Goal: Transaction & Acquisition: Obtain resource

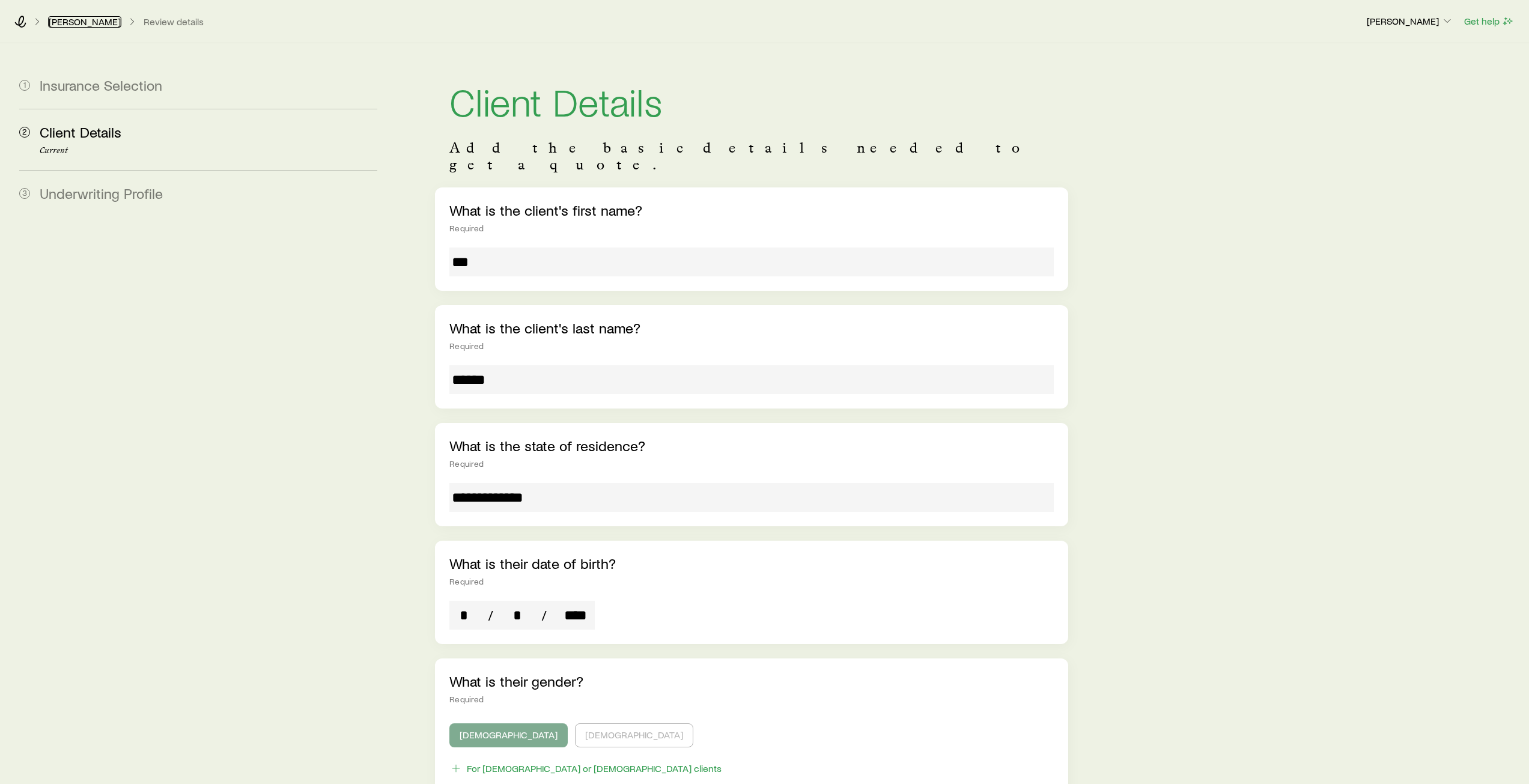
click at [77, 25] on link "[PERSON_NAME]" at bounding box center [85, 22] width 74 height 12
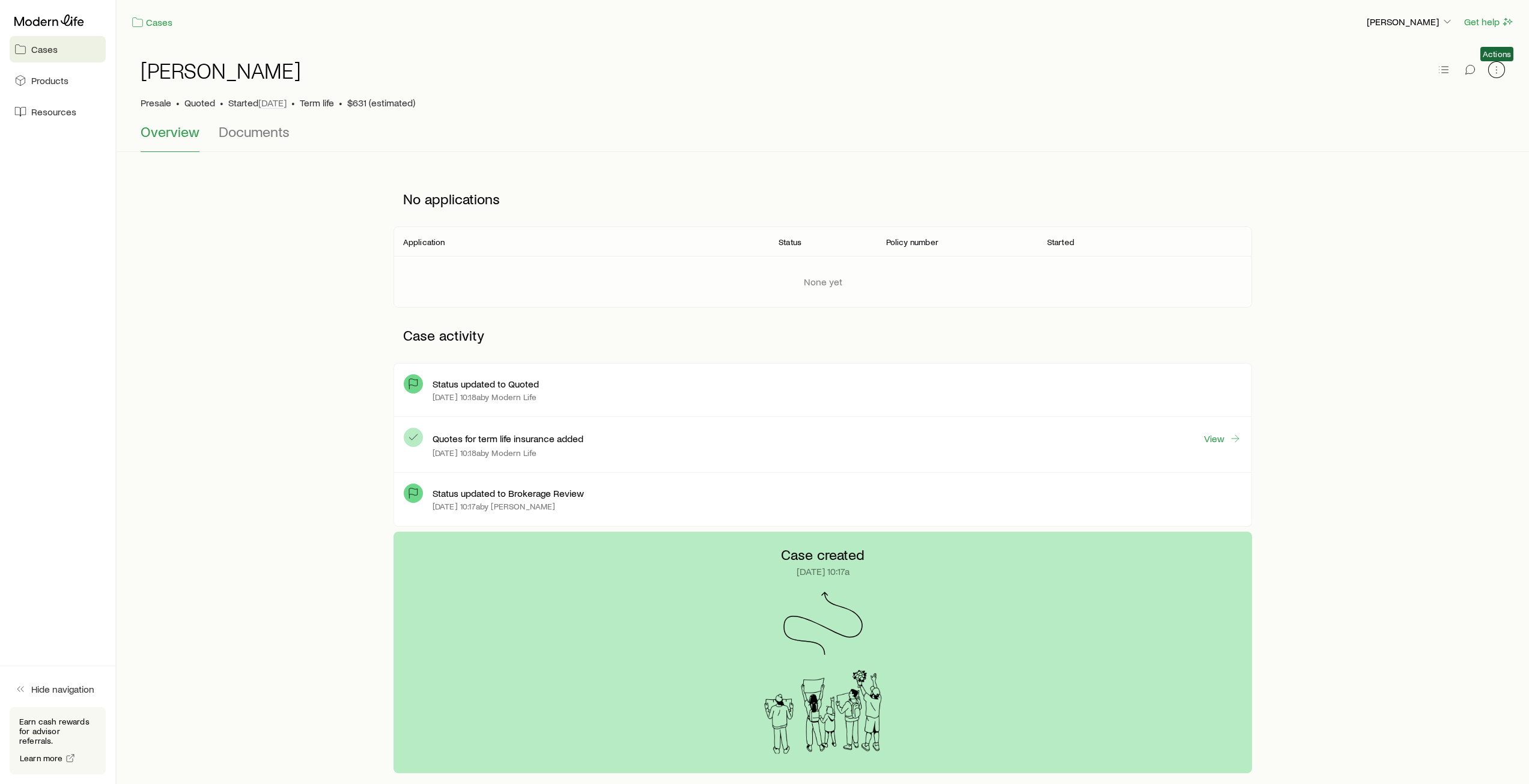
click at [1500, 68] on icon "button" at bounding box center [1497, 70] width 12 height 12
click at [1441, 73] on icon "button" at bounding box center [1444, 70] width 12 height 12
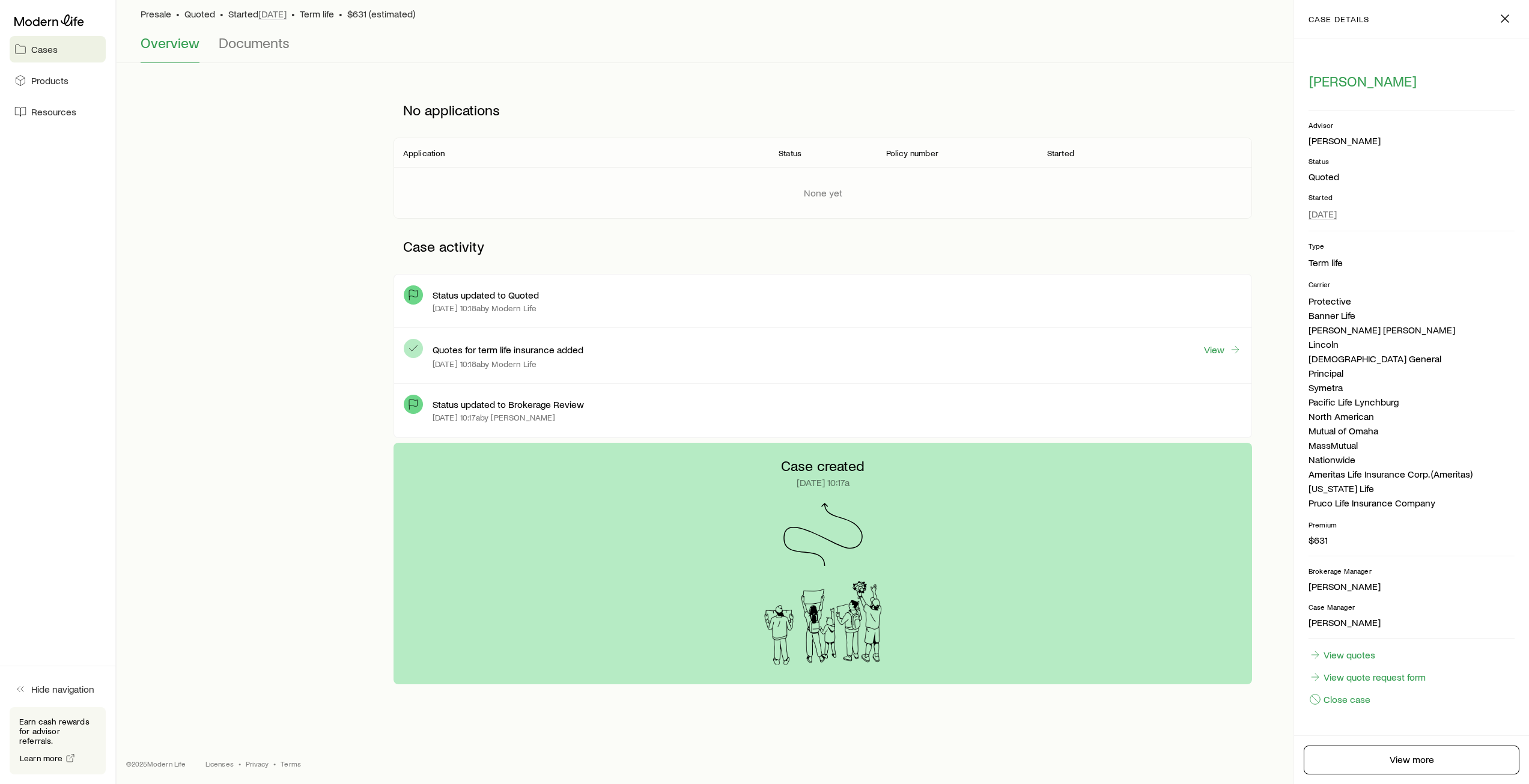
scroll to position [90, 0]
click at [60, 17] on icon at bounding box center [49, 20] width 70 height 12
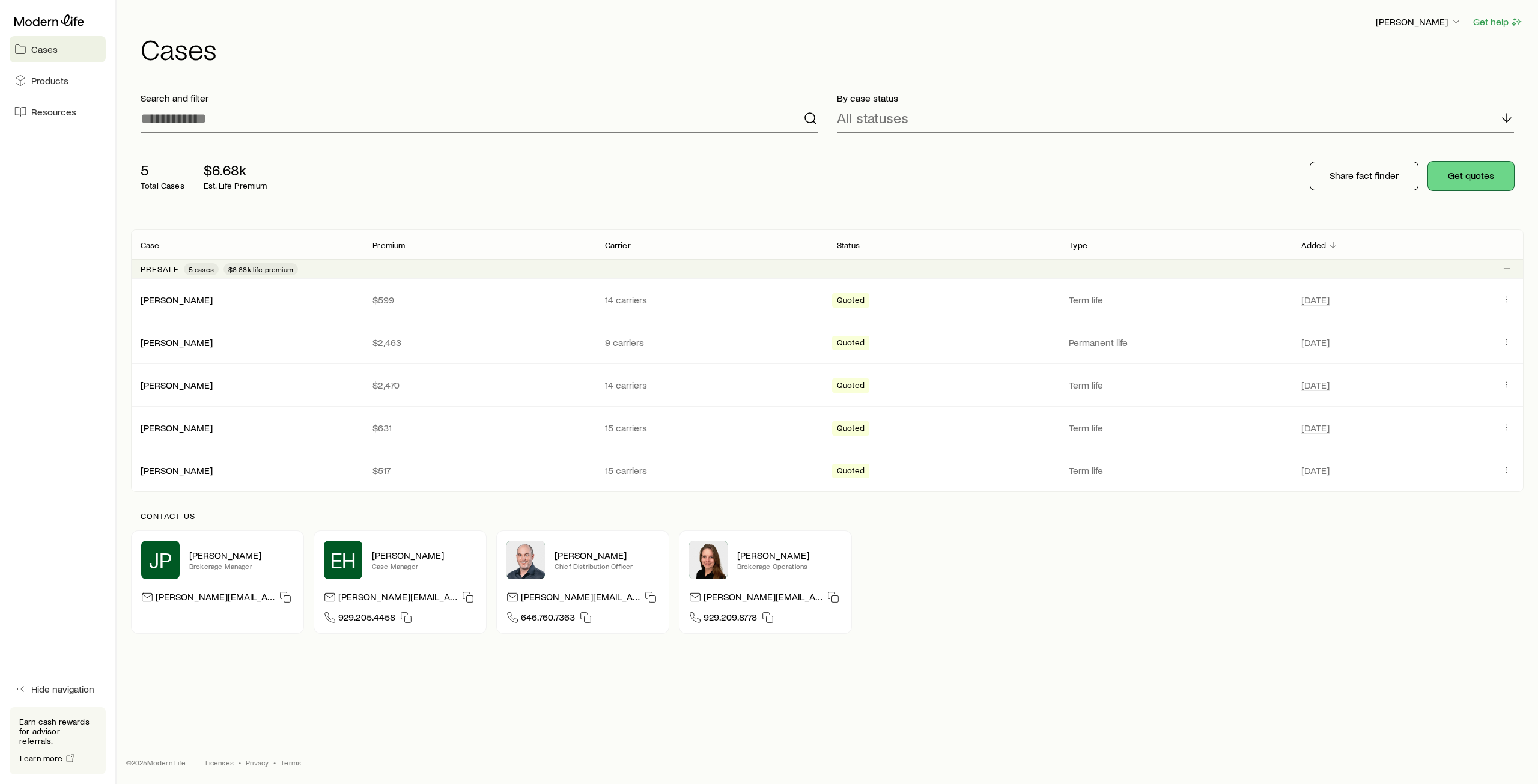
click at [1470, 185] on button "Get quotes" at bounding box center [1471, 176] width 86 height 29
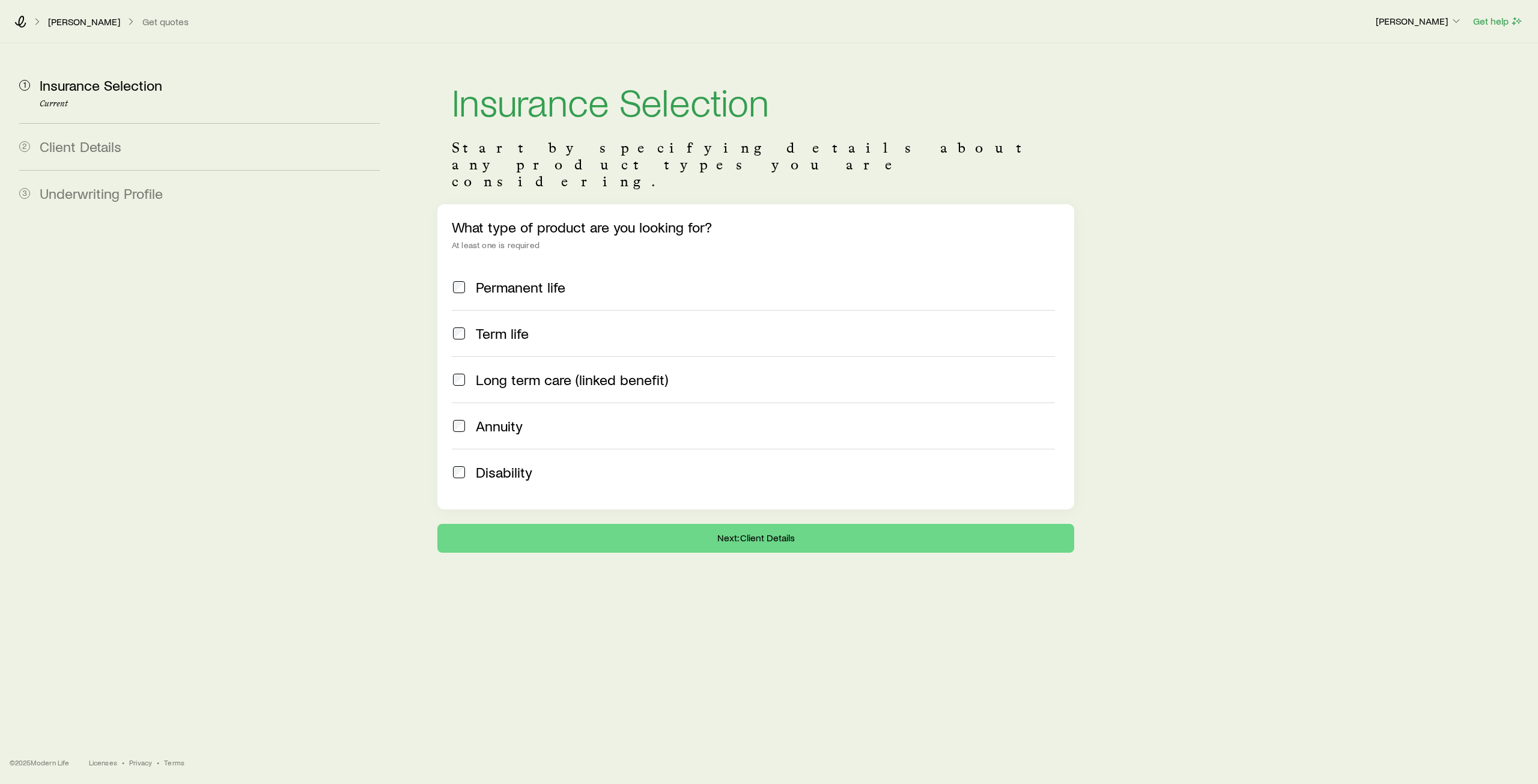
click at [519, 325] on span "Term life" at bounding box center [503, 333] width 53 height 17
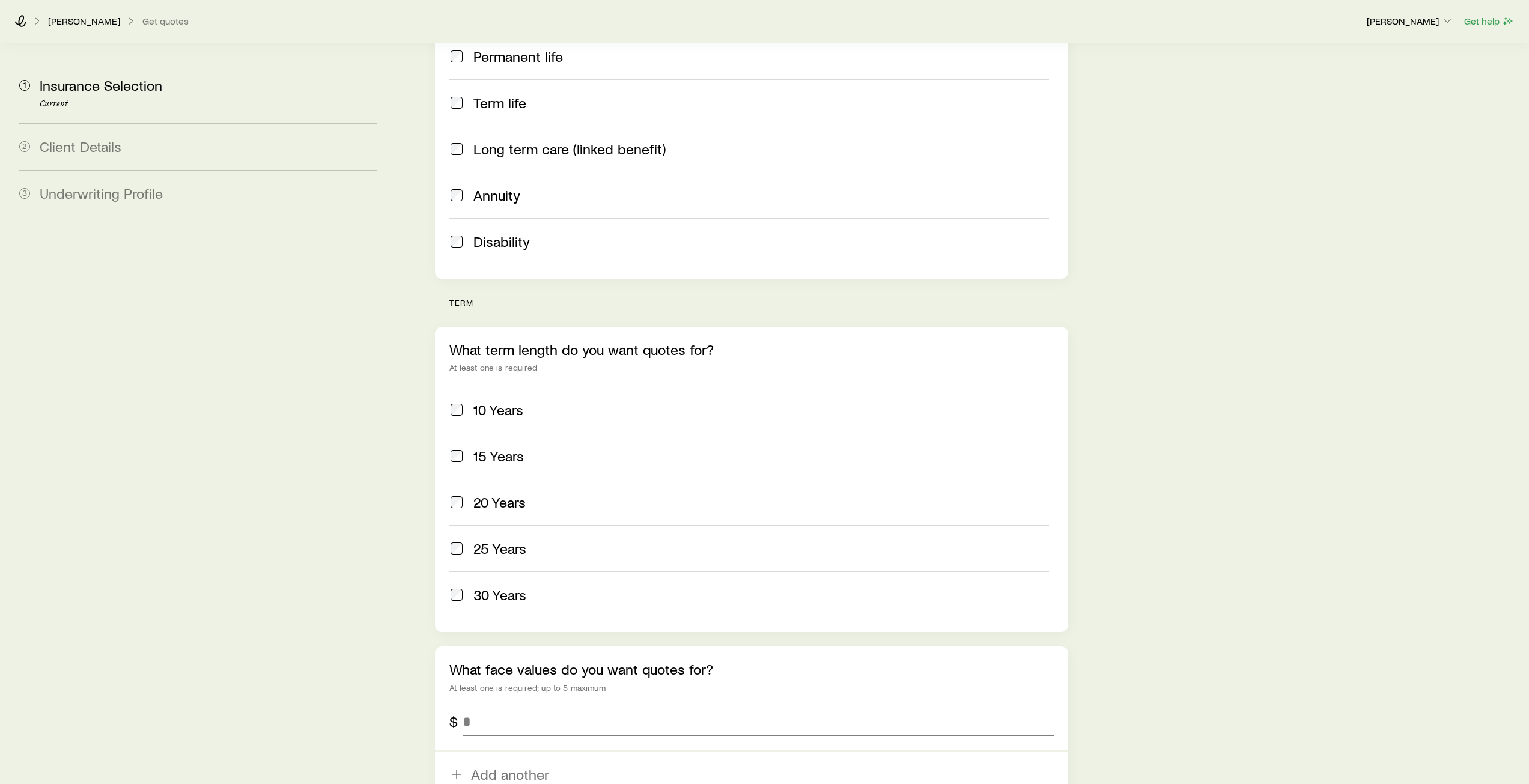
scroll to position [240, 0]
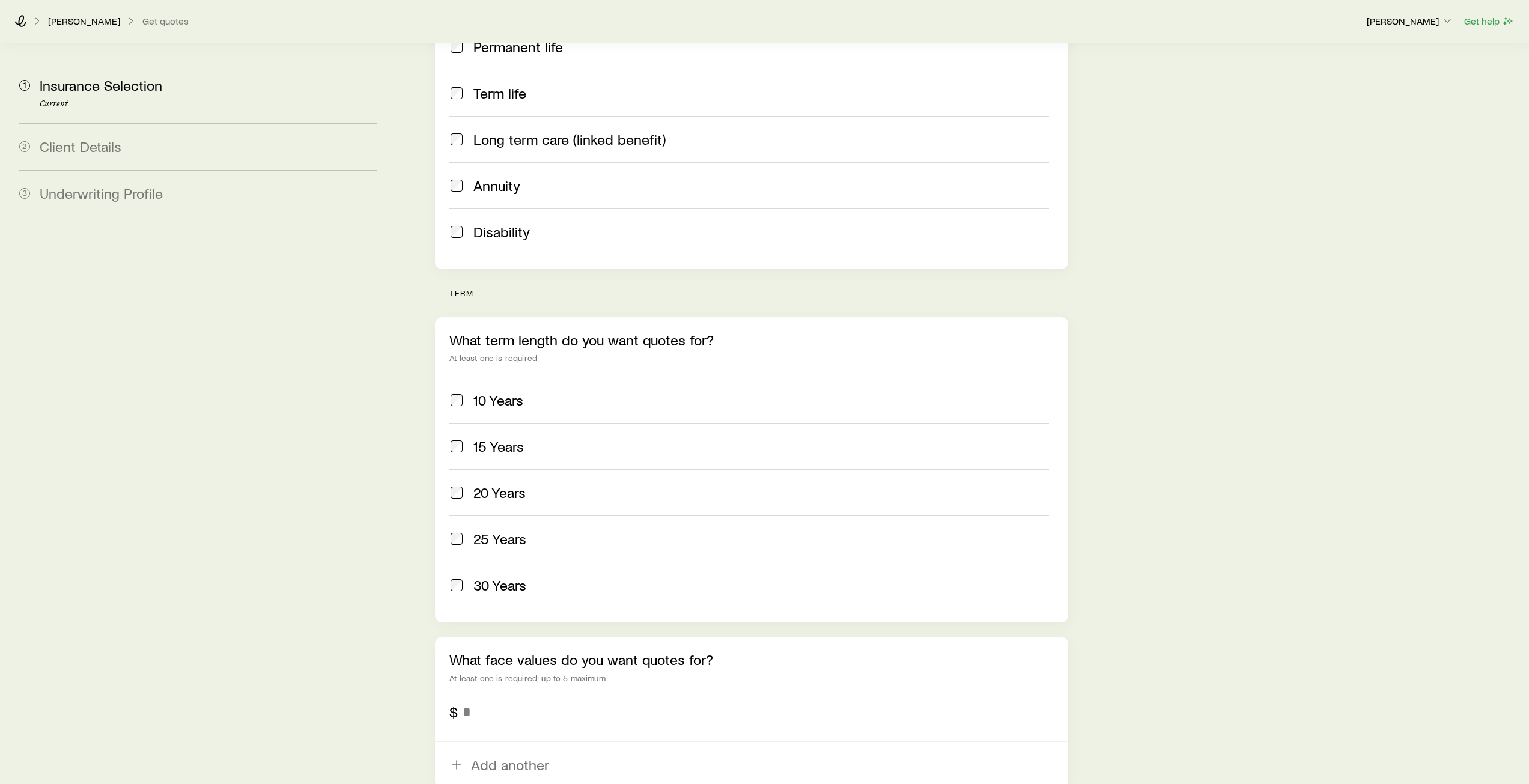
click at [489, 484] on span "20 Years" at bounding box center [499, 493] width 52 height 17
click at [492, 576] on span "30 Years" at bounding box center [500, 585] width 53 height 17
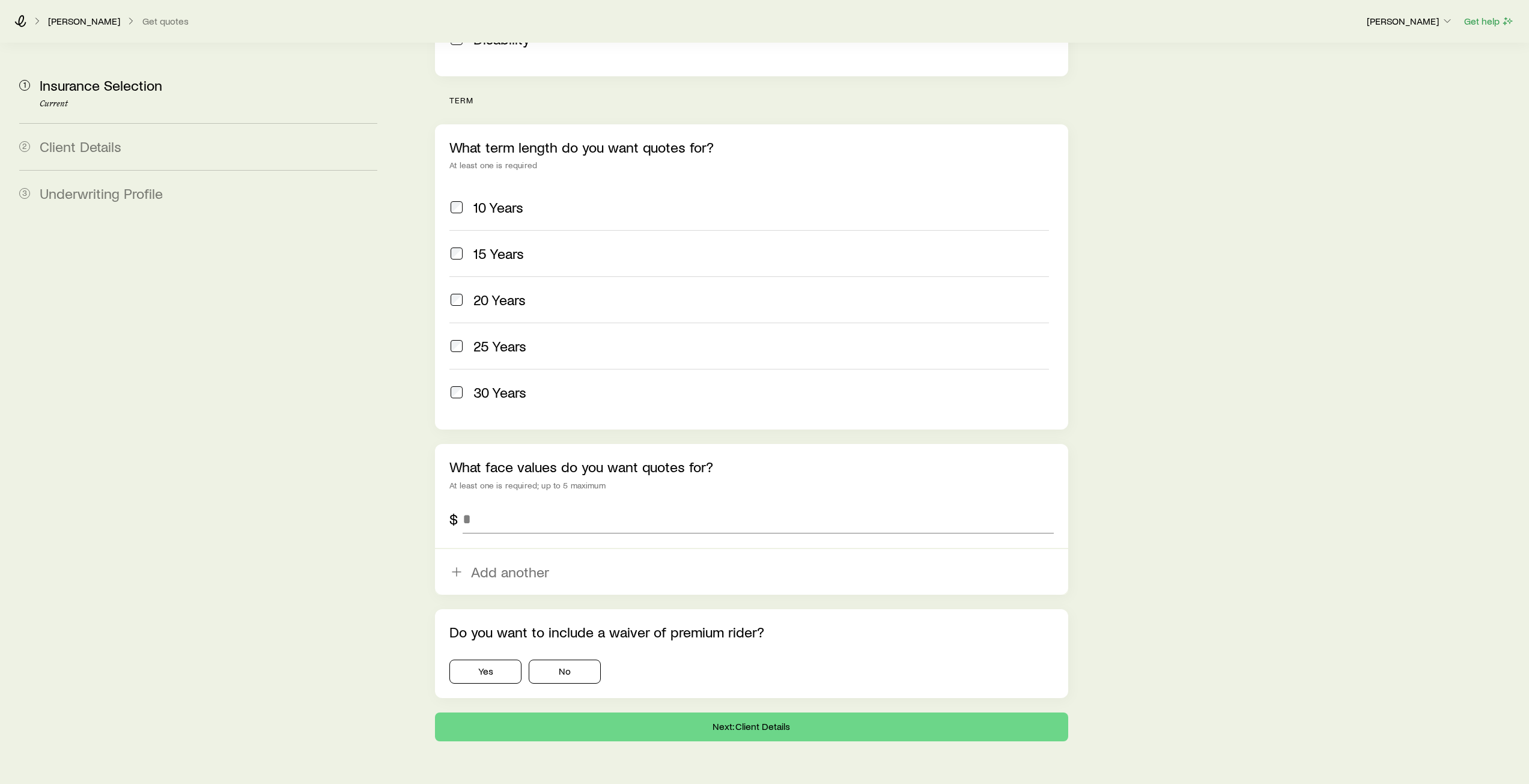
scroll to position [438, 0]
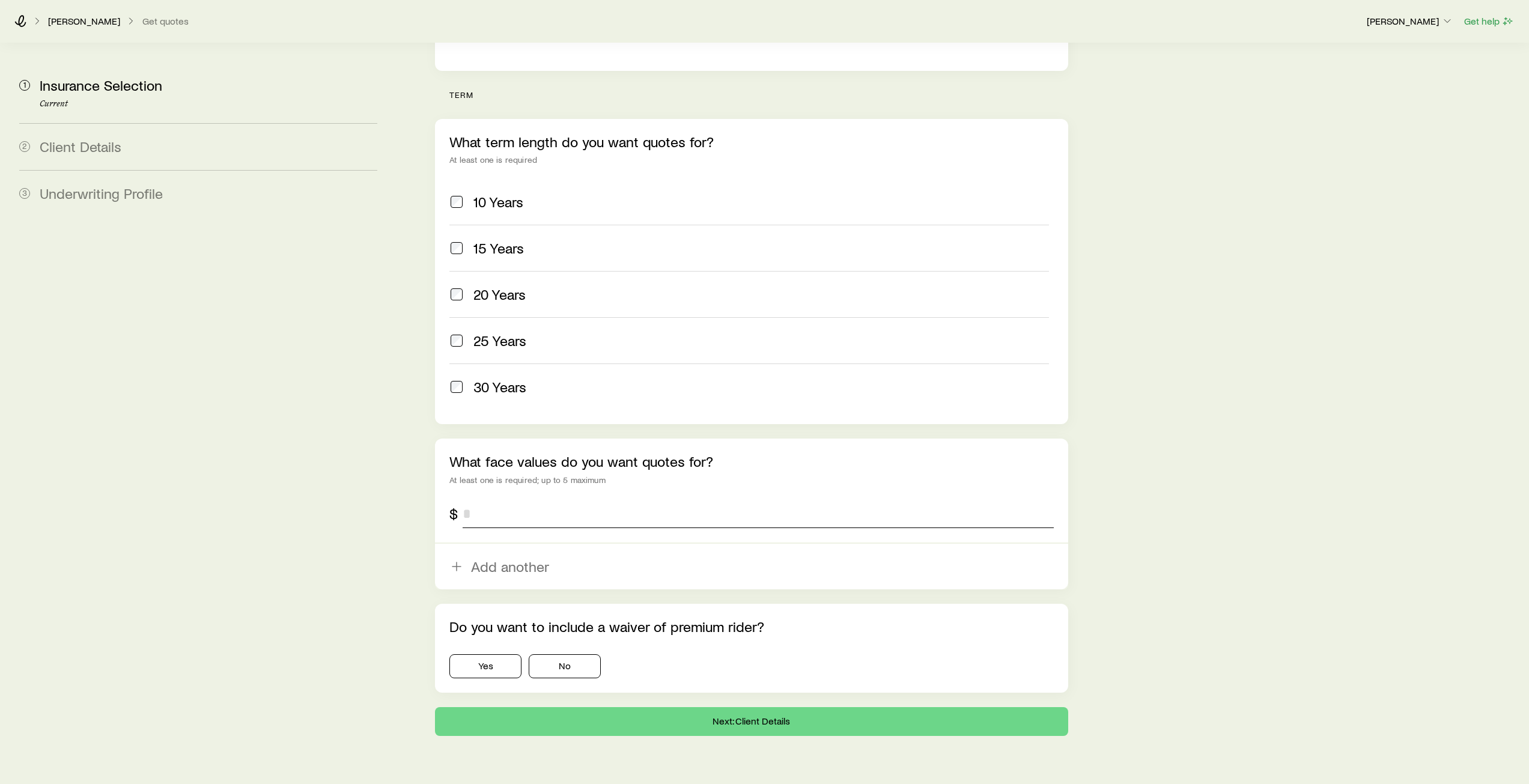
click at [493, 499] on input "tel" at bounding box center [758, 513] width 591 height 29
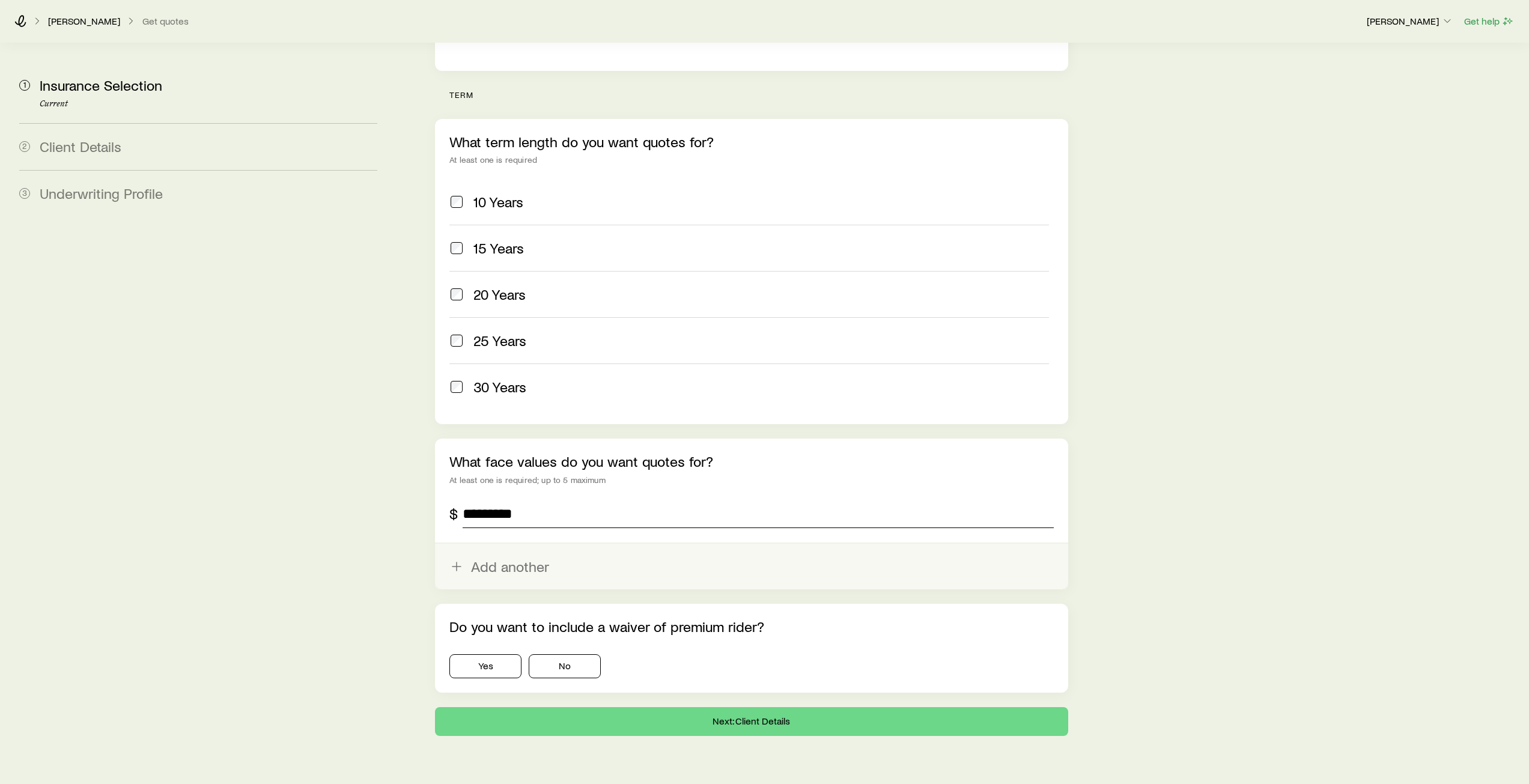
type input "*********"
click at [468, 544] on button "Add another" at bounding box center [751, 566] width 633 height 46
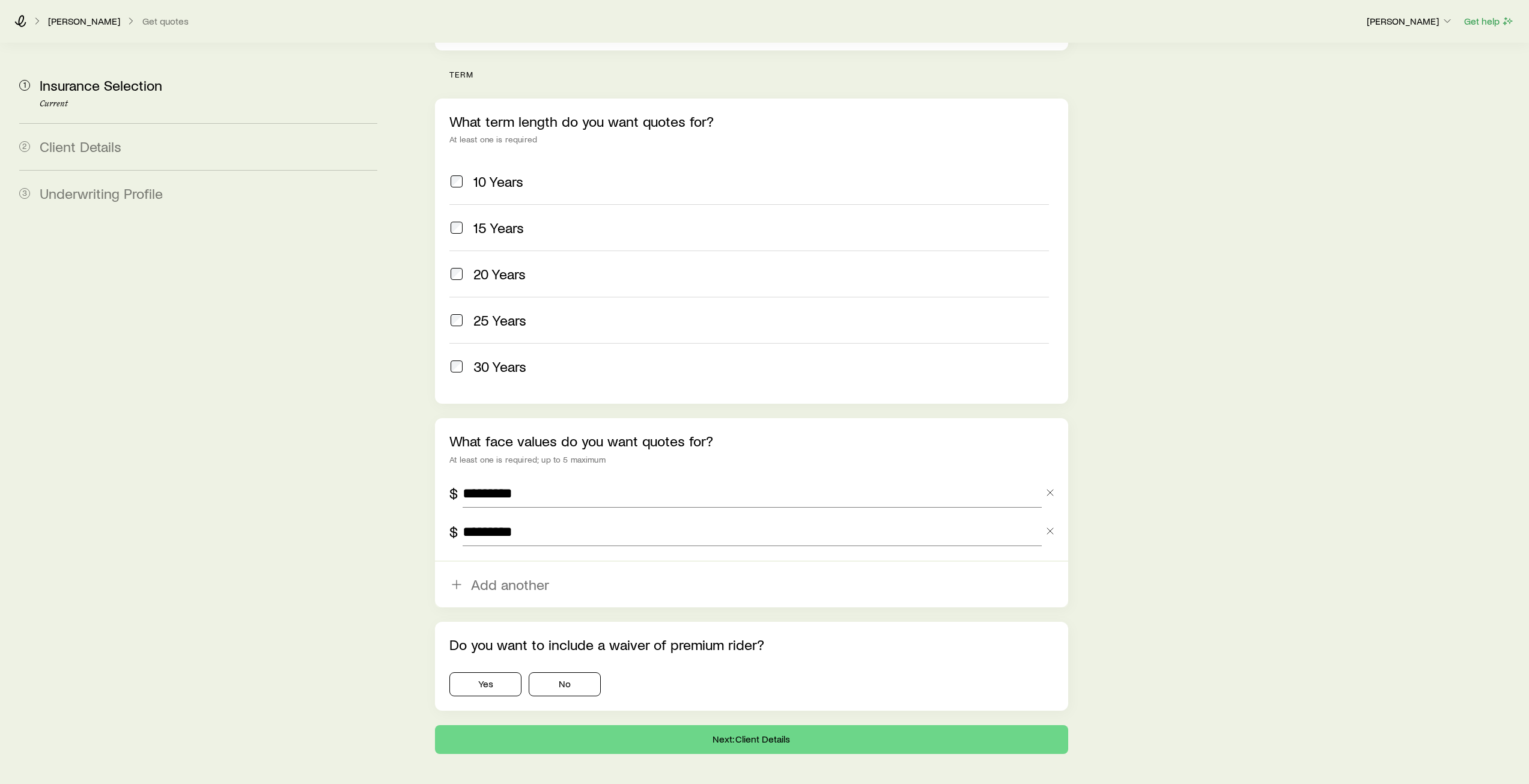
scroll to position [477, 0]
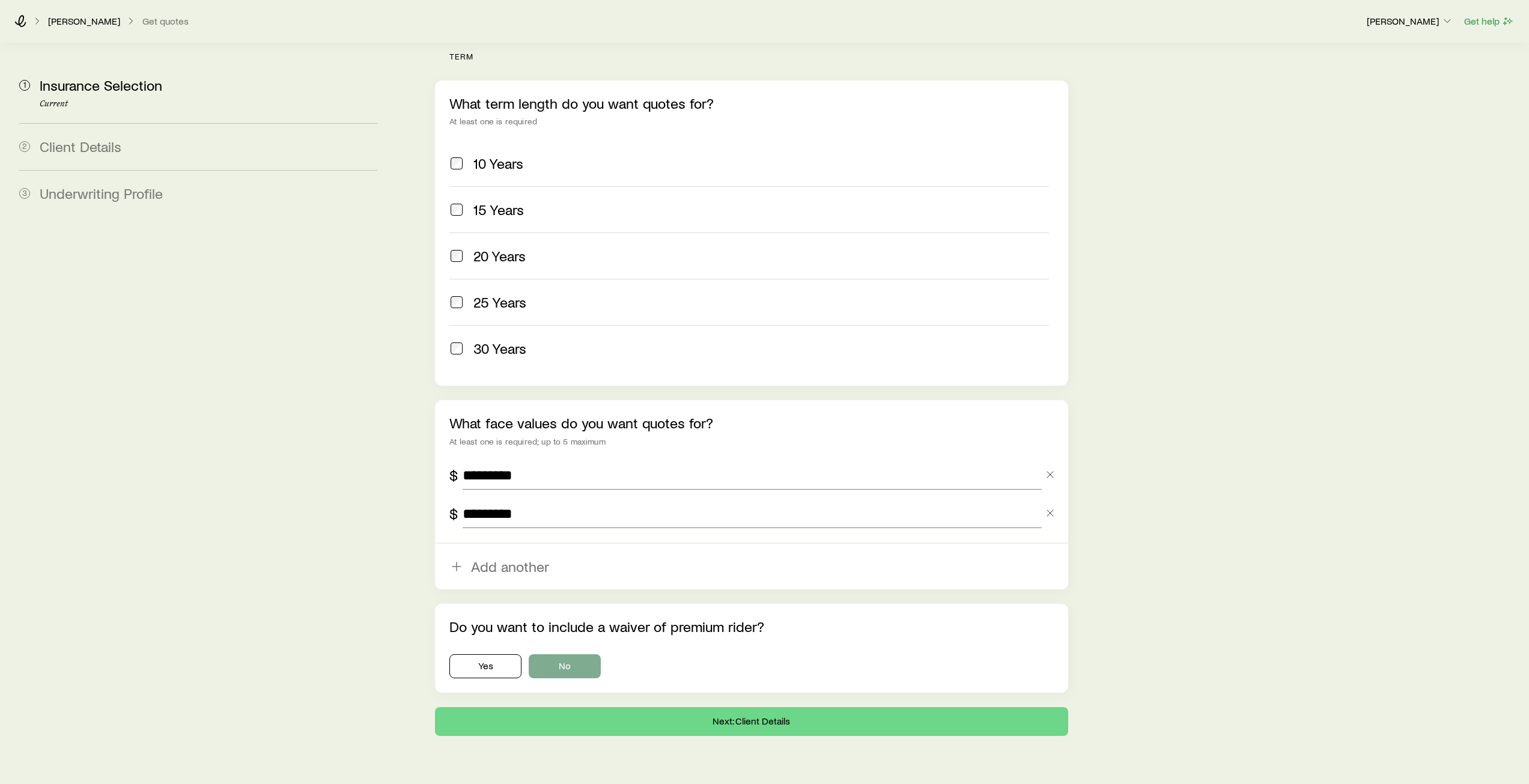
type input "*********"
click at [560, 654] on button "No" at bounding box center [565, 665] width 72 height 24
click at [774, 707] on button "Next: Client Details" at bounding box center [751, 721] width 633 height 29
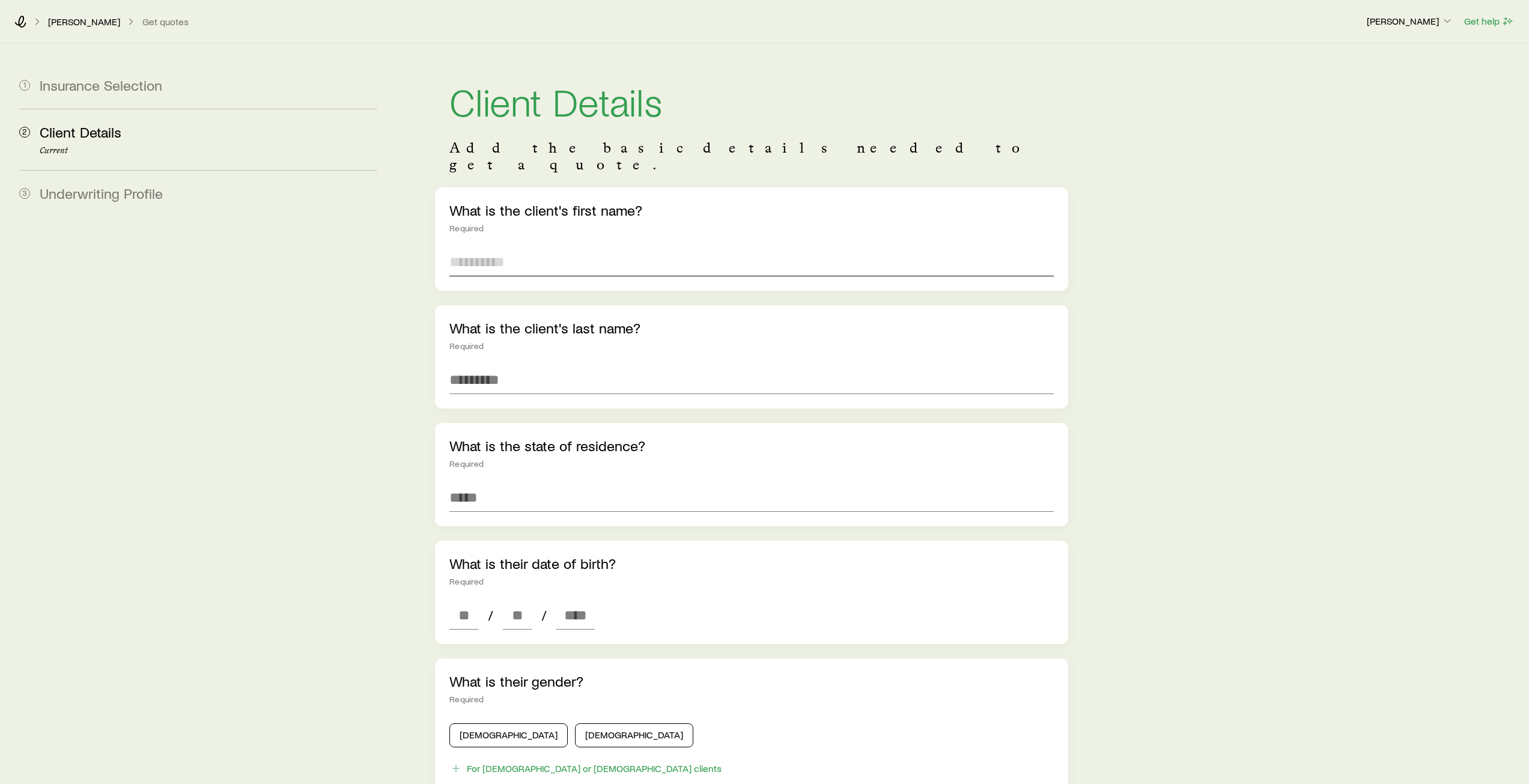
click at [532, 248] on input "text" at bounding box center [752, 262] width 604 height 29
type input "*******"
type input "*****"
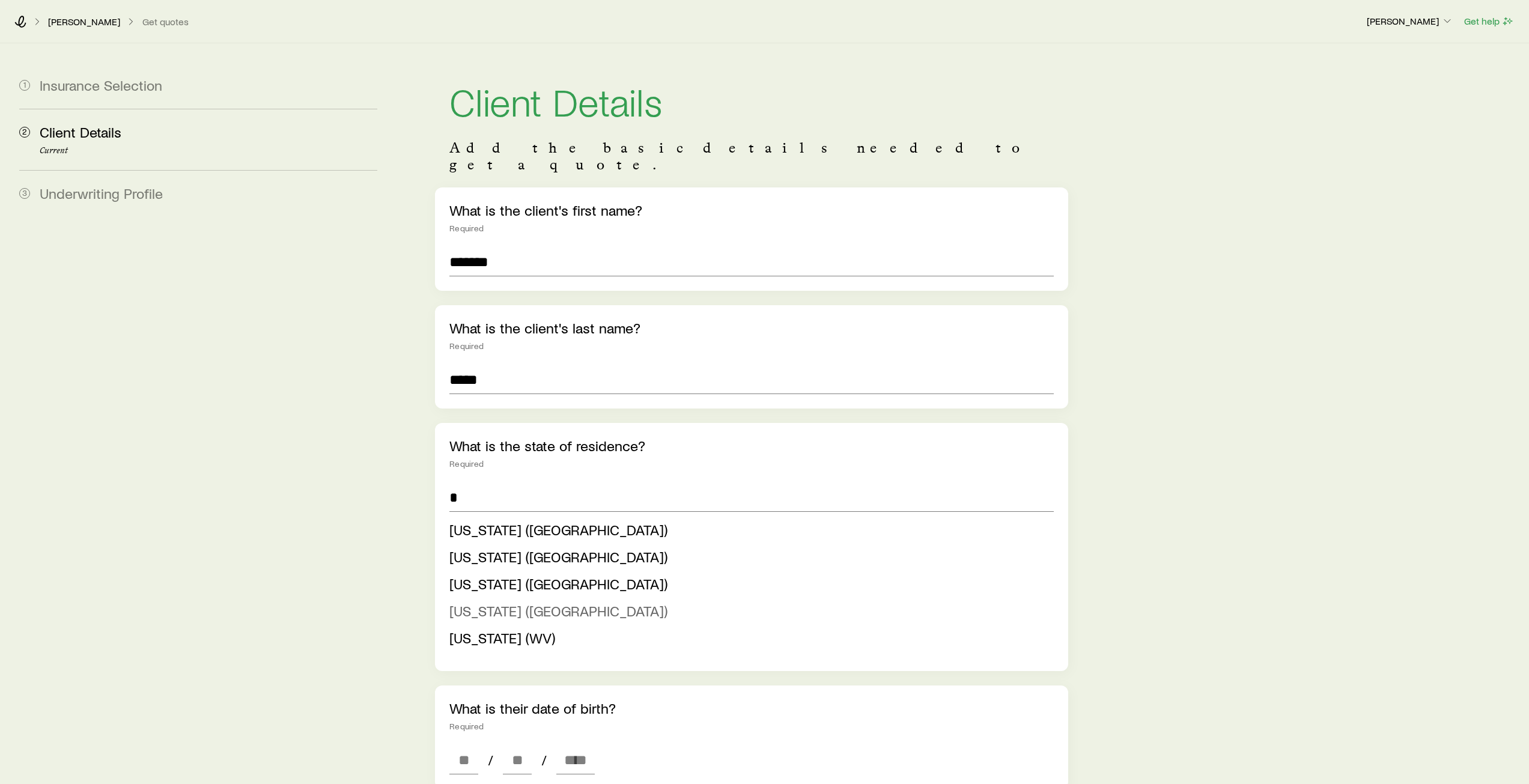
click at [485, 602] on span "[US_STATE] ([GEOGRAPHIC_DATA])" at bounding box center [559, 610] width 218 height 17
type input "**********"
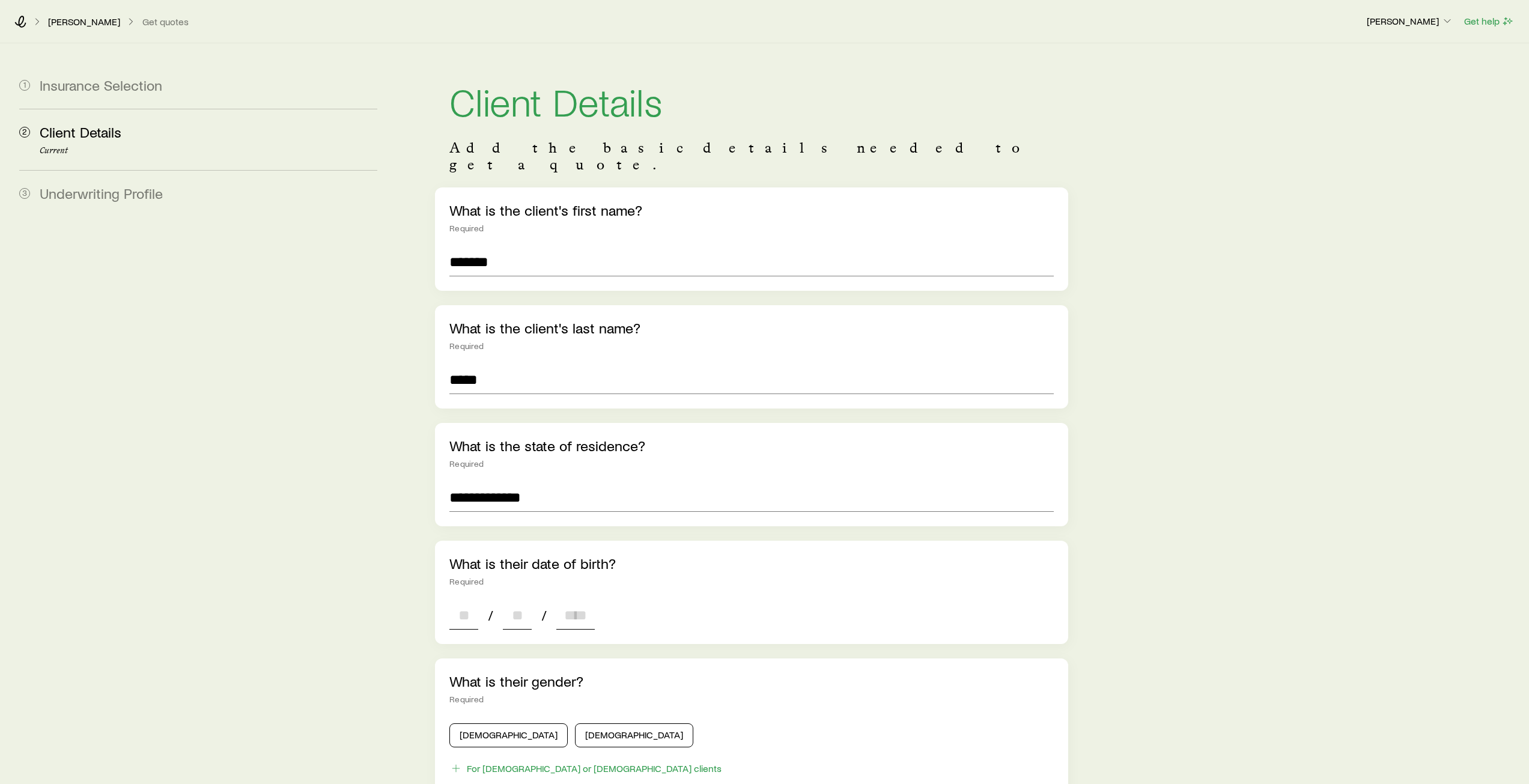
click at [460, 605] on input at bounding box center [464, 614] width 29 height 29
type input "**"
type input "****"
type input "*"
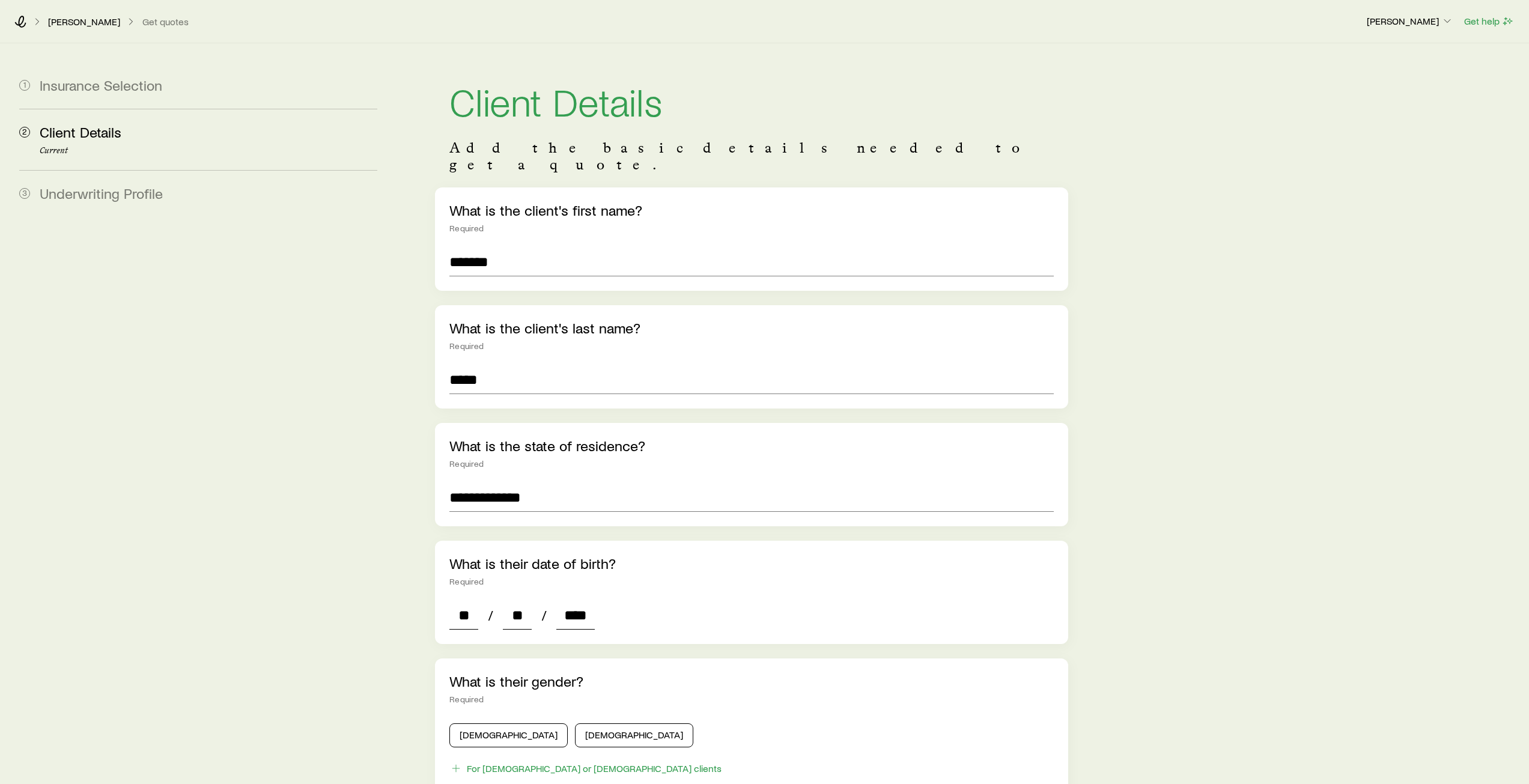
type input "*"
type input "****"
click at [402, 471] on div "**********" at bounding box center [960, 619] width 1118 height 1152
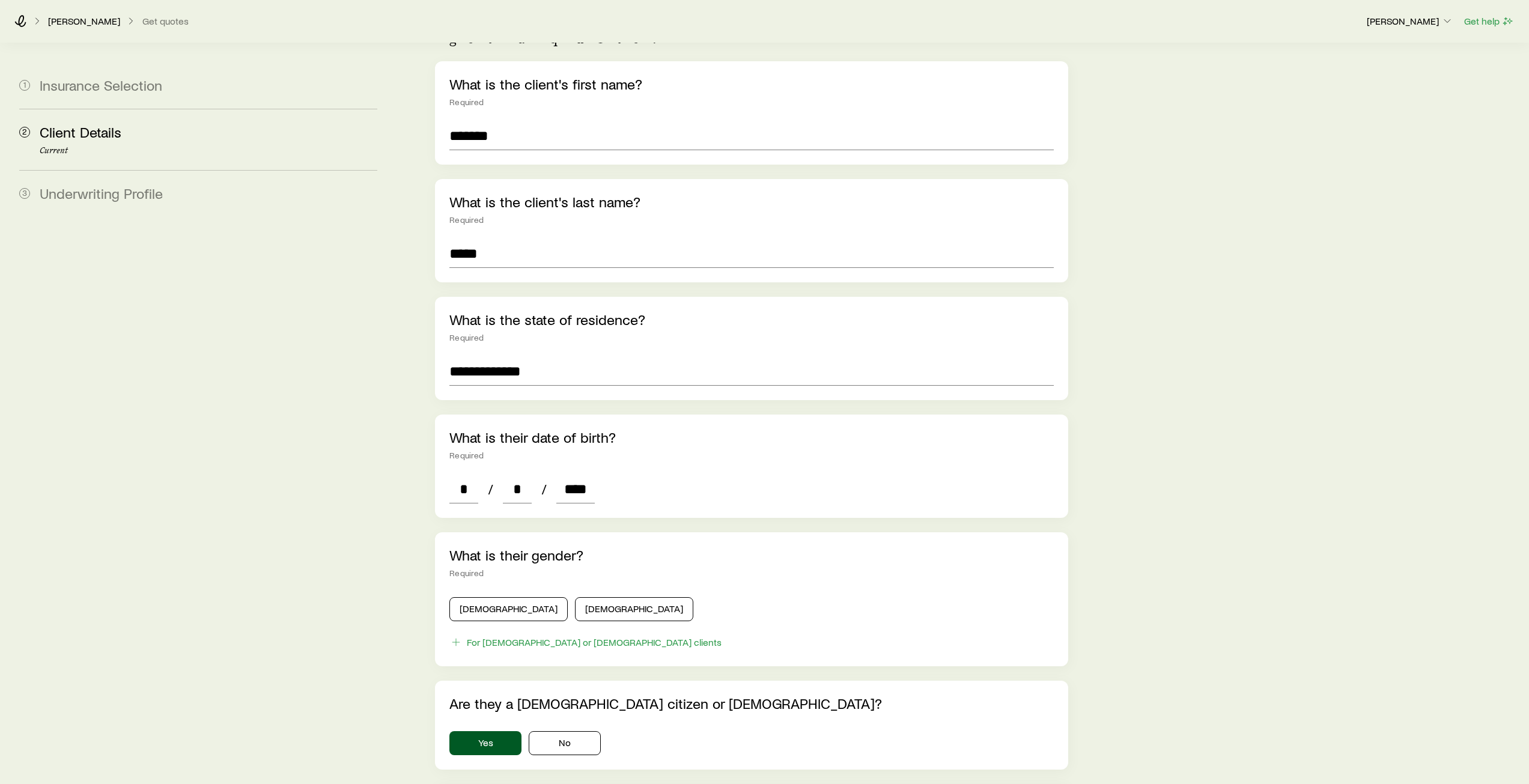
scroll to position [180, 0]
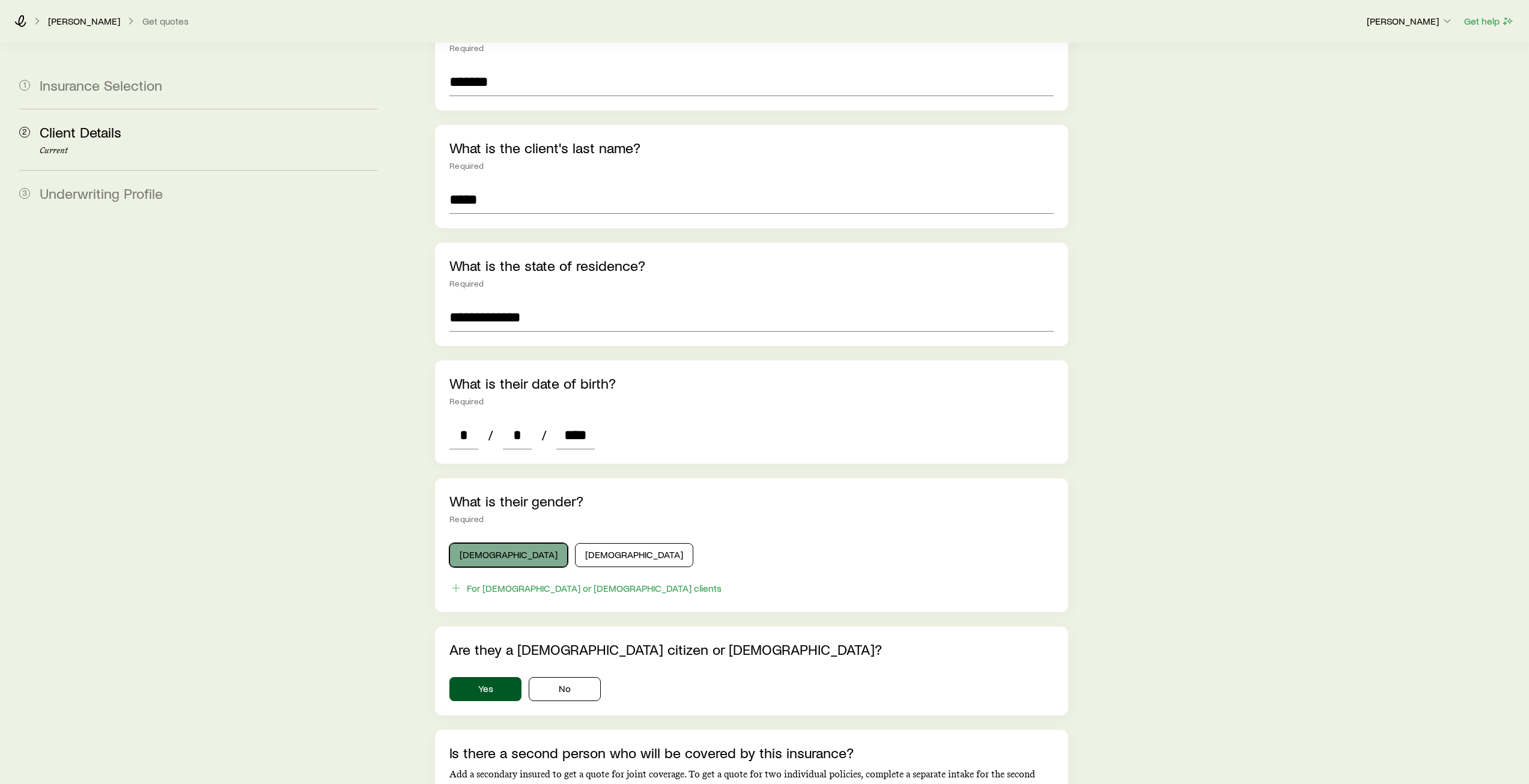
click at [472, 543] on button "[DEMOGRAPHIC_DATA]" at bounding box center [508, 554] width 118 height 24
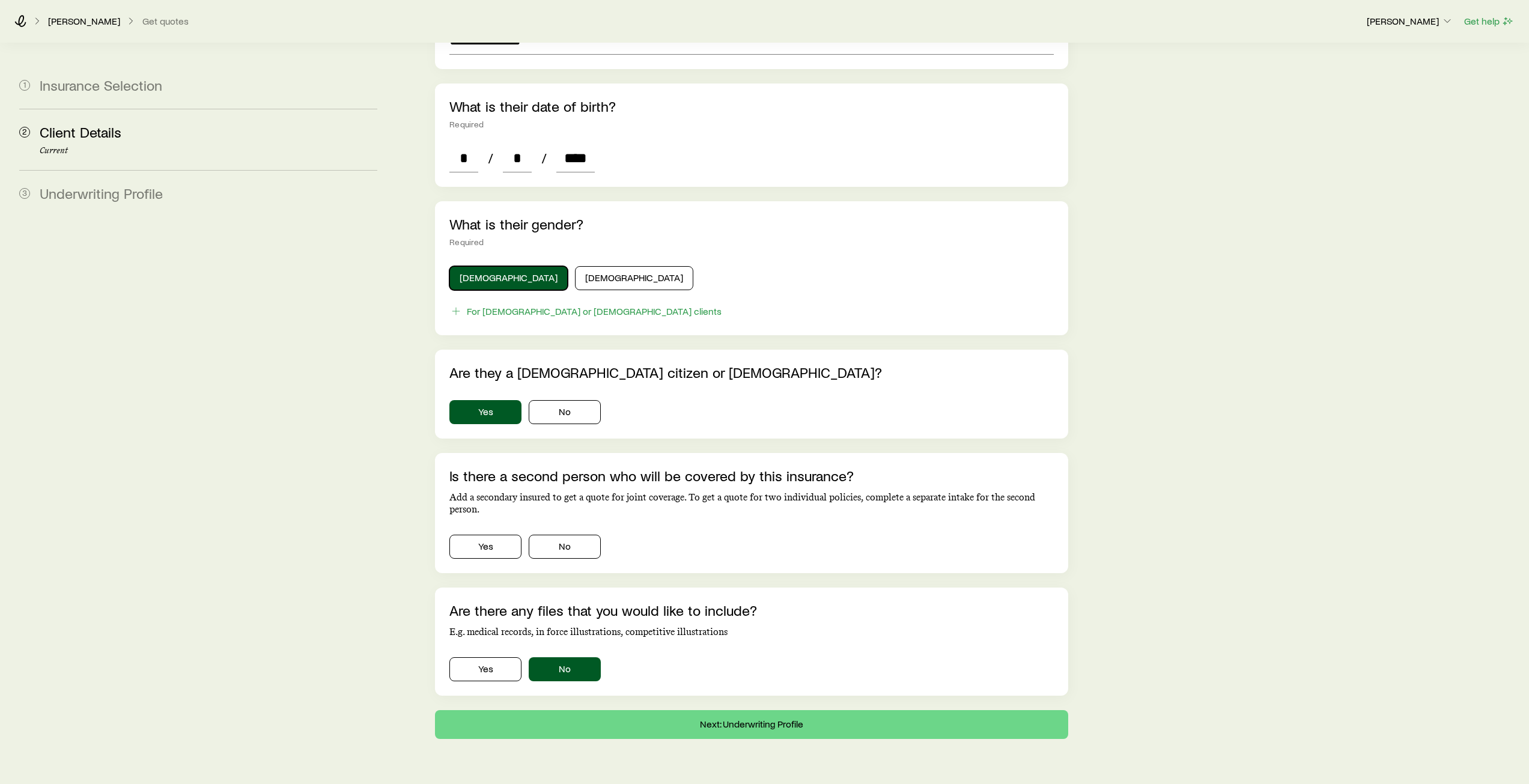
scroll to position [477, 0]
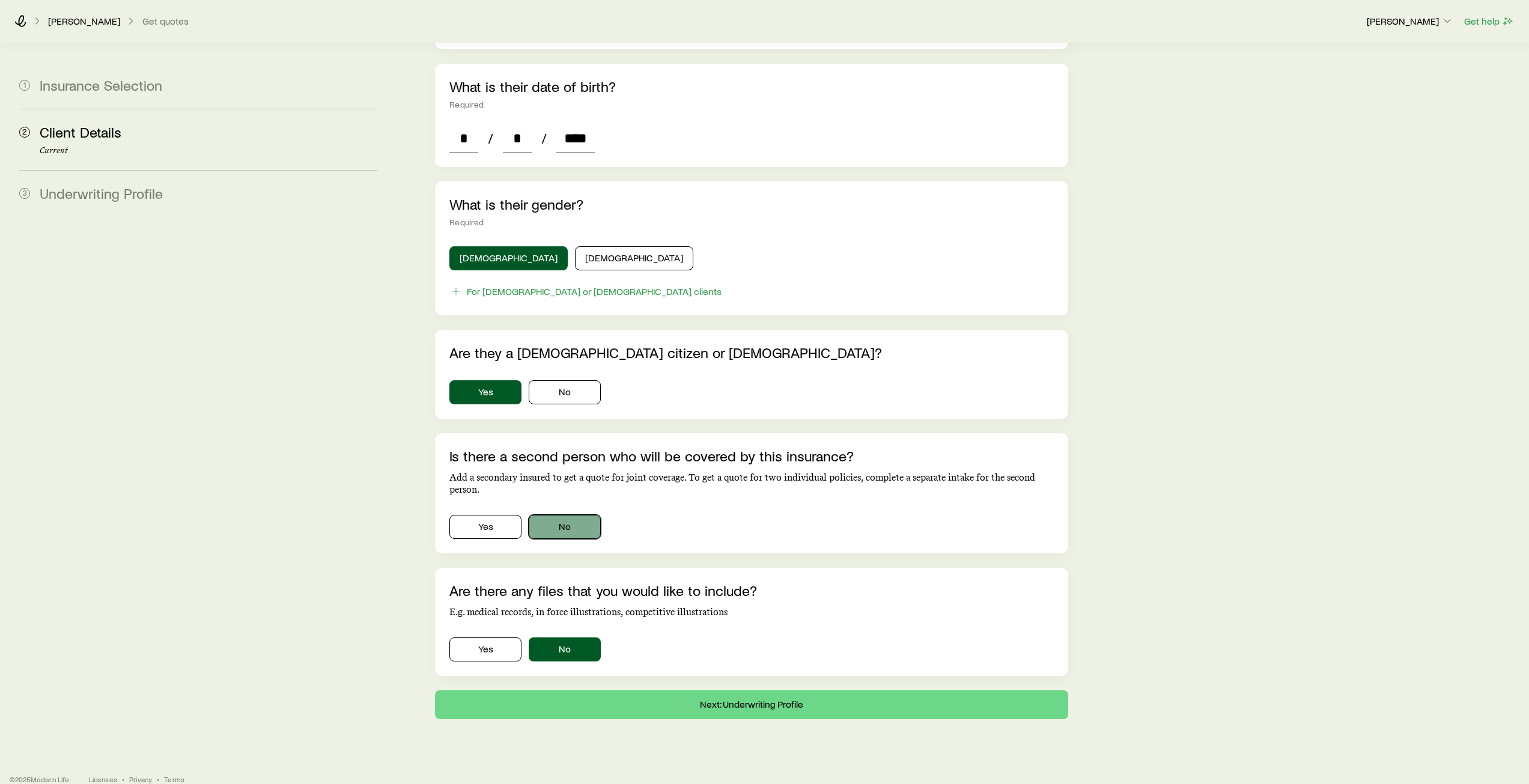
click at [586, 516] on button "No" at bounding box center [565, 526] width 72 height 24
click at [763, 690] on button "Next: Underwriting Profile" at bounding box center [751, 704] width 633 height 29
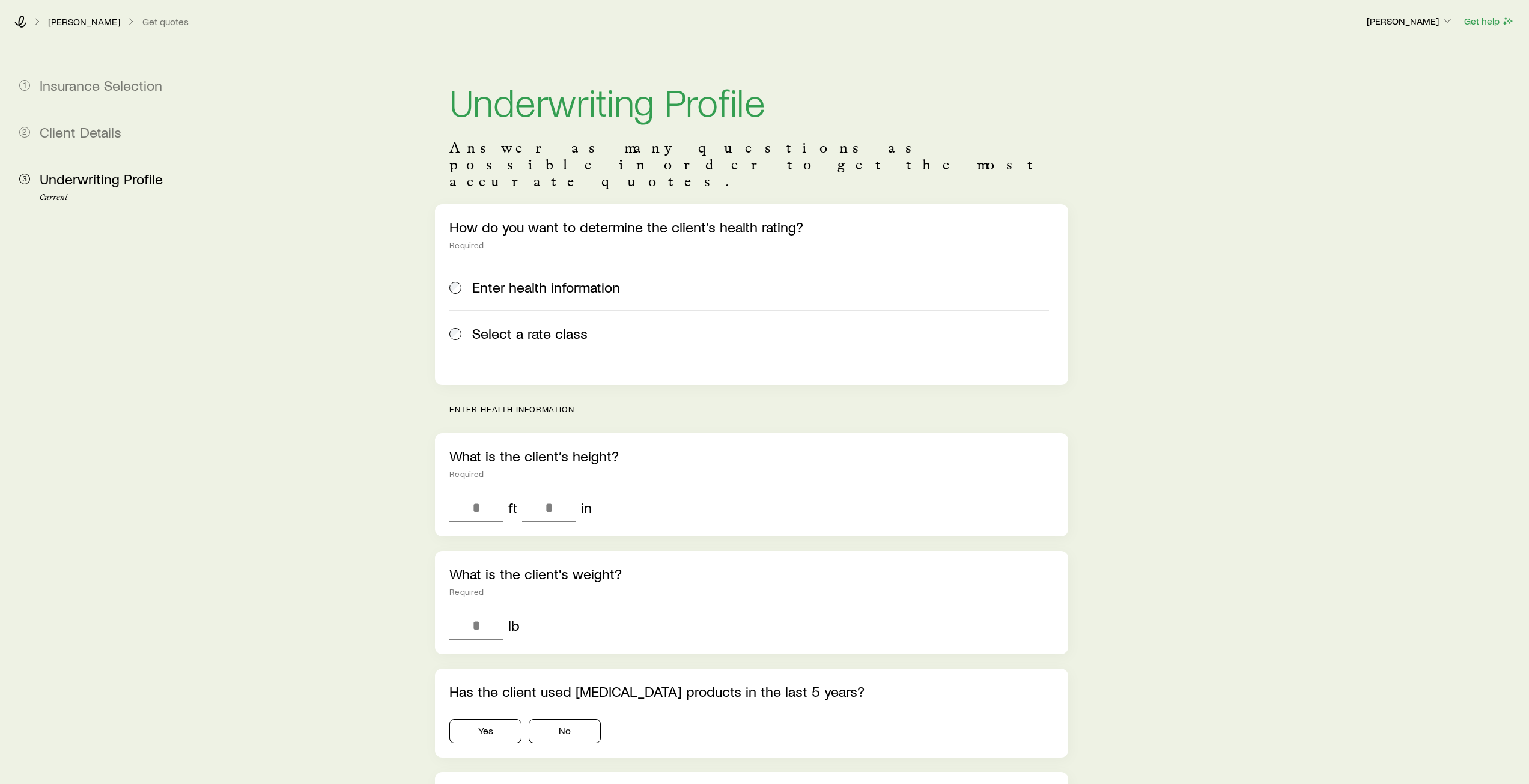
click at [562, 325] on span "Select a rate class" at bounding box center [530, 333] width 115 height 17
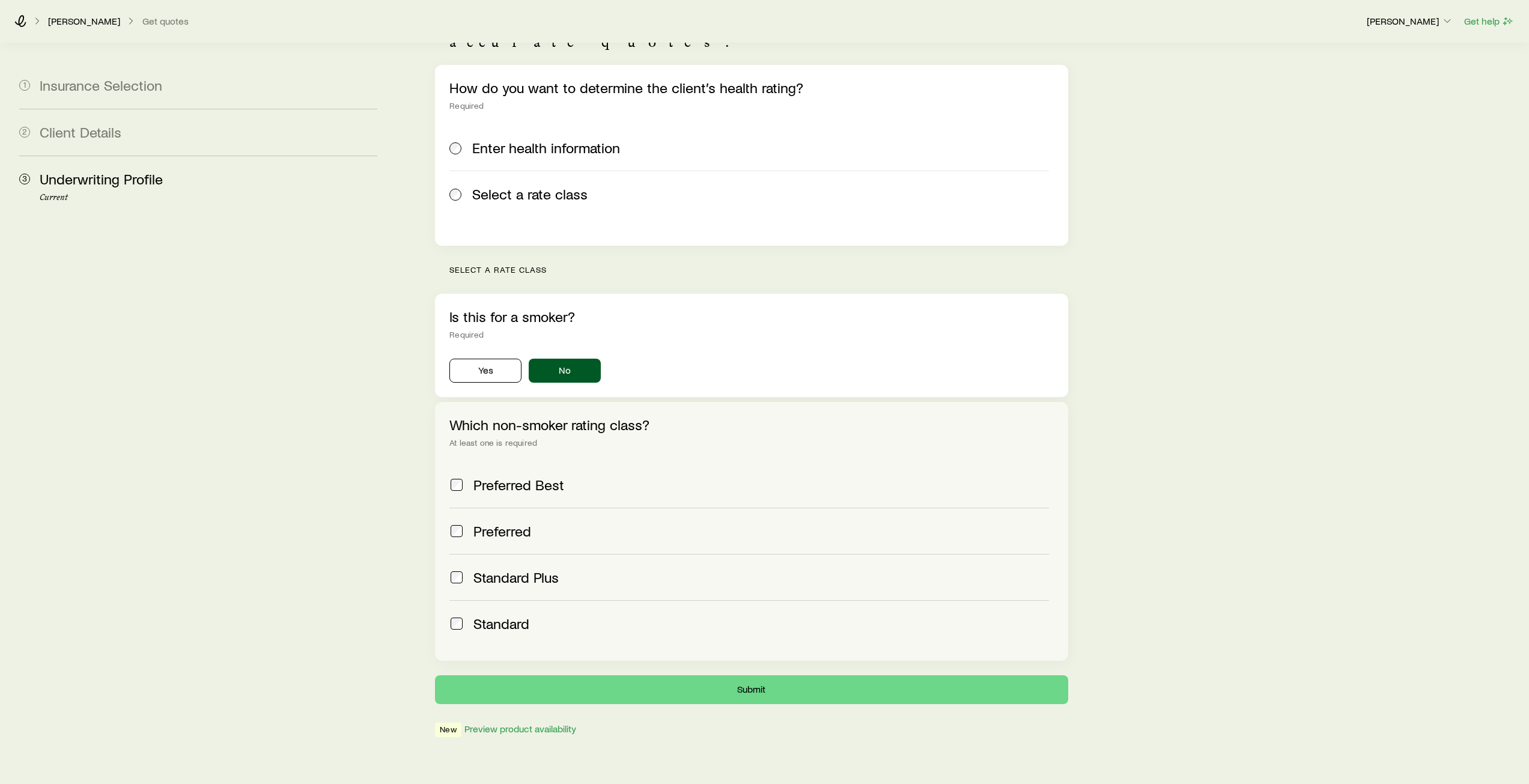
scroll to position [141, 0]
click at [519, 475] on span "Preferred Best" at bounding box center [519, 484] width 91 height 17
click at [761, 674] on button "Submit" at bounding box center [751, 688] width 633 height 29
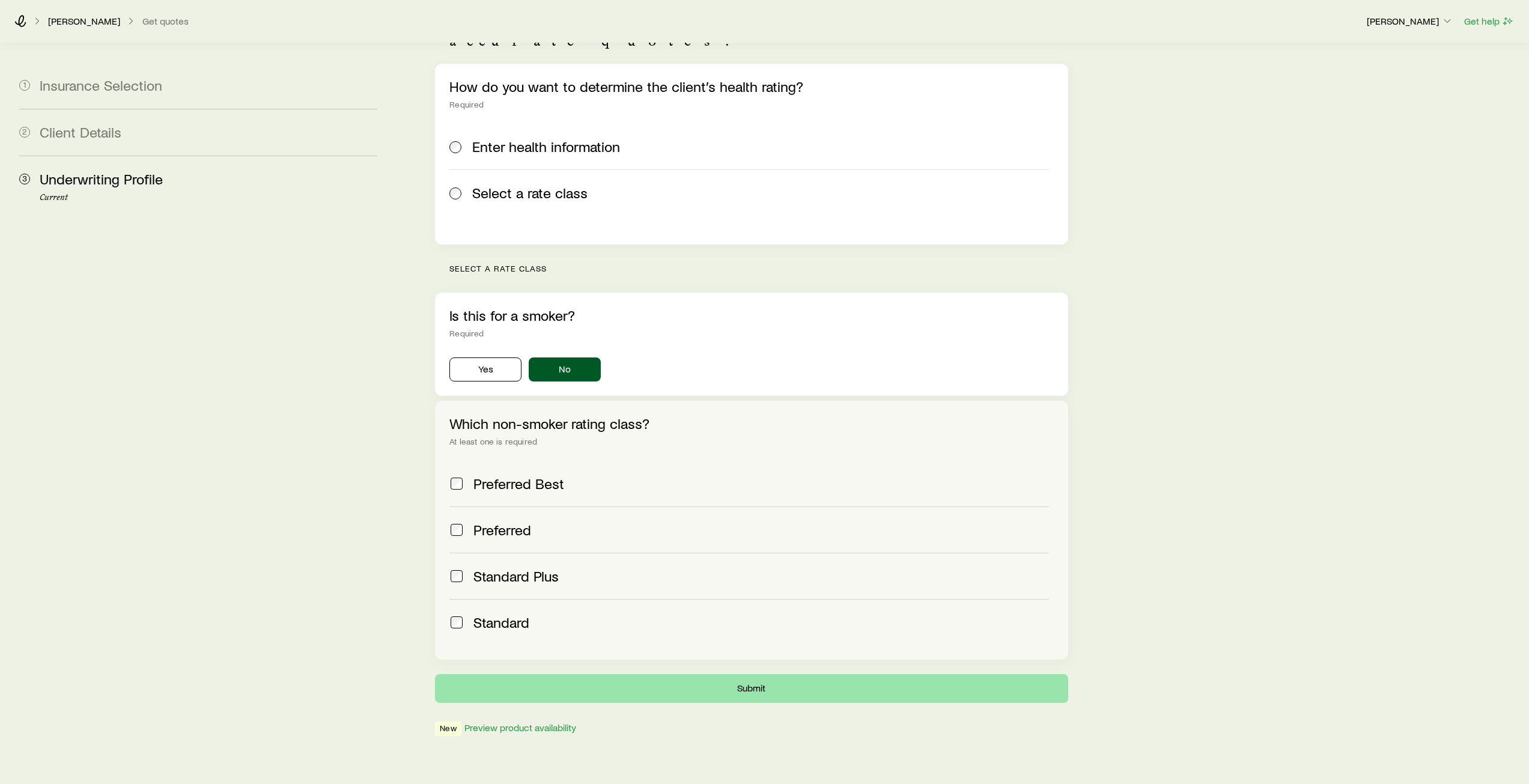
scroll to position [0, 0]
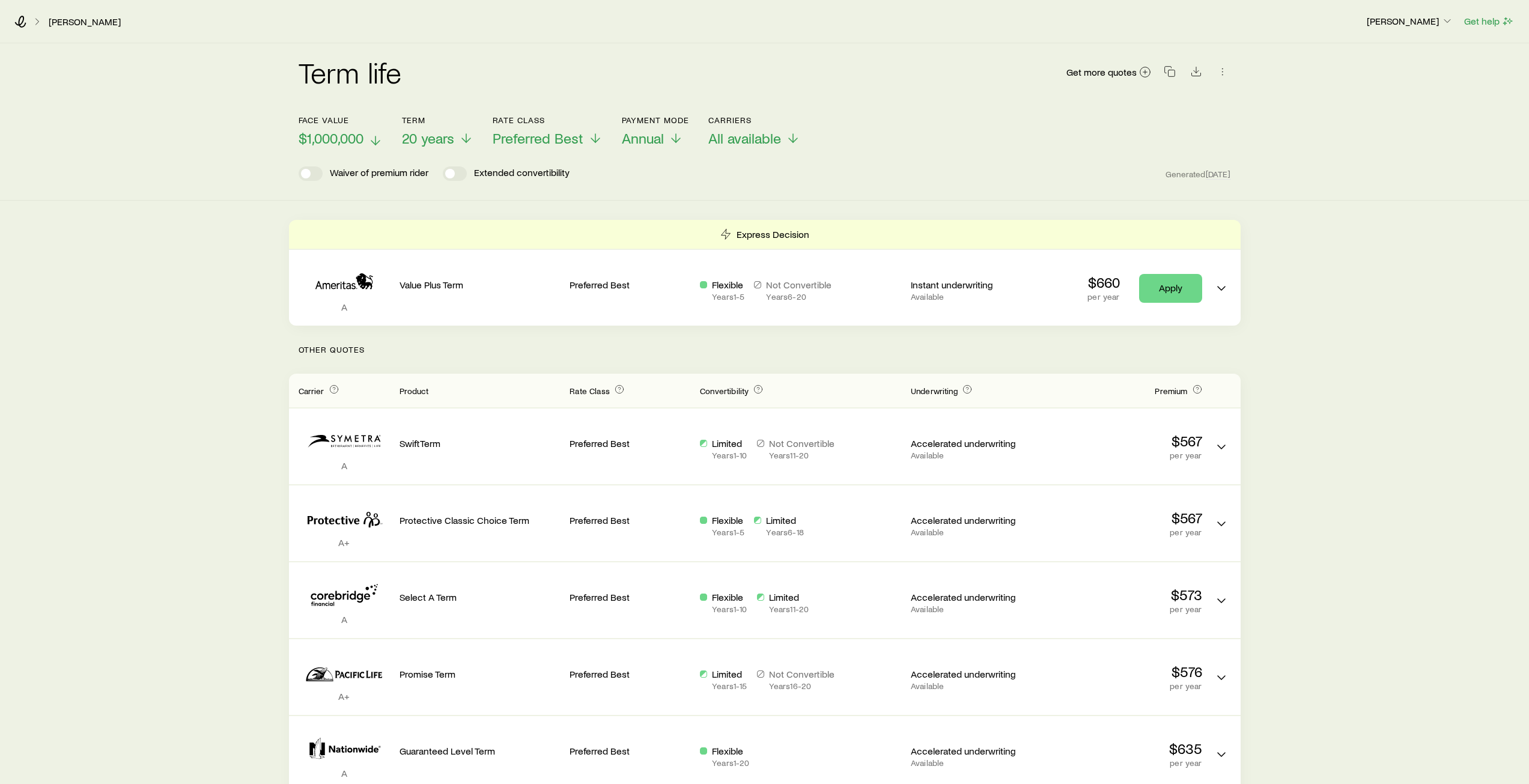
click at [372, 141] on icon at bounding box center [375, 141] width 14 height 14
click at [377, 135] on icon at bounding box center [379, 141] width 14 height 14
click at [786, 141] on icon at bounding box center [793, 141] width 14 height 14
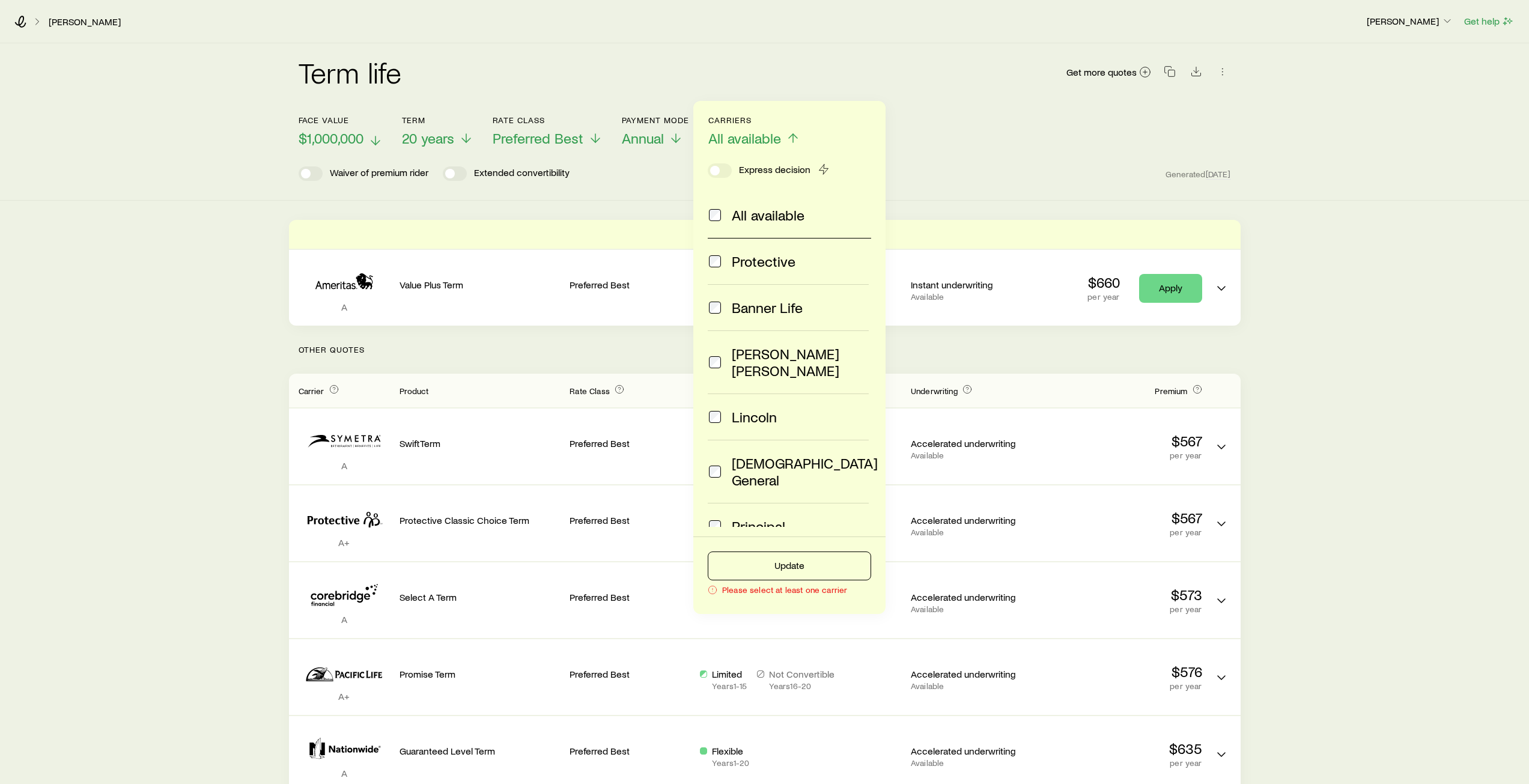
click at [714, 252] on label "Protective" at bounding box center [788, 261] width 161 height 46
click at [788, 564] on button "Update" at bounding box center [789, 565] width 163 height 29
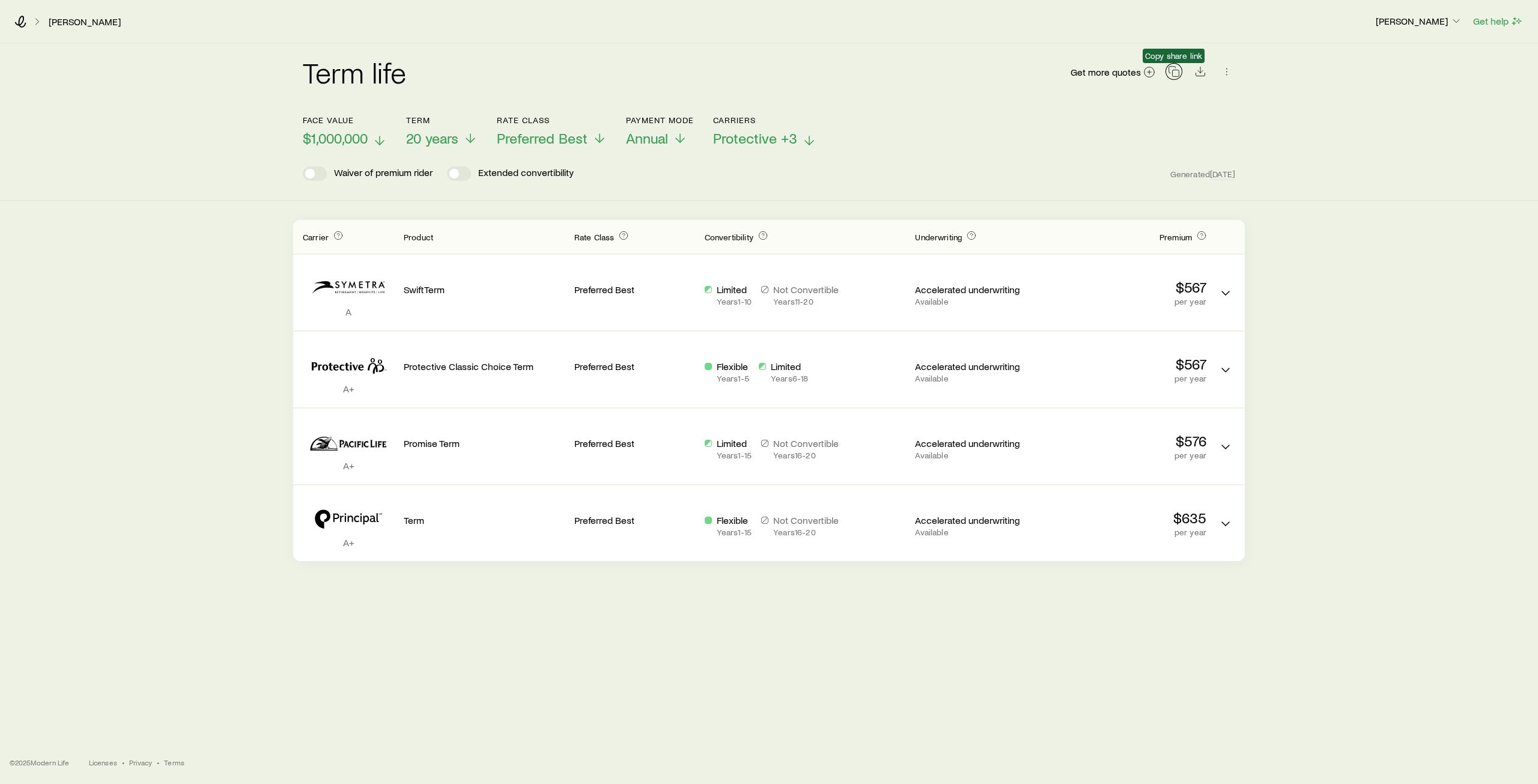
click at [1177, 74] on icon "button" at bounding box center [1174, 72] width 12 height 12
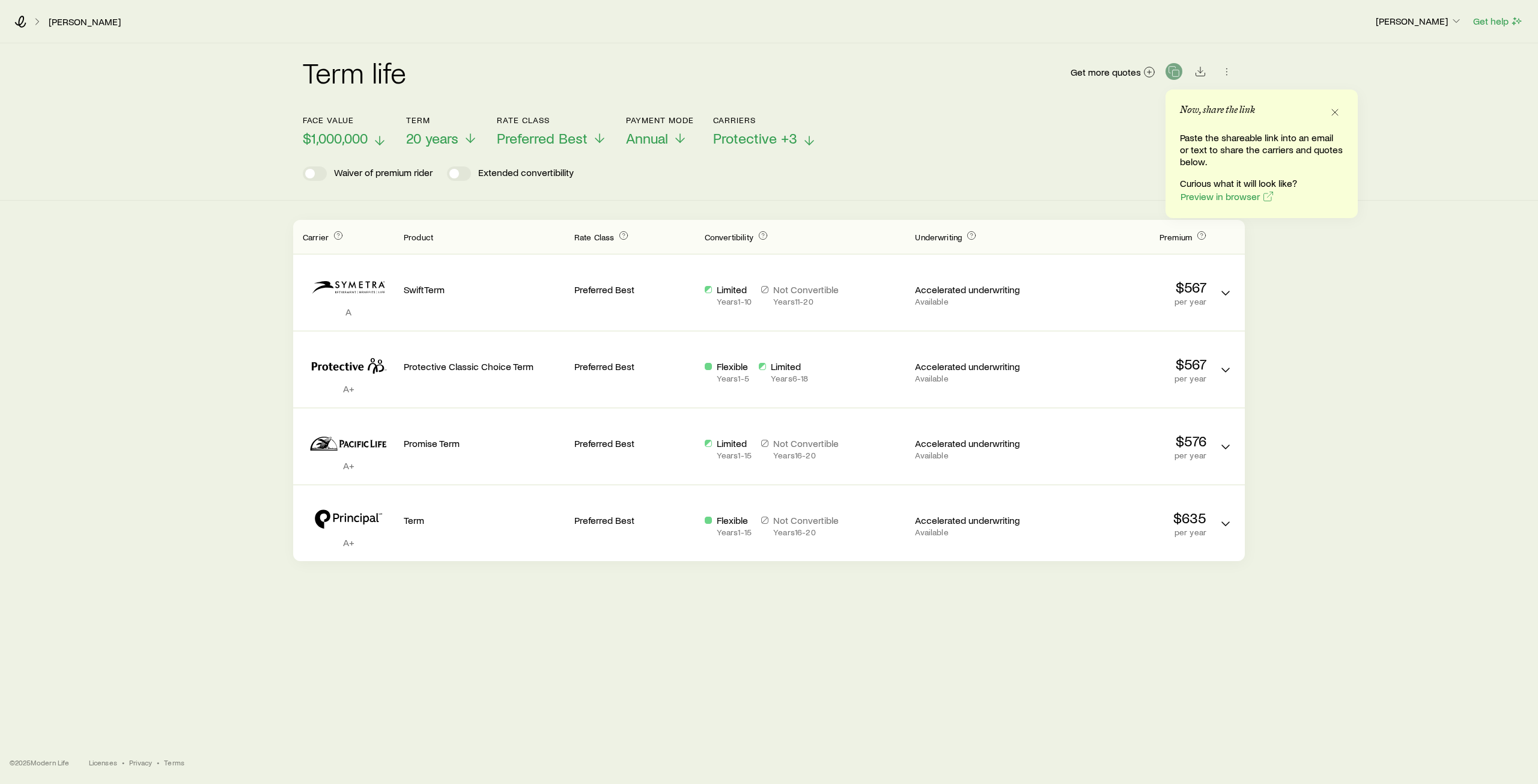
click at [380, 137] on icon at bounding box center [379, 141] width 14 height 14
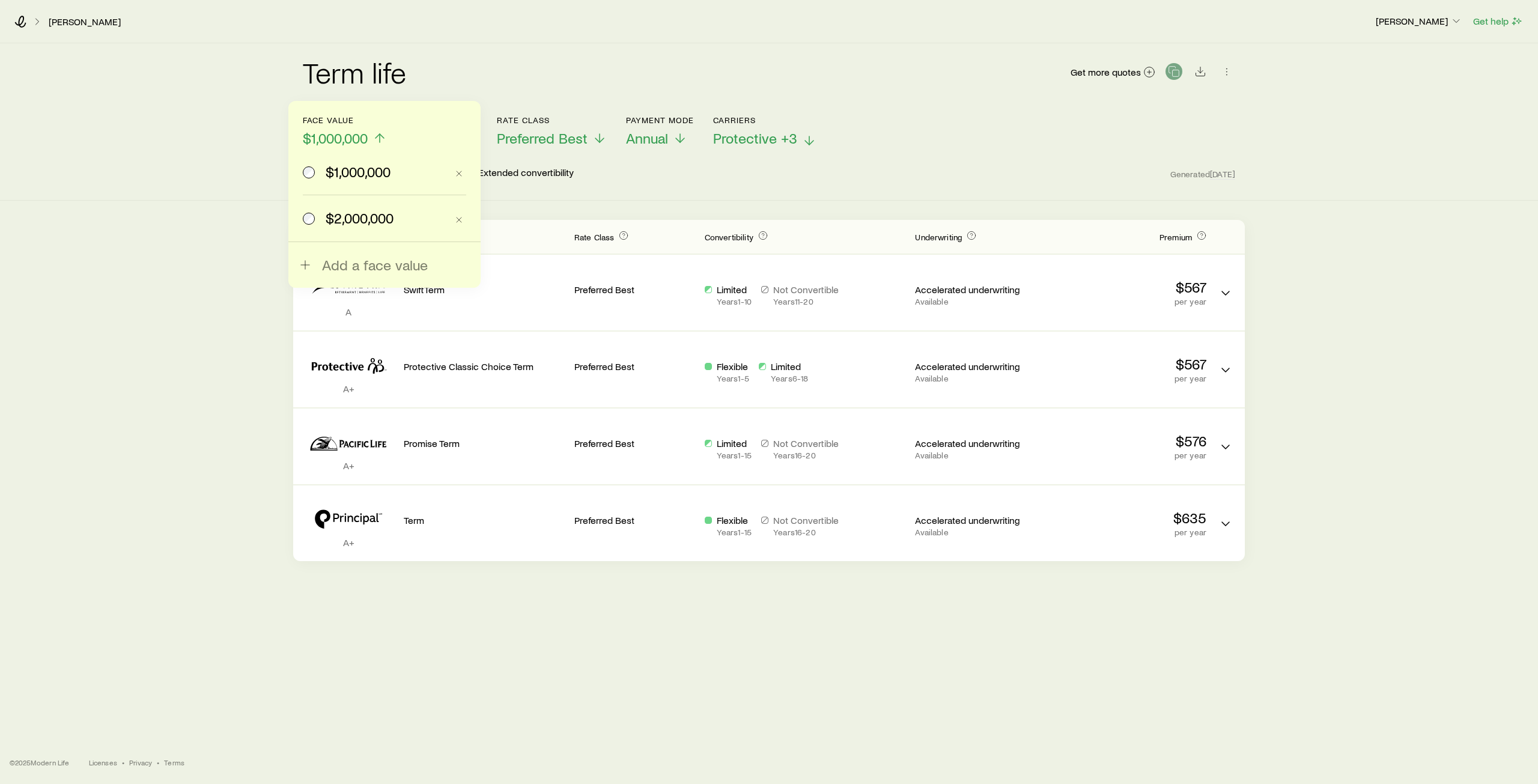
click at [346, 214] on span "$2,000,000" at bounding box center [359, 218] width 68 height 17
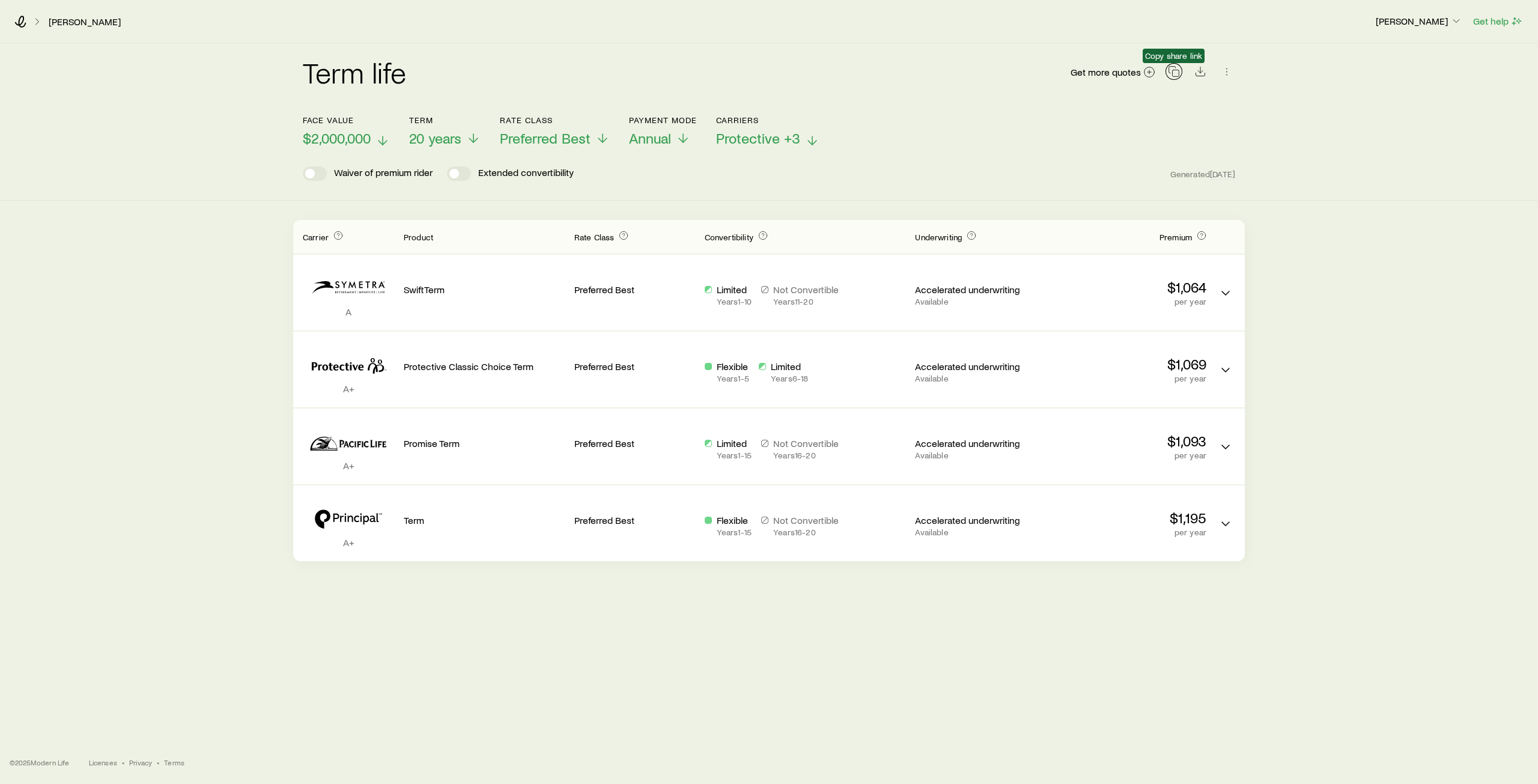
click at [1175, 74] on icon "button" at bounding box center [1174, 72] width 12 height 12
click at [1119, 73] on span "Get more quotes" at bounding box center [1106, 72] width 70 height 10
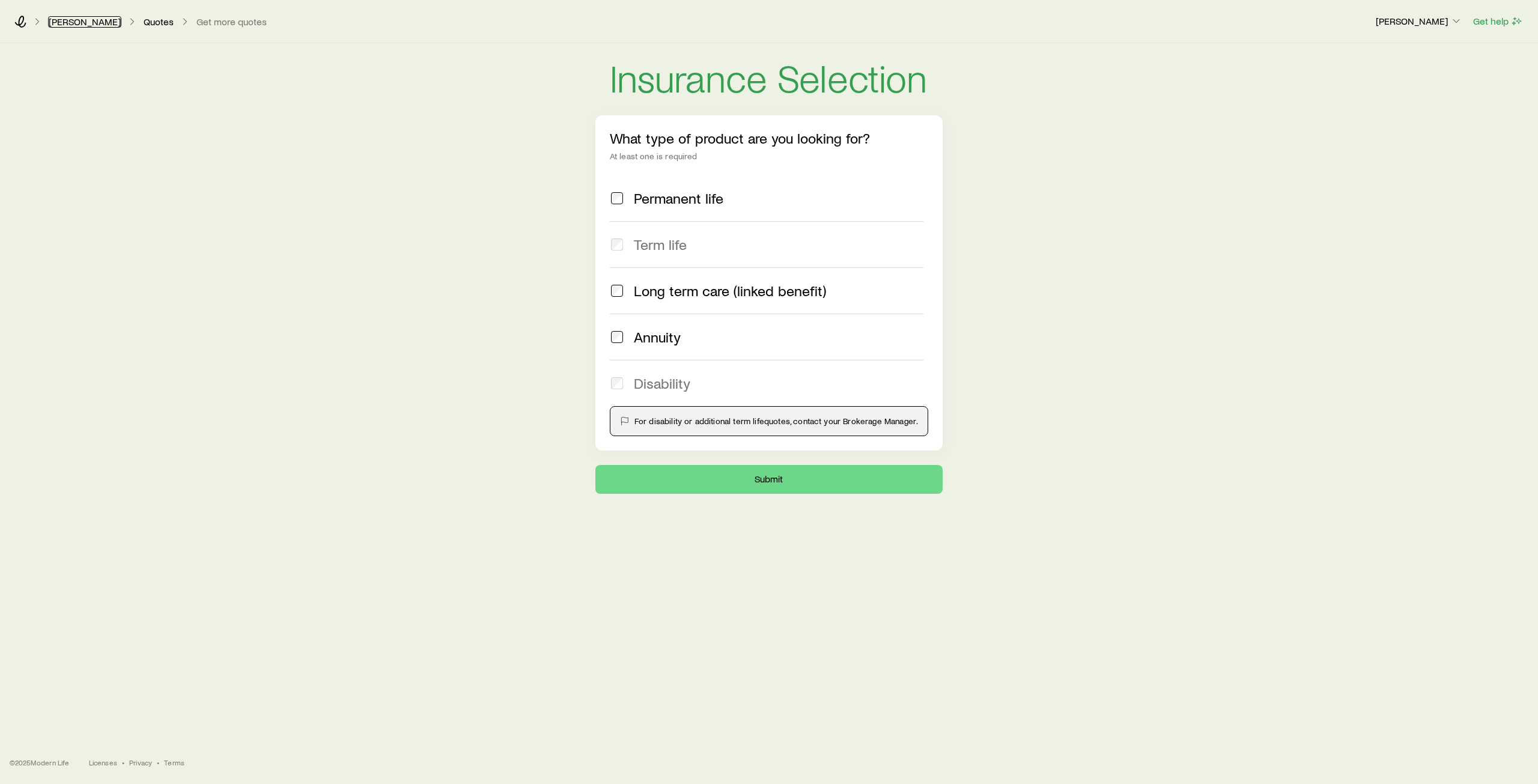
click at [70, 22] on link "[PERSON_NAME]" at bounding box center [85, 22] width 74 height 12
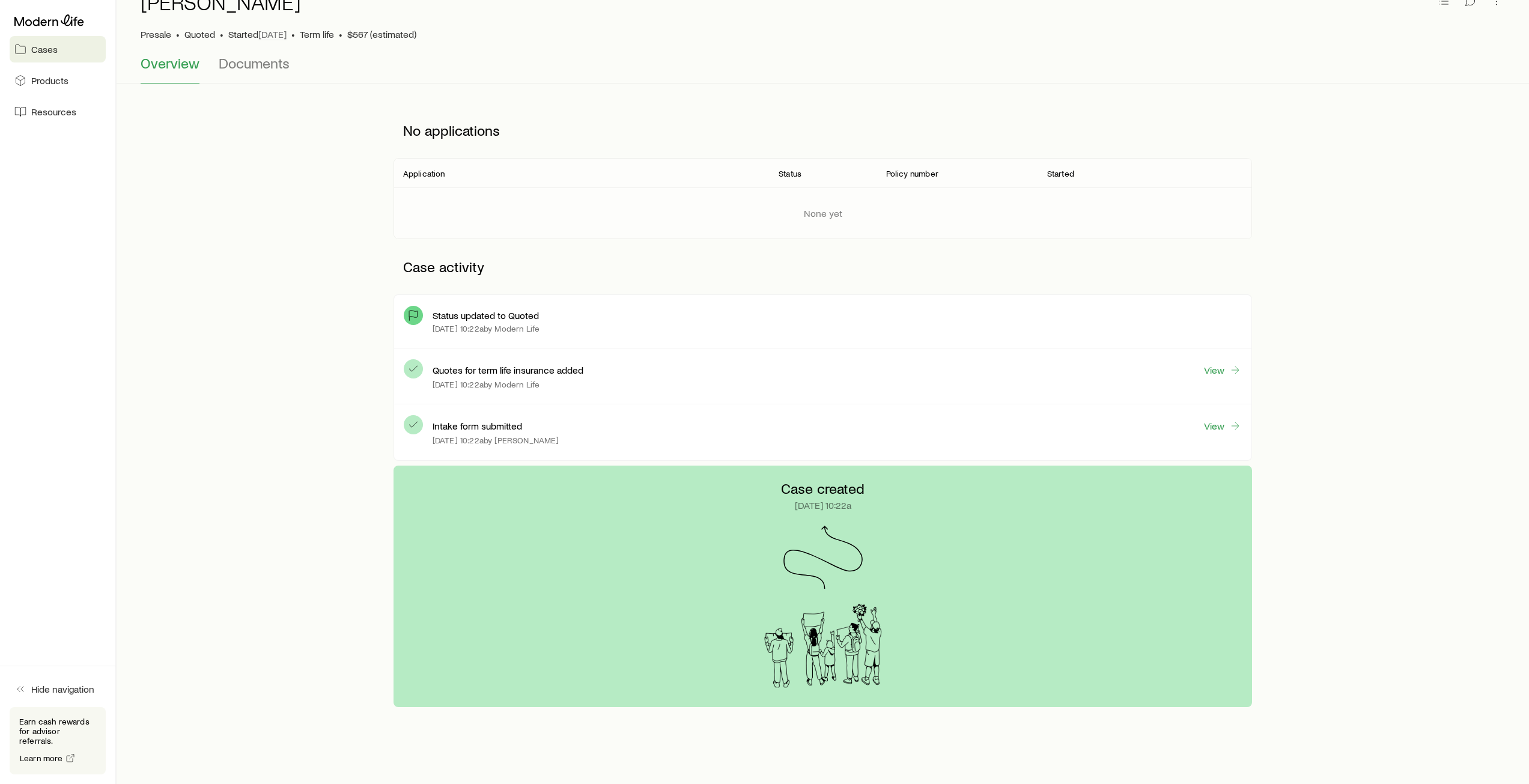
scroll to position [92, 0]
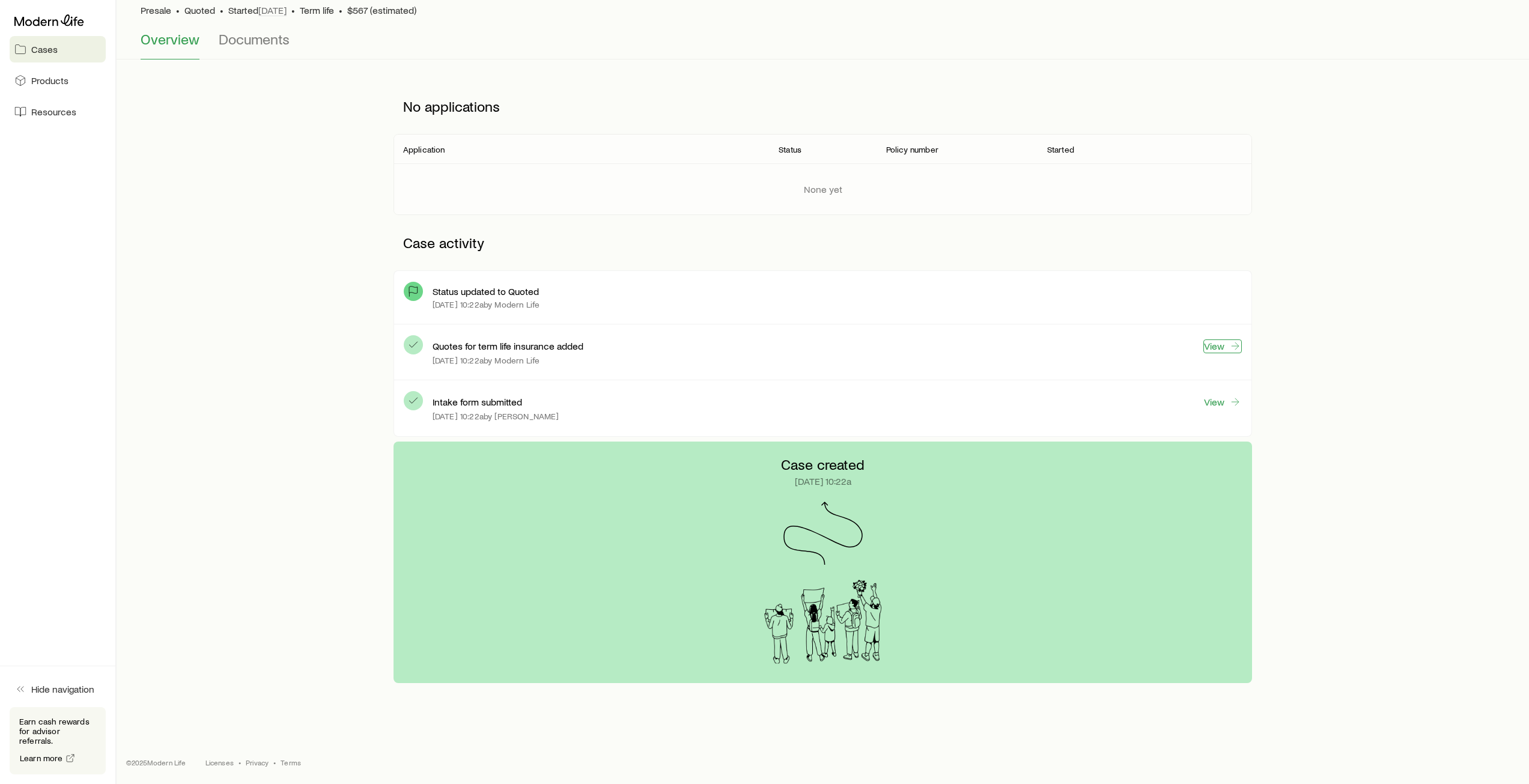
click at [1218, 346] on link "View" at bounding box center [1223, 346] width 39 height 14
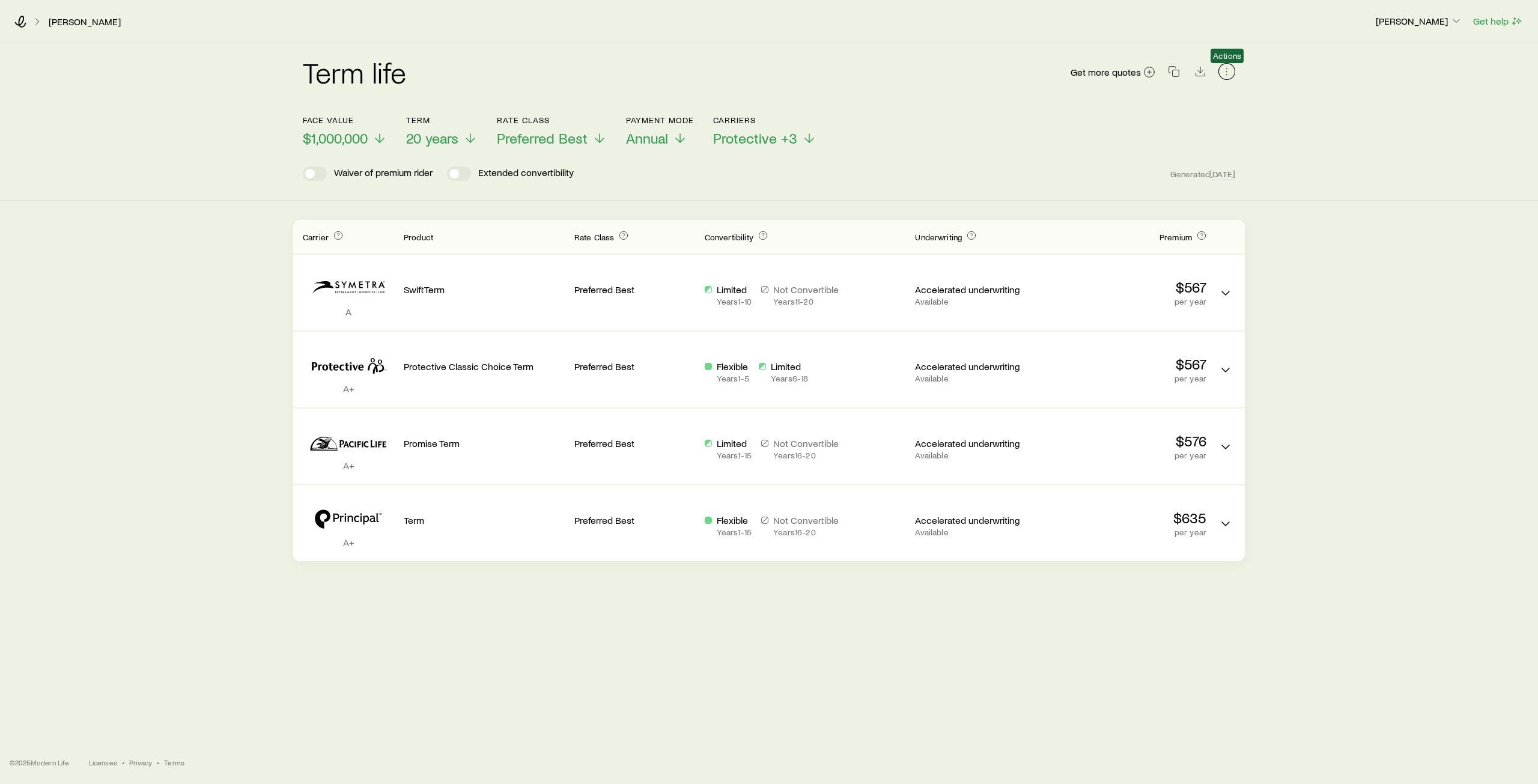
click at [1229, 70] on icon "button" at bounding box center [1227, 72] width 12 height 12
click at [464, 142] on icon at bounding box center [470, 141] width 14 height 14
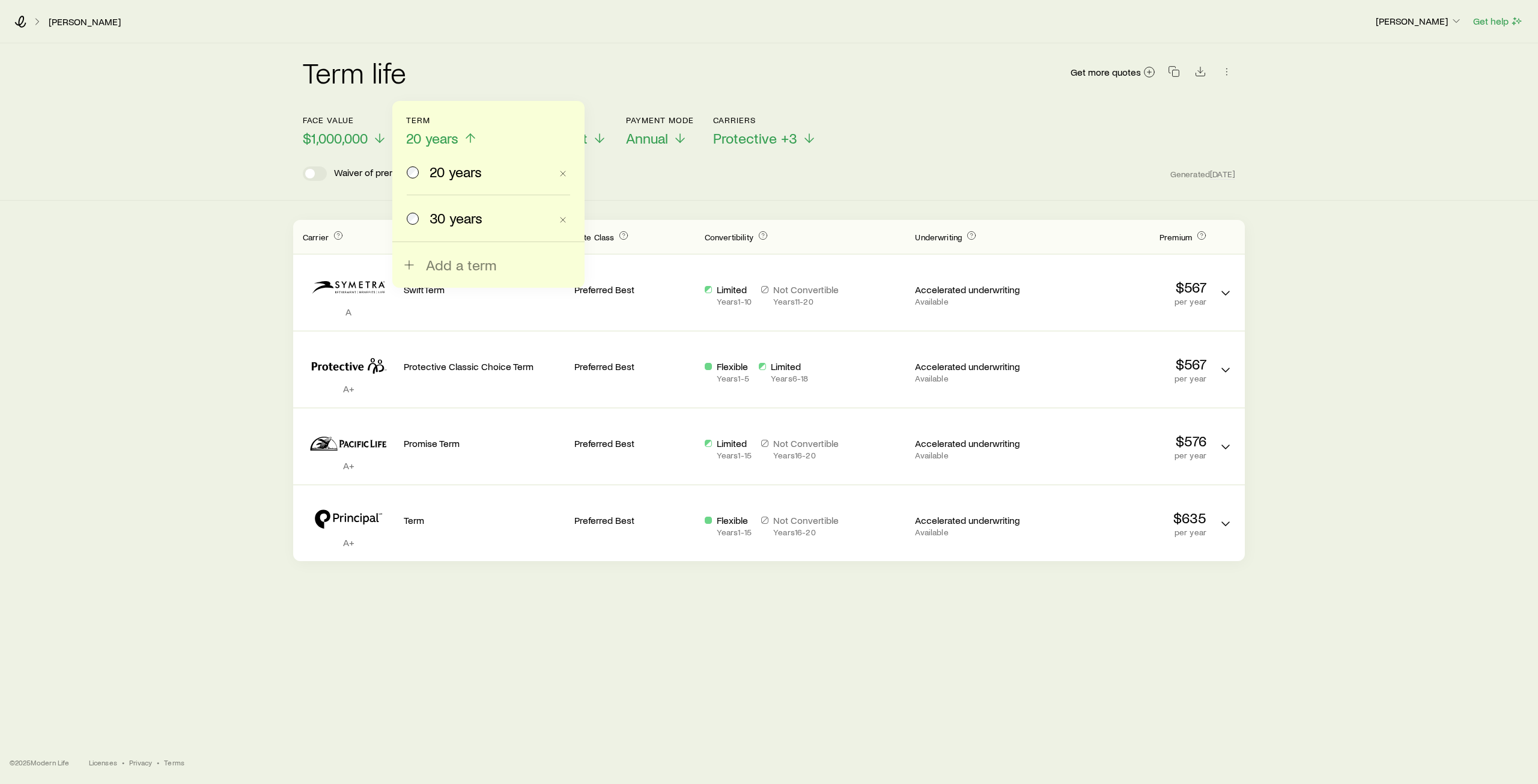
click at [452, 216] on span "30 years" at bounding box center [456, 218] width 53 height 17
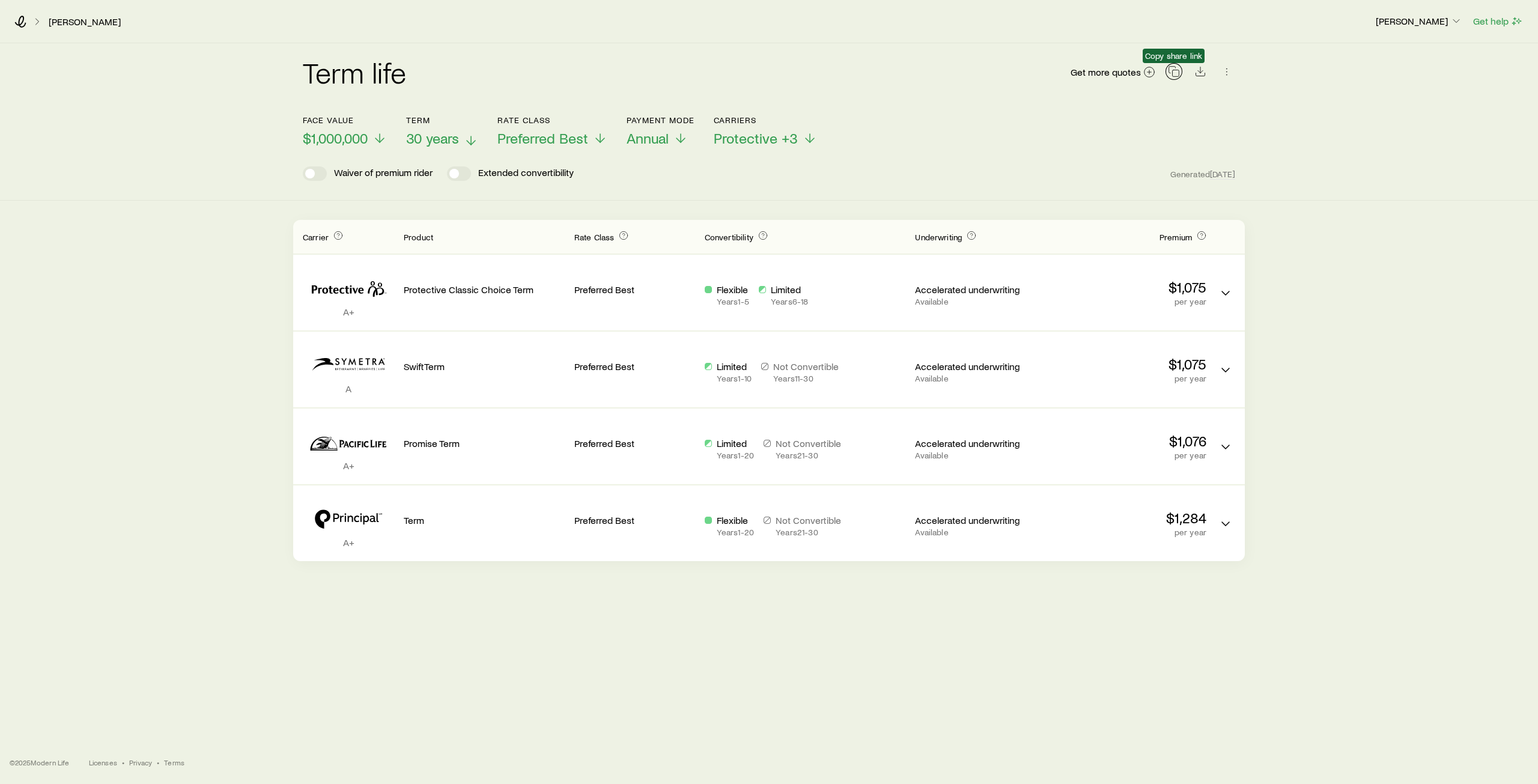
click at [1177, 74] on icon "button" at bounding box center [1174, 72] width 12 height 12
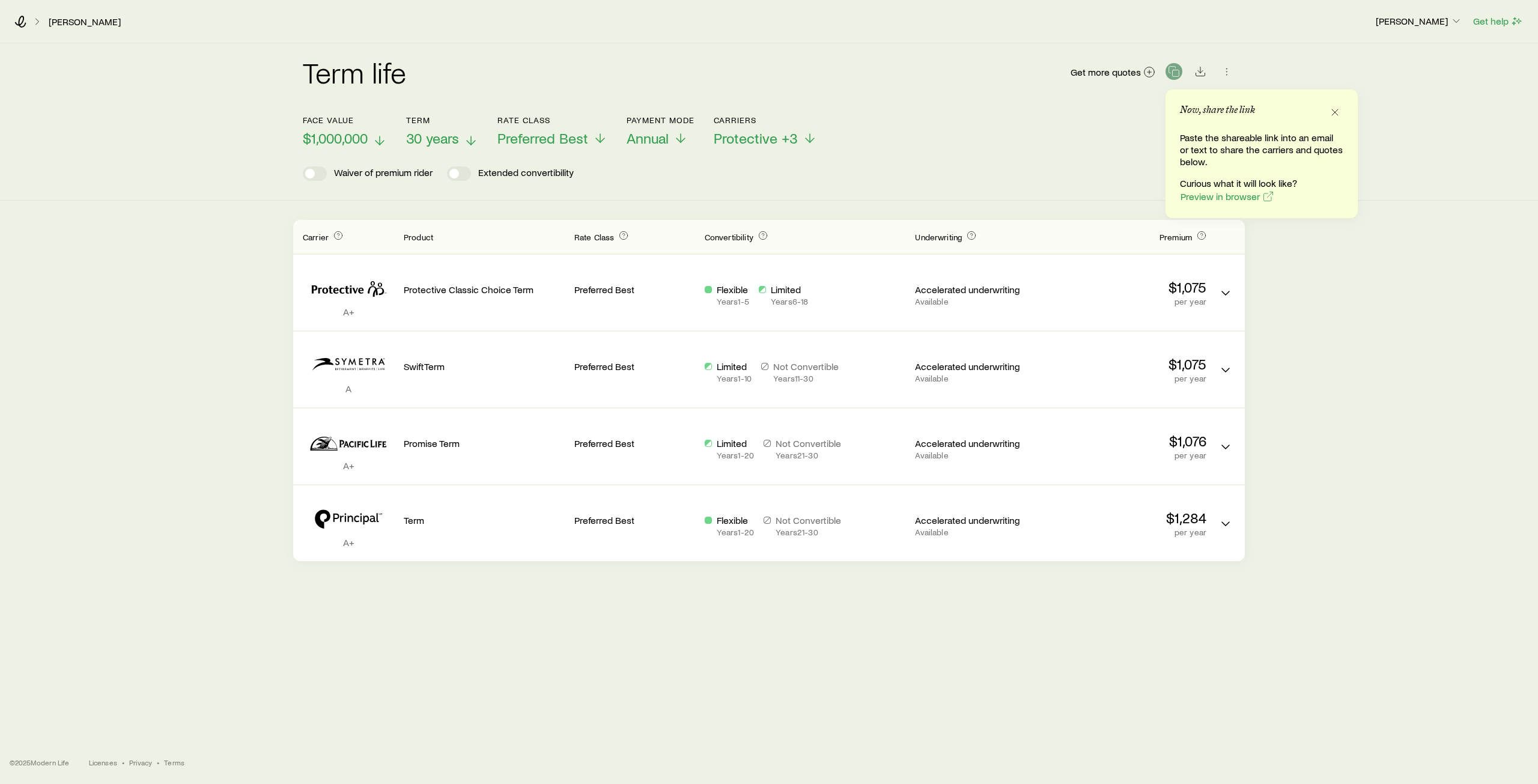
click at [379, 136] on icon at bounding box center [379, 141] width 14 height 14
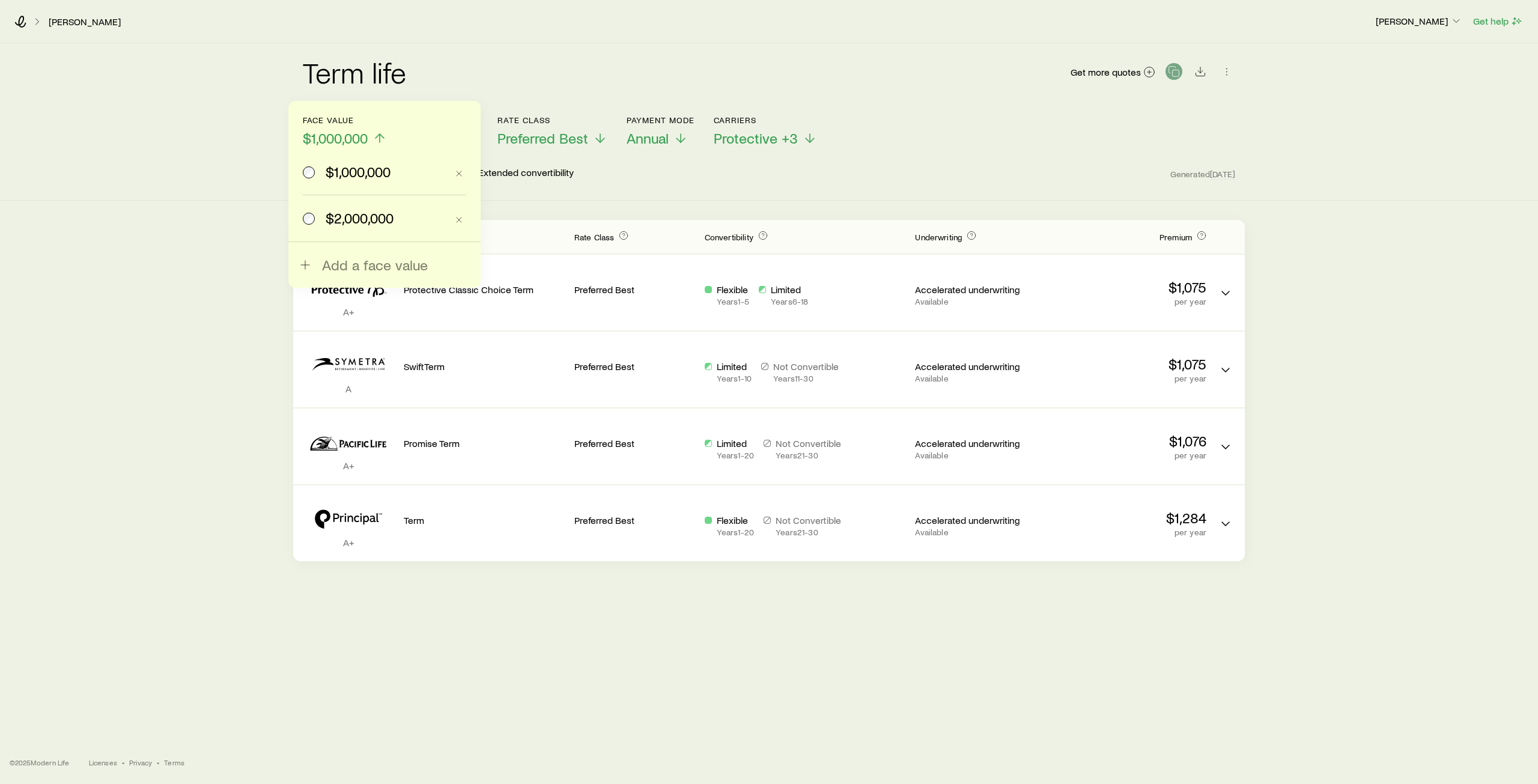
click at [356, 217] on span "$2,000,000" at bounding box center [359, 218] width 68 height 17
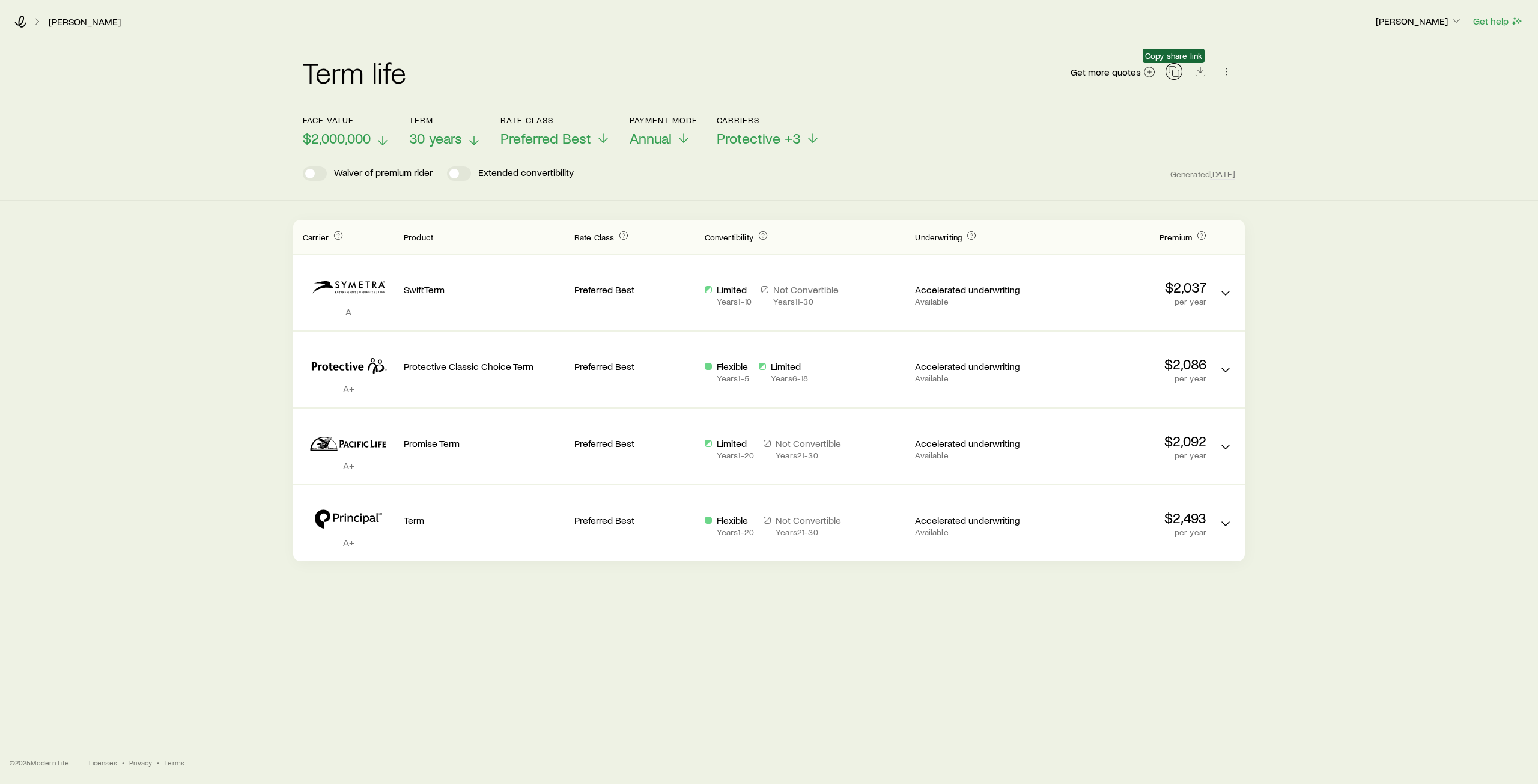
click at [1170, 72] on icon "button" at bounding box center [1174, 72] width 12 height 12
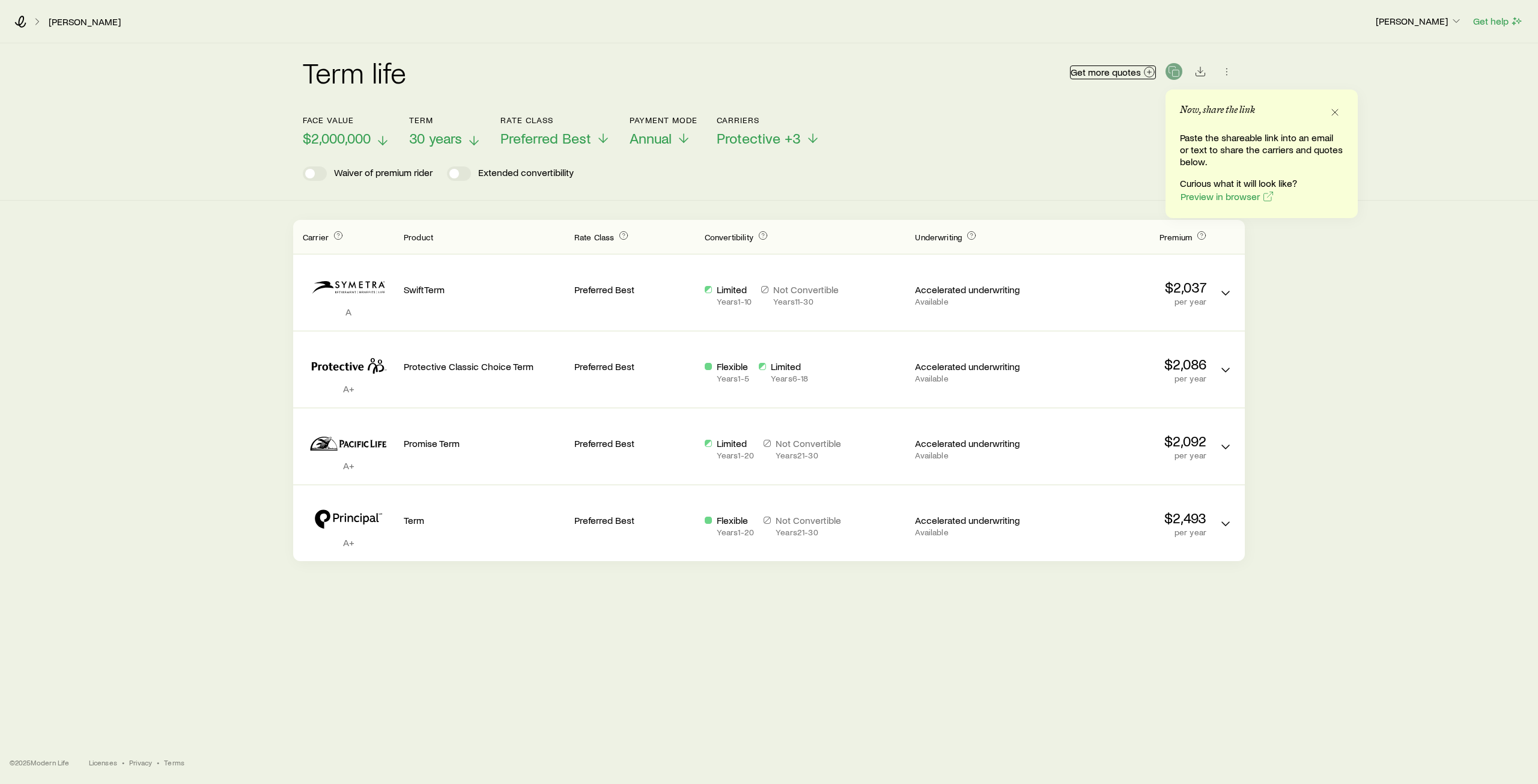
click at [1147, 72] on icon at bounding box center [1150, 72] width 12 height 12
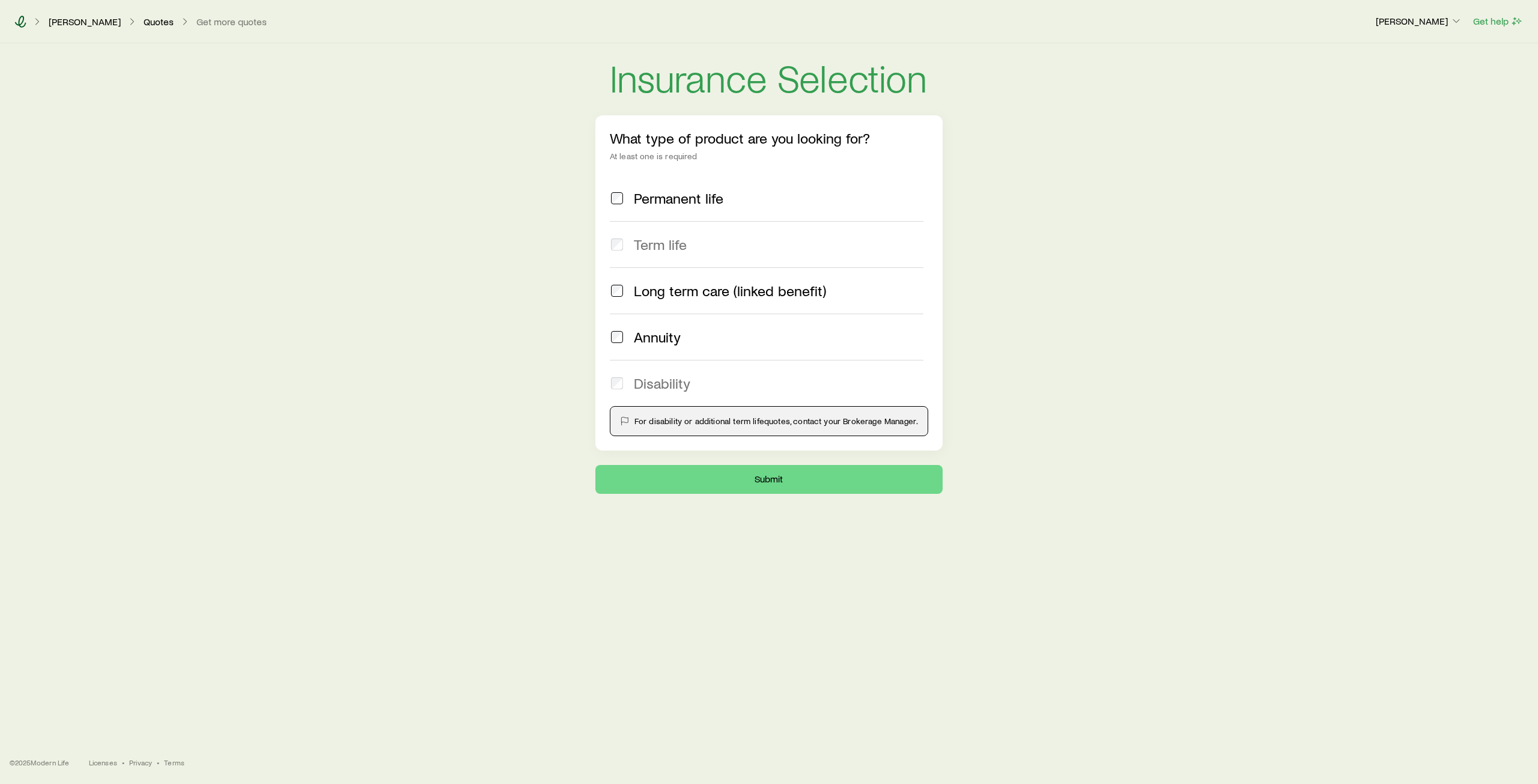
click at [22, 22] on icon at bounding box center [21, 21] width 12 height 12
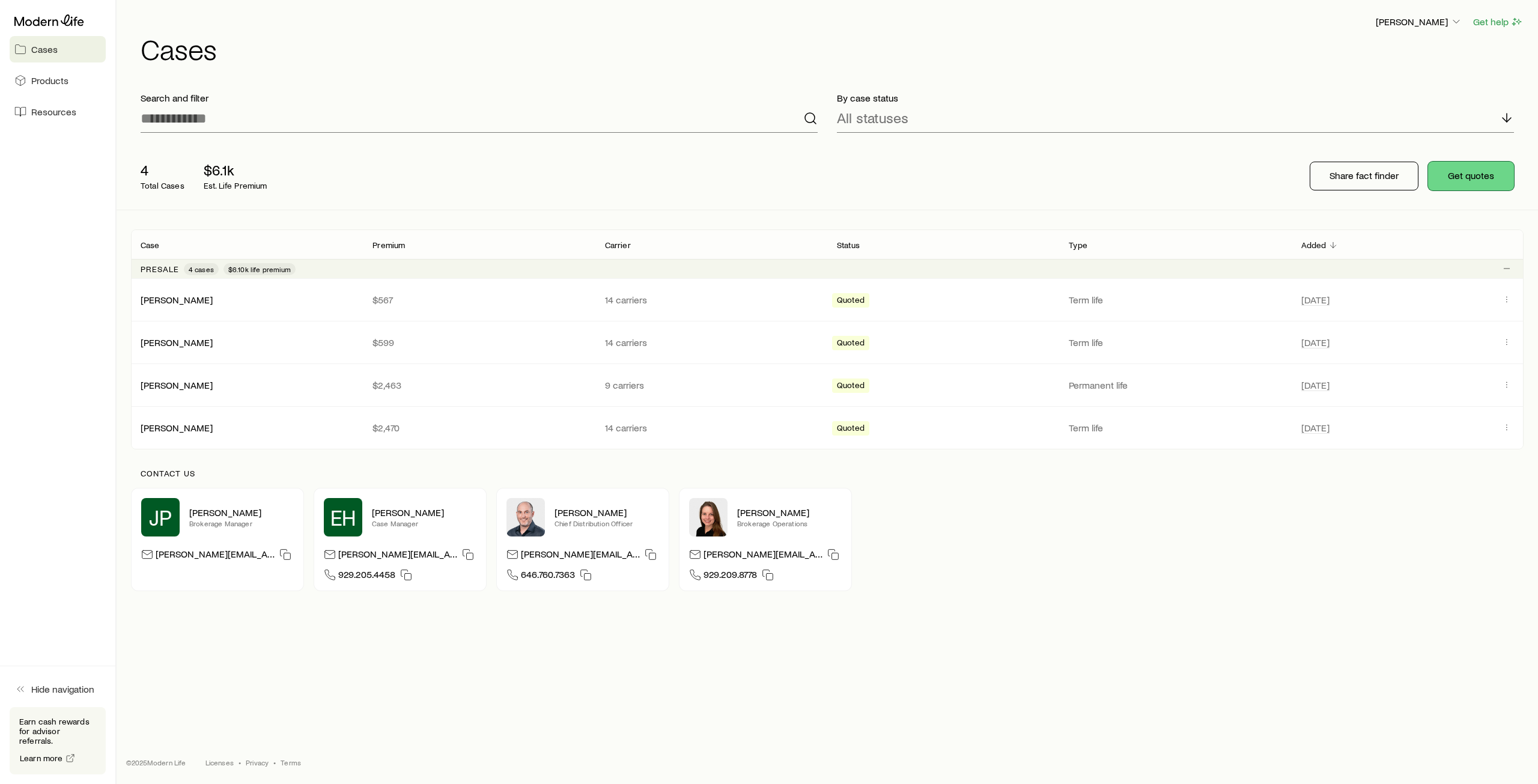
click at [1488, 182] on button "Get quotes" at bounding box center [1471, 176] width 86 height 29
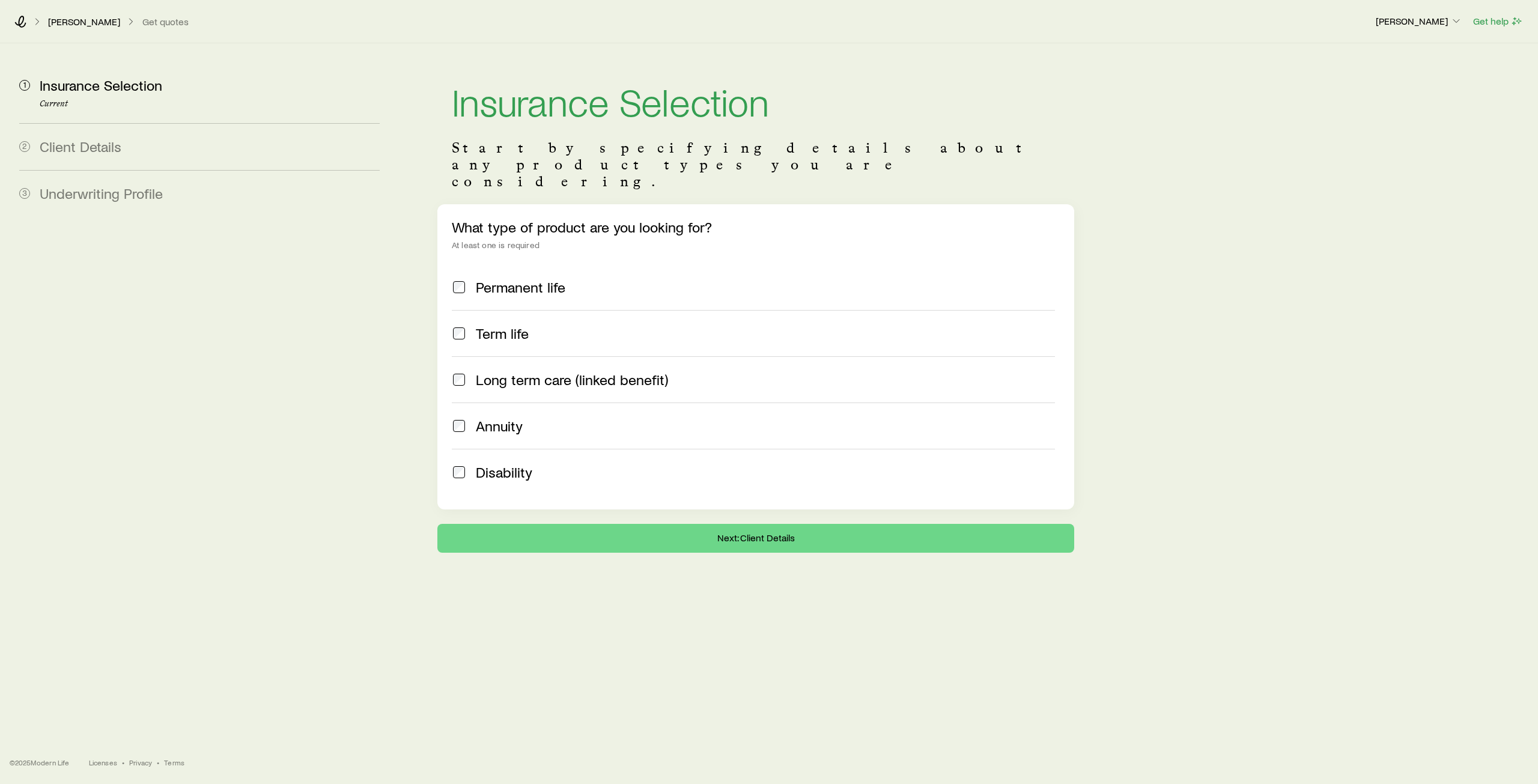
click at [519, 310] on label "Term life" at bounding box center [753, 333] width 603 height 46
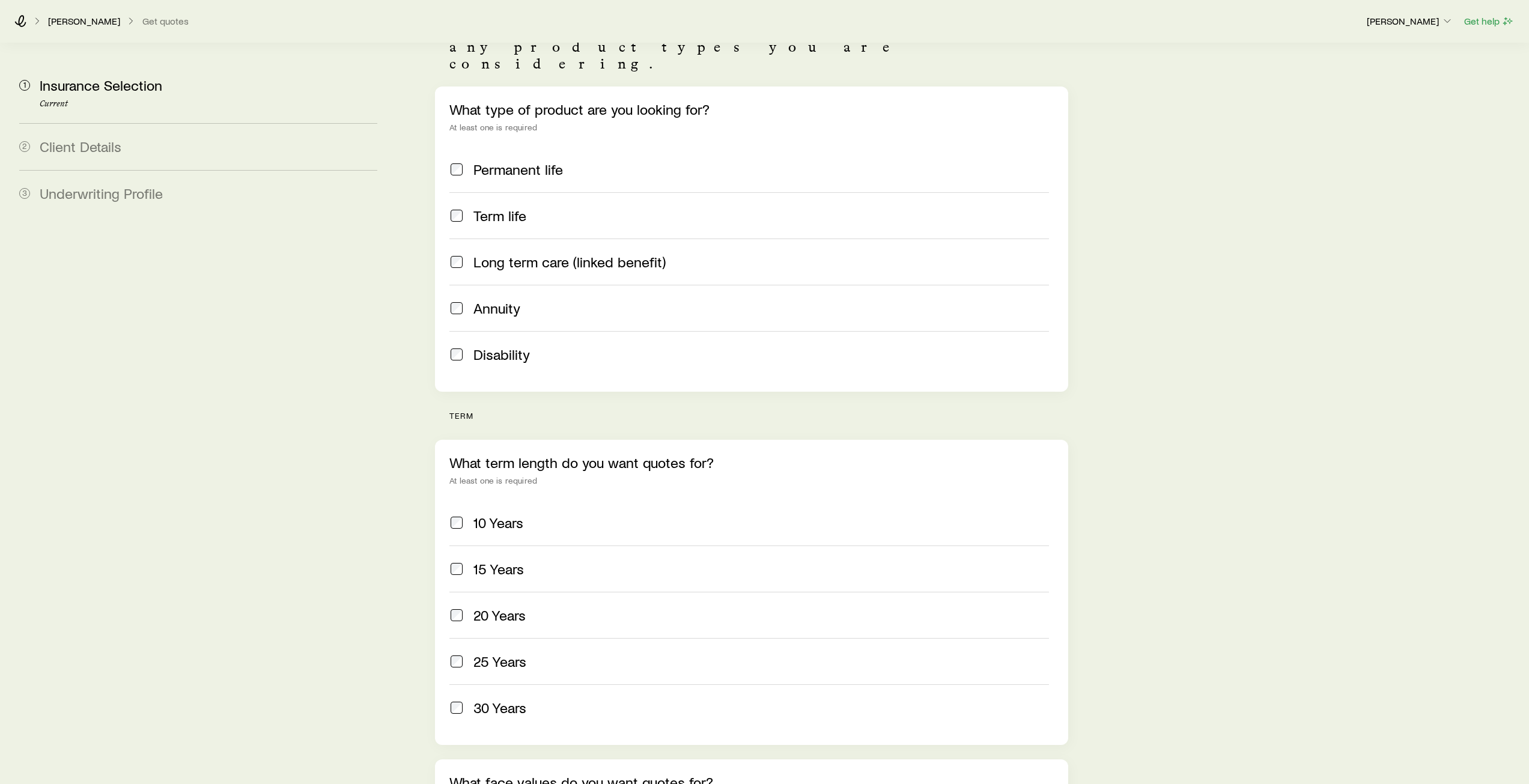
scroll to position [120, 0]
click at [519, 604] on span "20 Years" at bounding box center [499, 612] width 52 height 17
click at [503, 696] on span "30 Years" at bounding box center [500, 705] width 53 height 17
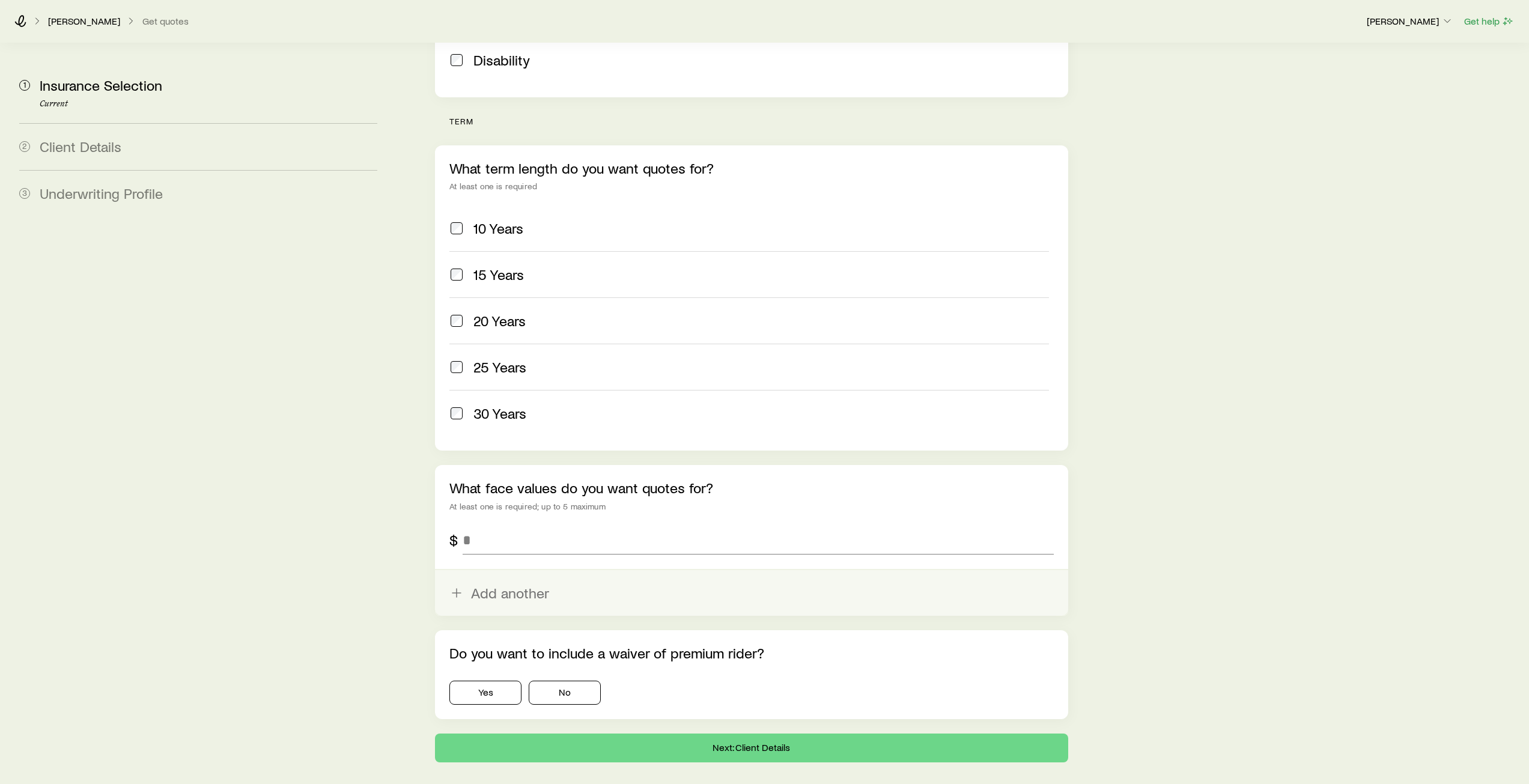
scroll to position [420, 0]
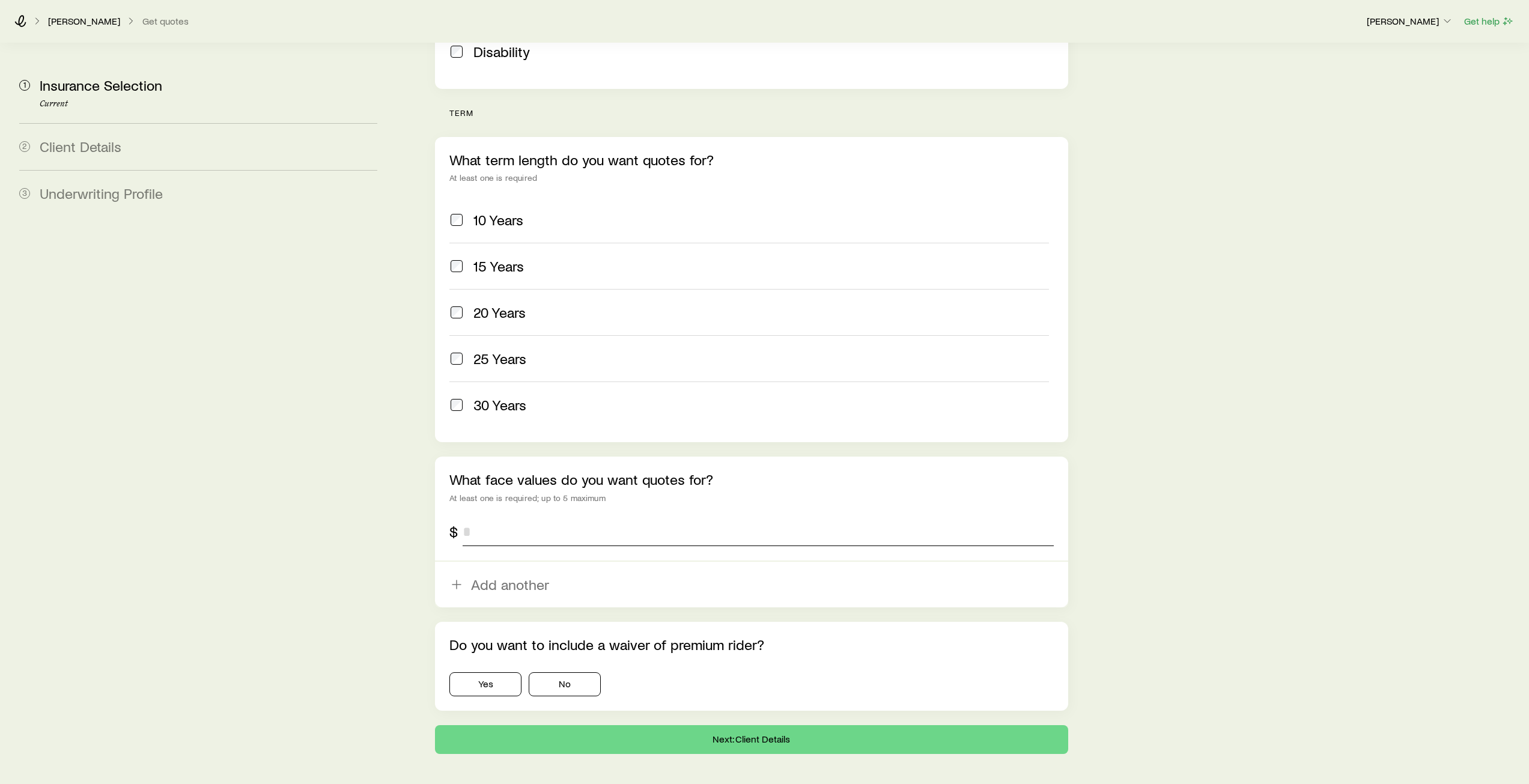
click at [537, 517] on input "tel" at bounding box center [758, 531] width 591 height 29
type input "*********"
click at [525, 562] on button "Add another" at bounding box center [751, 584] width 633 height 46
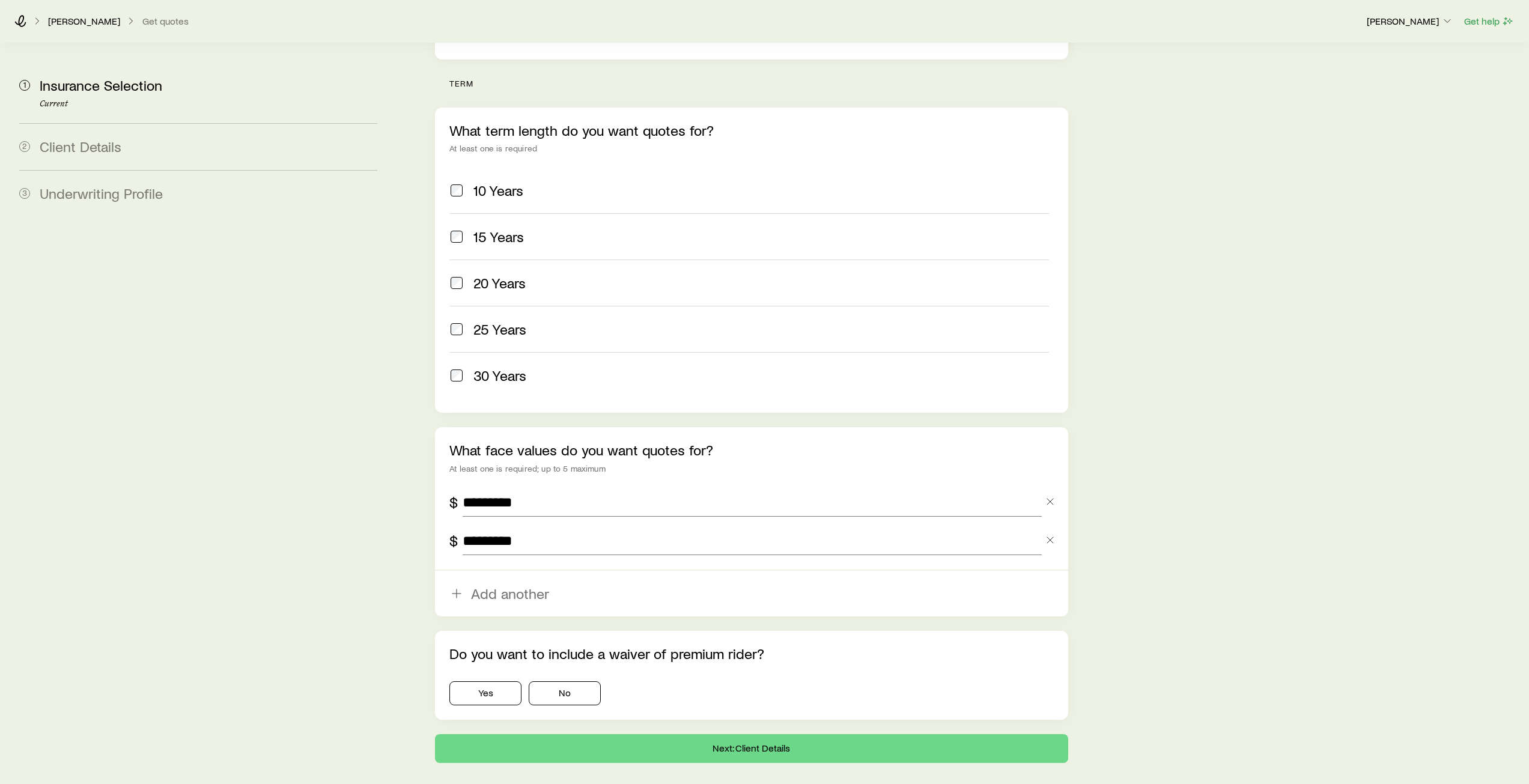
scroll to position [477, 0]
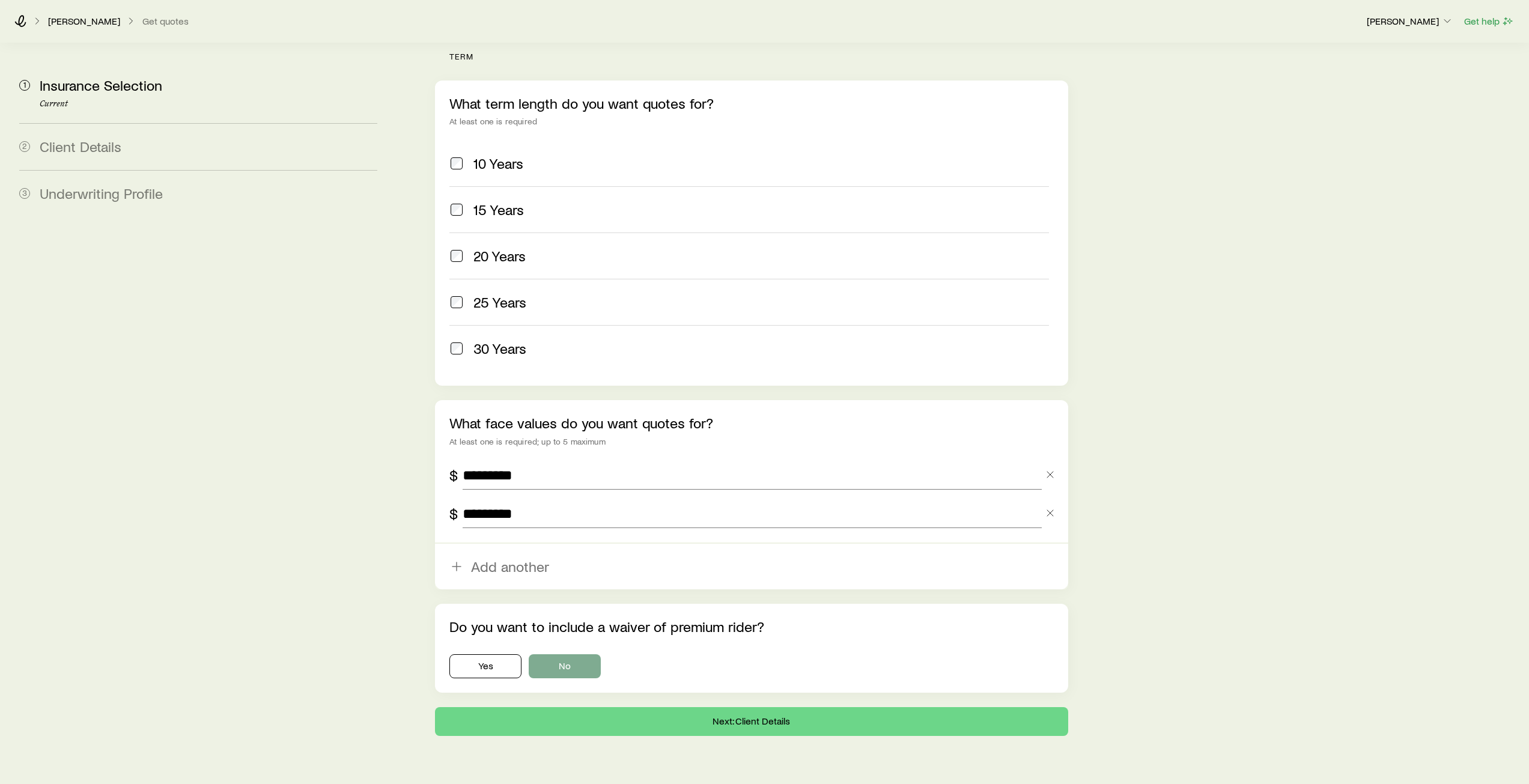
type input "*********"
click at [575, 654] on button "No" at bounding box center [565, 665] width 72 height 24
click at [726, 705] on div "[PERSON_NAME] Get quotes [PERSON_NAME] Get help 1 Insurance Selection Current 2…" at bounding box center [764, 170] width 1529 height 1294
click at [733, 707] on button "Next: Client Details" at bounding box center [751, 721] width 633 height 29
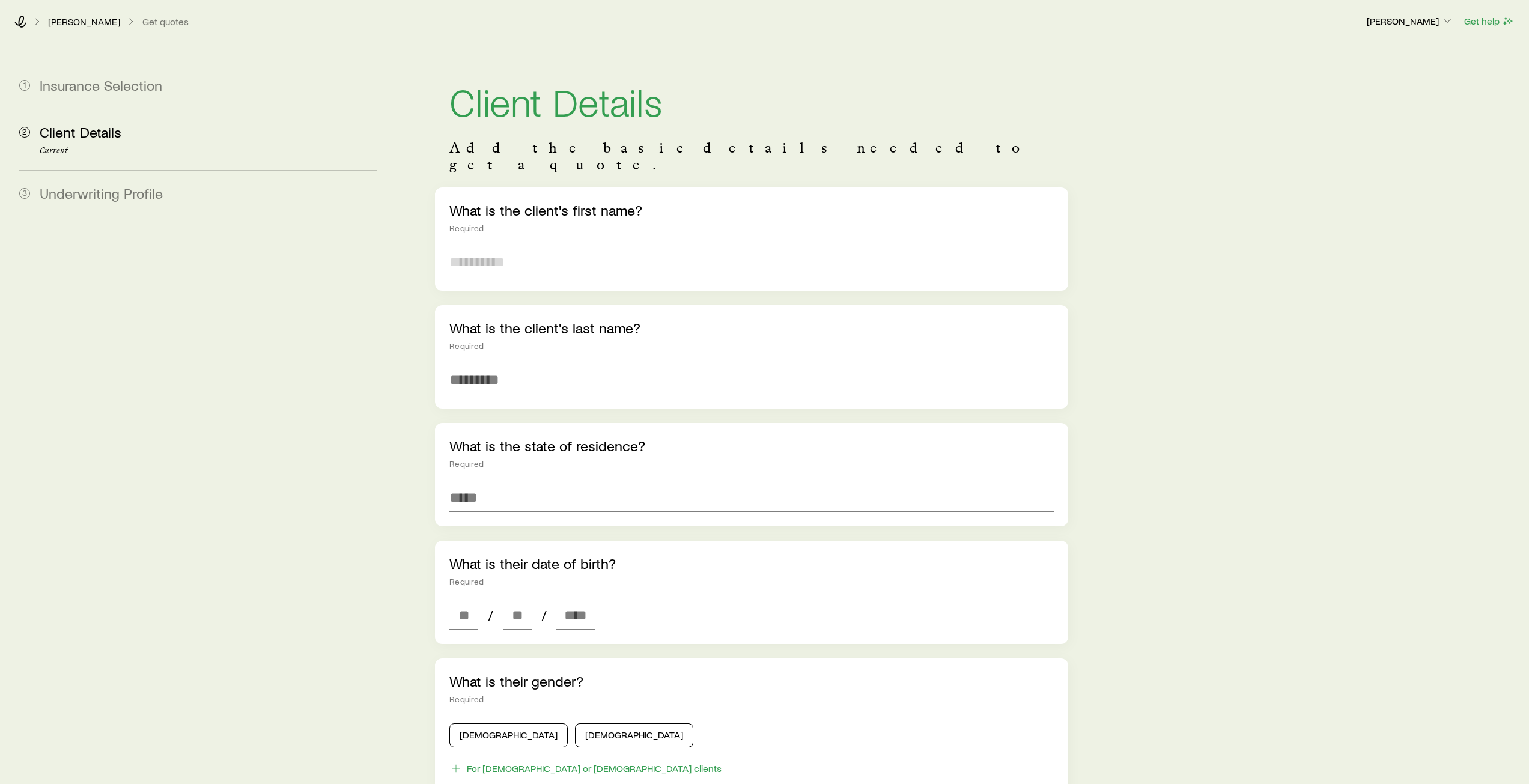
click at [522, 248] on input "text" at bounding box center [752, 262] width 604 height 29
type input "*********"
click at [550, 365] on input "text" at bounding box center [752, 379] width 604 height 29
type input "*"
type input "******"
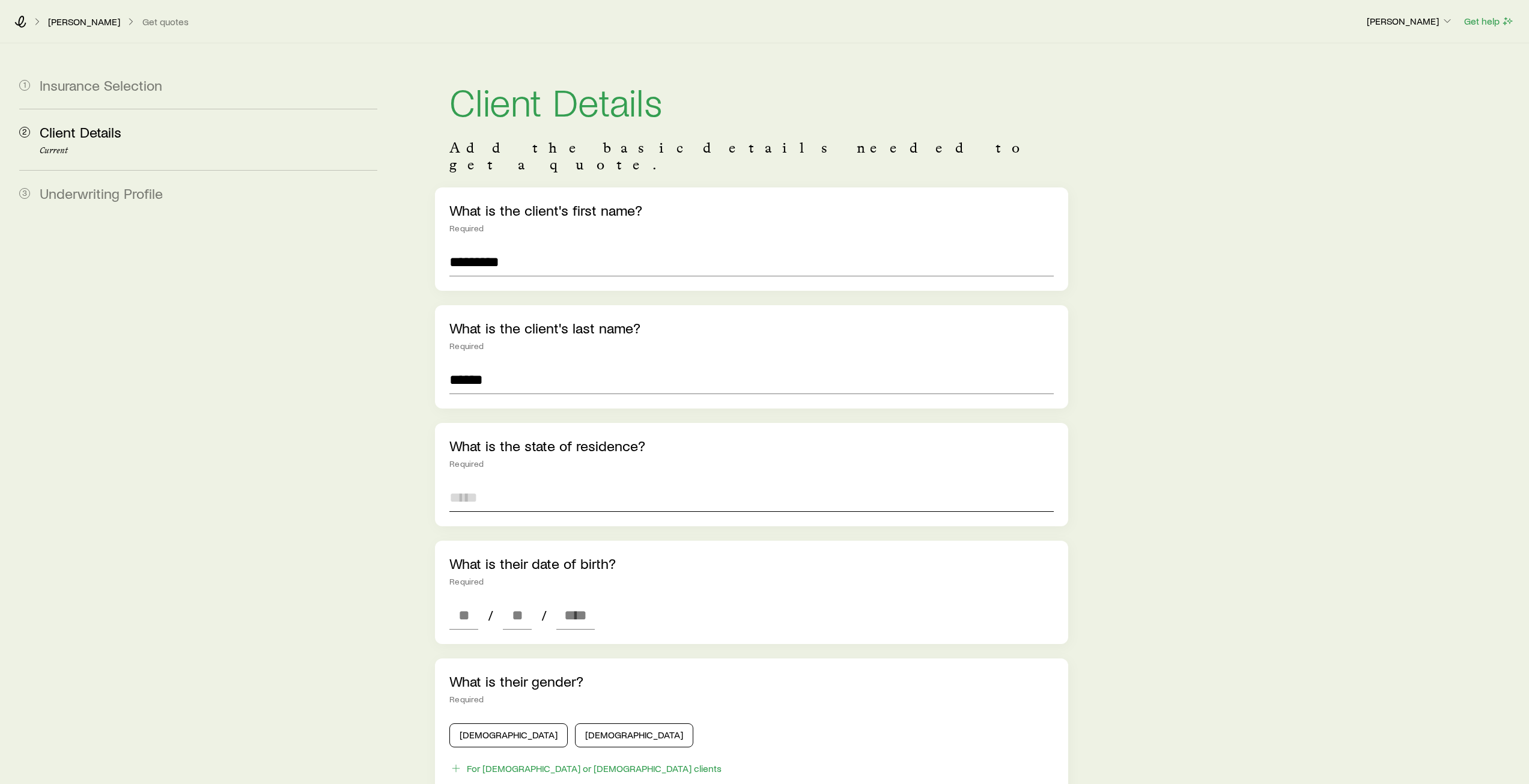
click at [508, 483] on input at bounding box center [752, 497] width 604 height 29
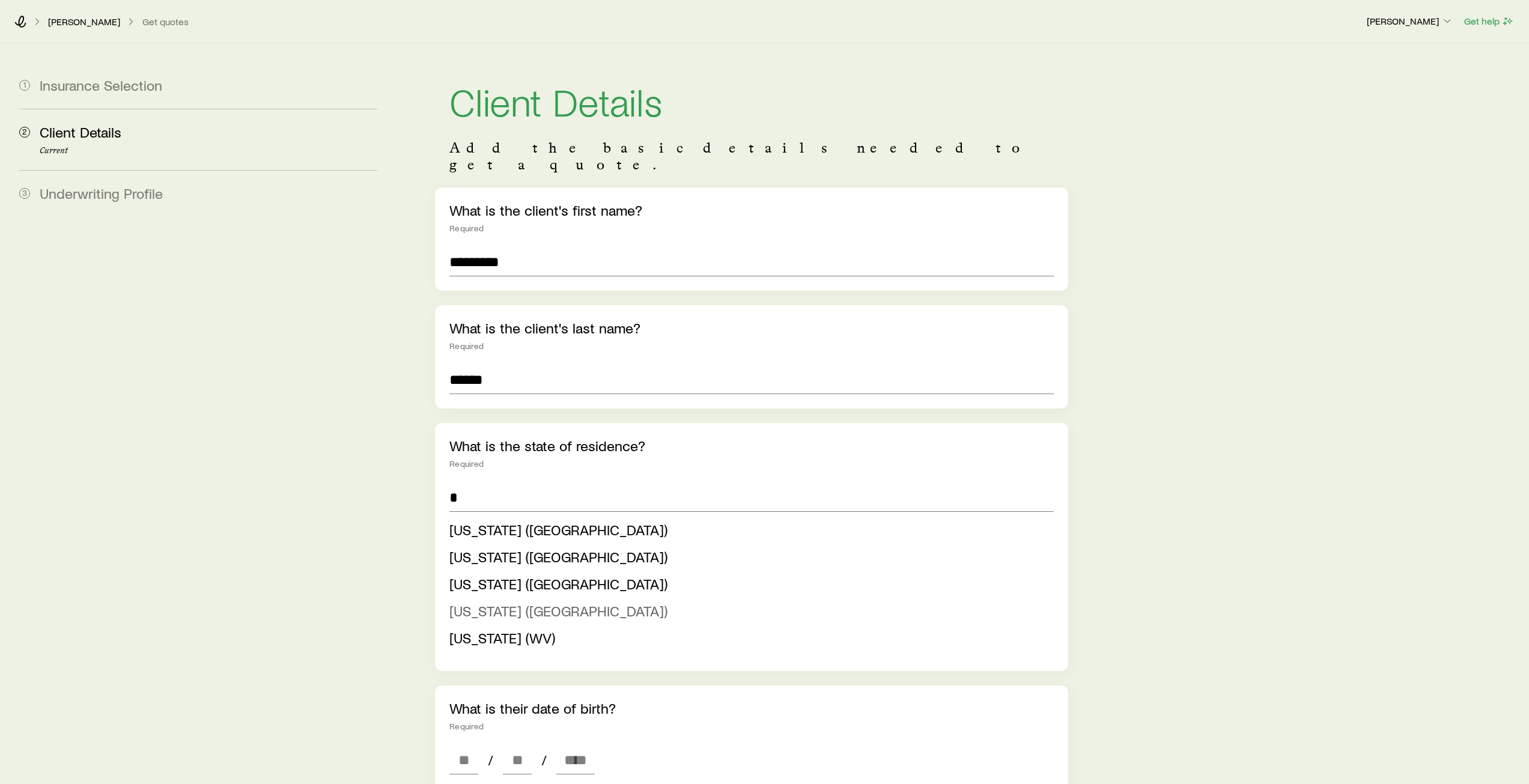
click at [500, 598] on li "[US_STATE] ([GEOGRAPHIC_DATA])" at bounding box center [748, 611] width 597 height 27
type input "**********"
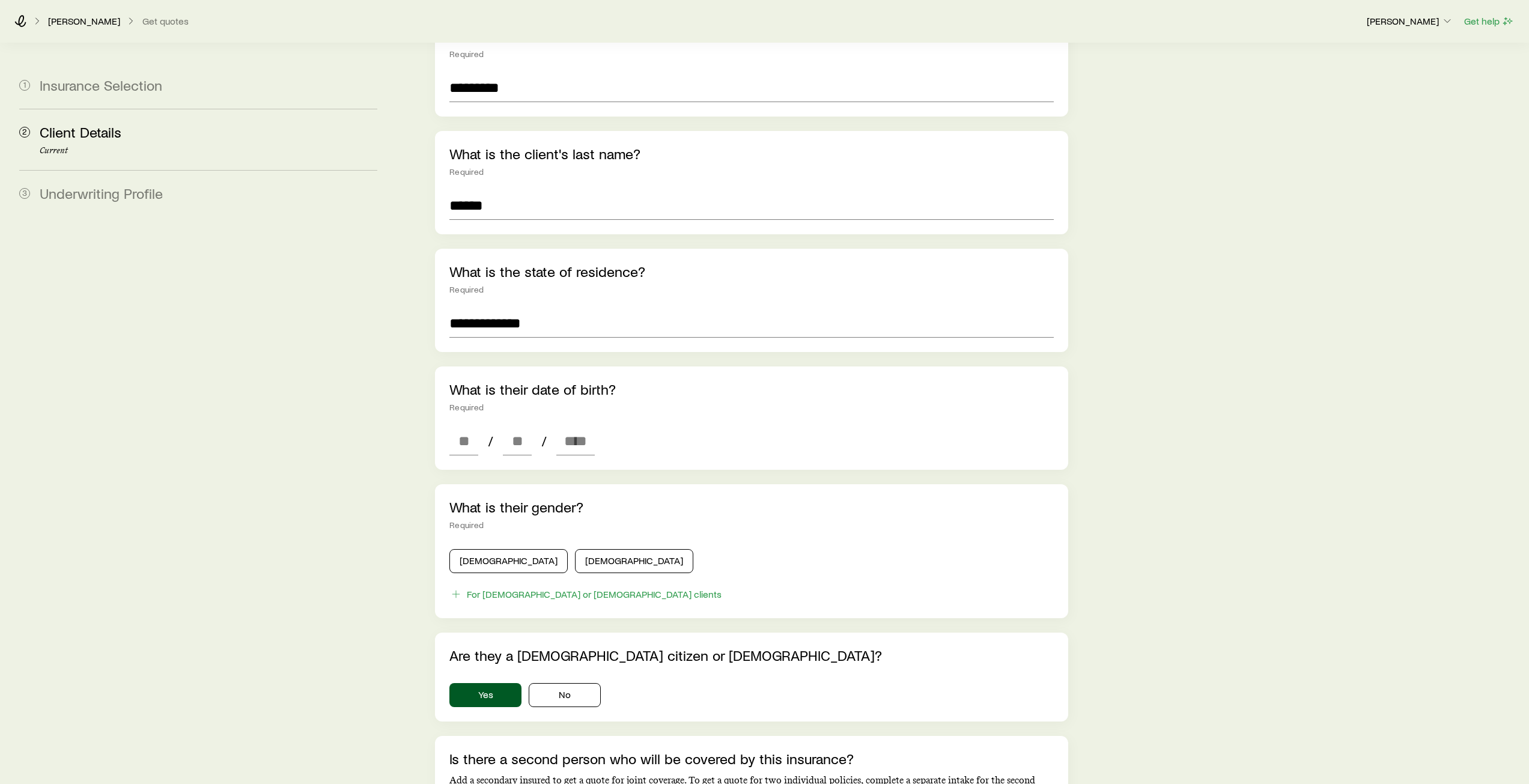
scroll to position [180, 0]
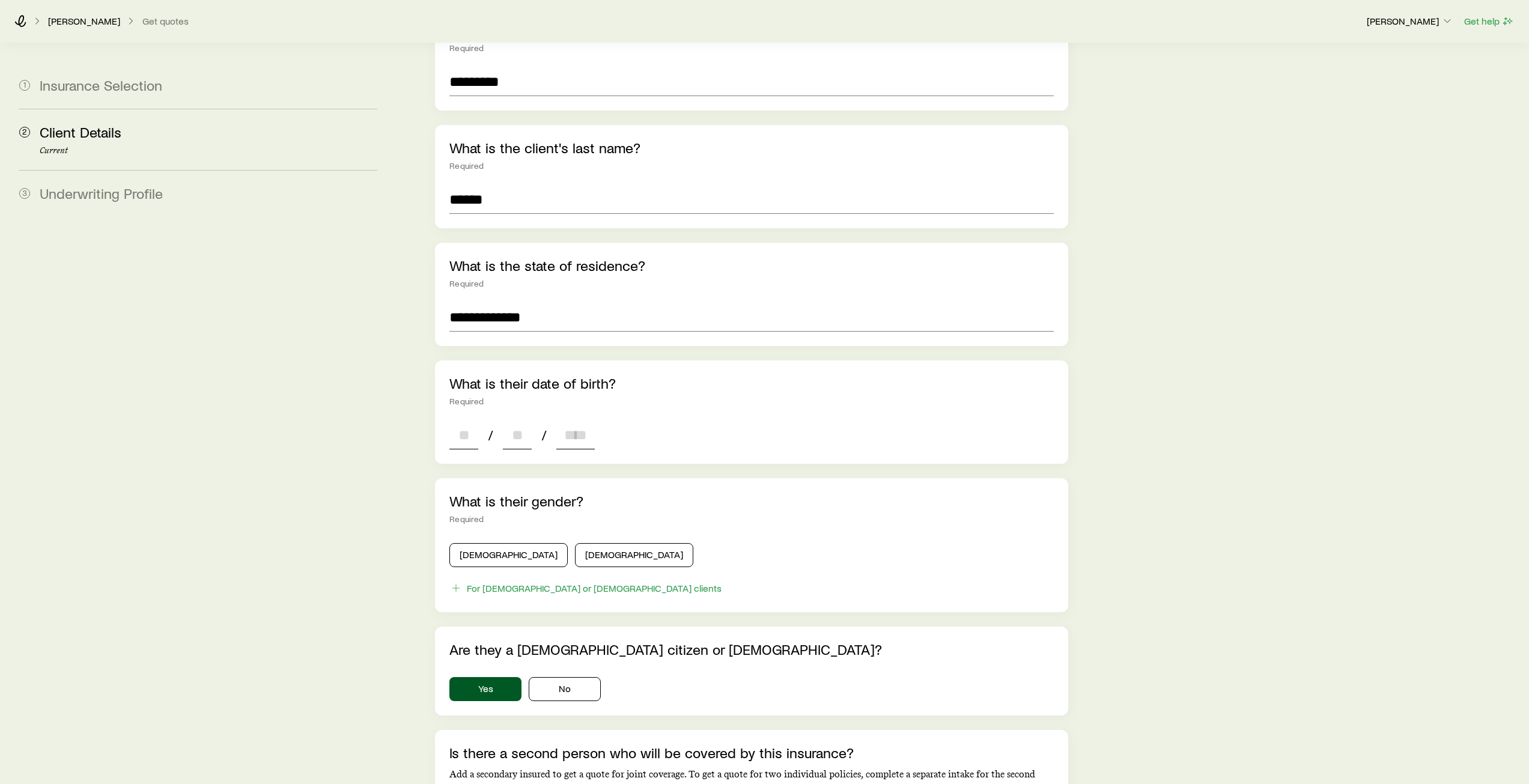
click at [471, 420] on input at bounding box center [464, 435] width 29 height 29
type input "**"
type input "****"
type input "*"
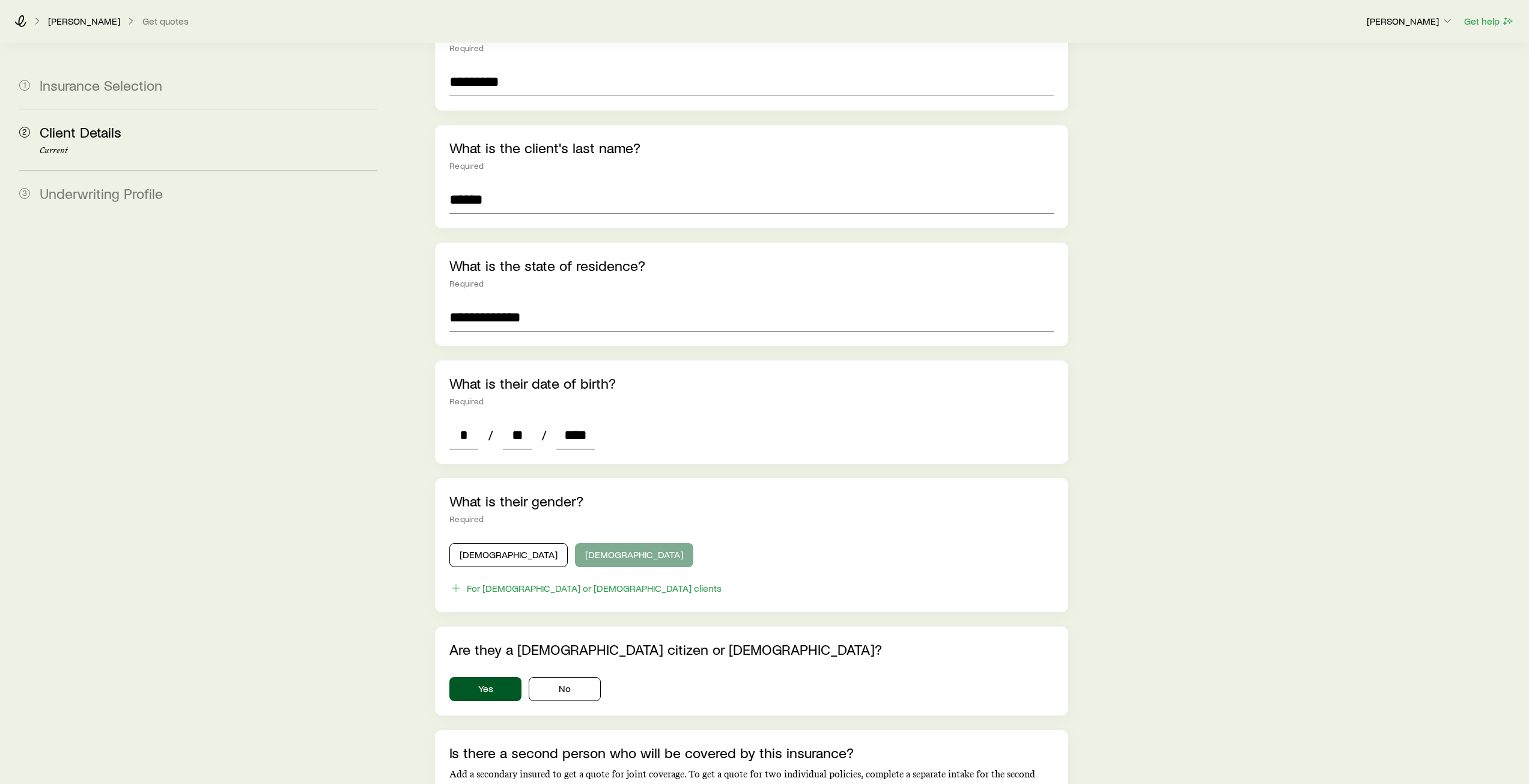
type input "****"
click at [575, 543] on button "[DEMOGRAPHIC_DATA]" at bounding box center [634, 554] width 118 height 24
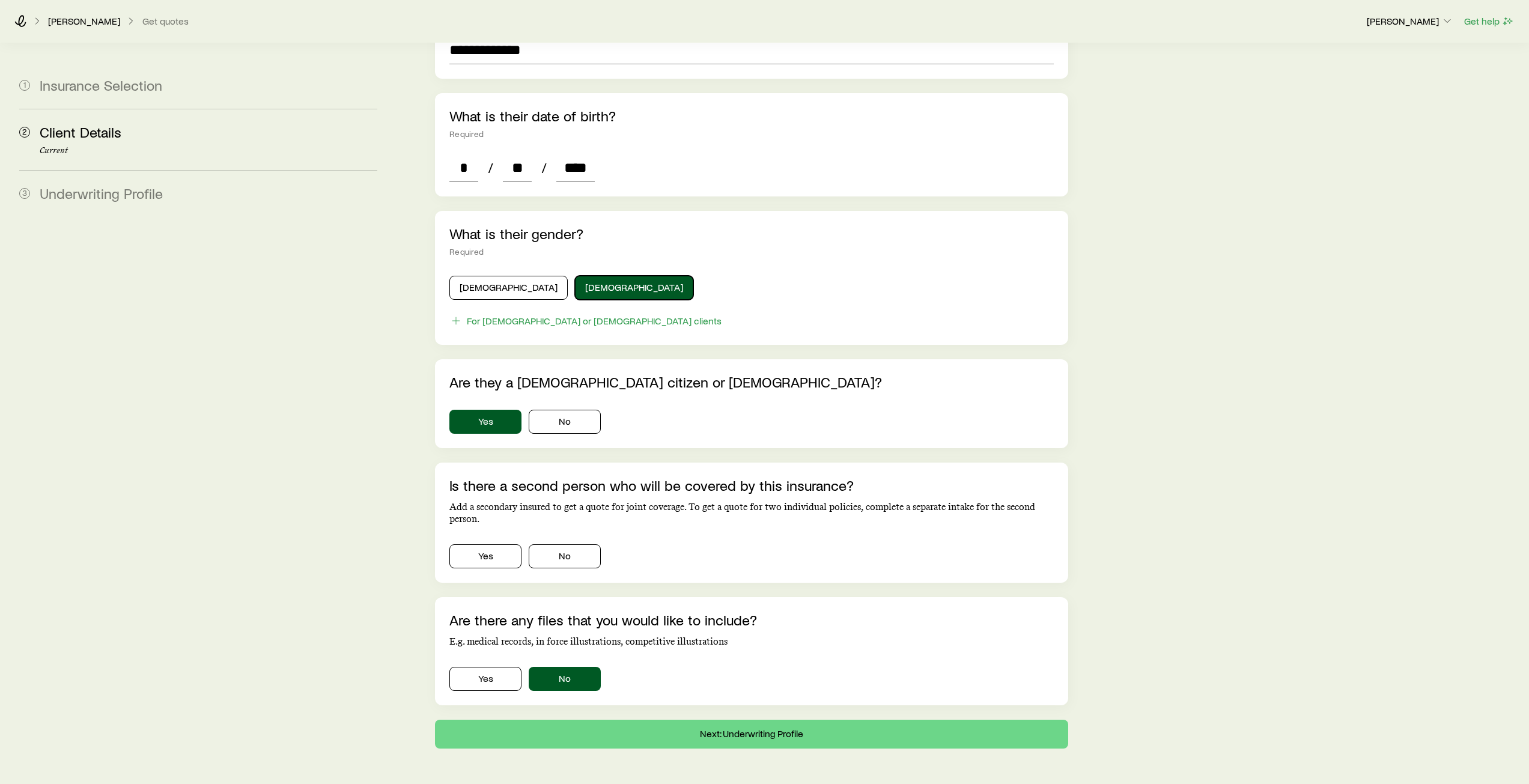
scroll to position [477, 0]
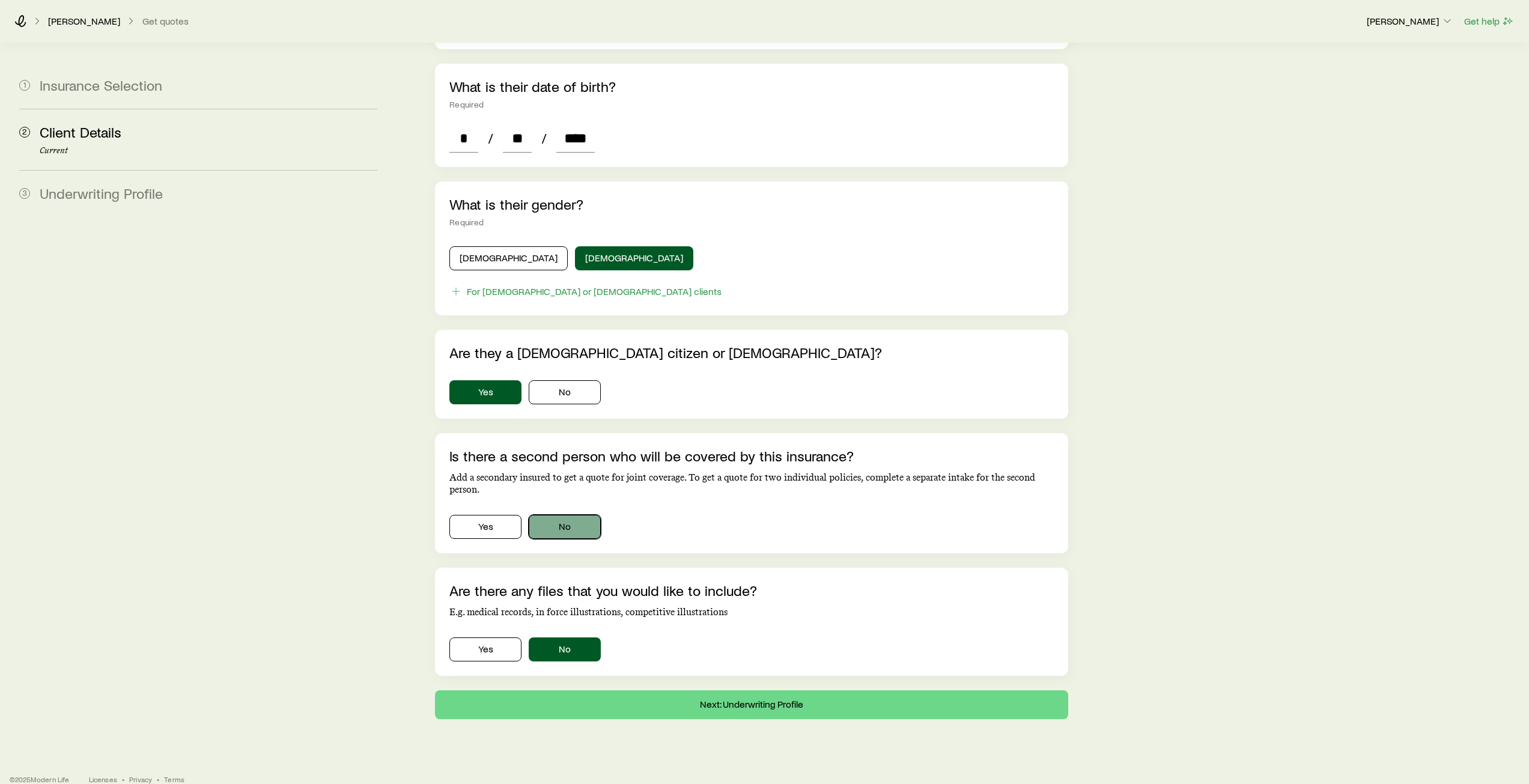
click at [565, 514] on button "No" at bounding box center [565, 526] width 72 height 24
click at [759, 690] on button "Next: Underwriting Profile" at bounding box center [751, 704] width 633 height 29
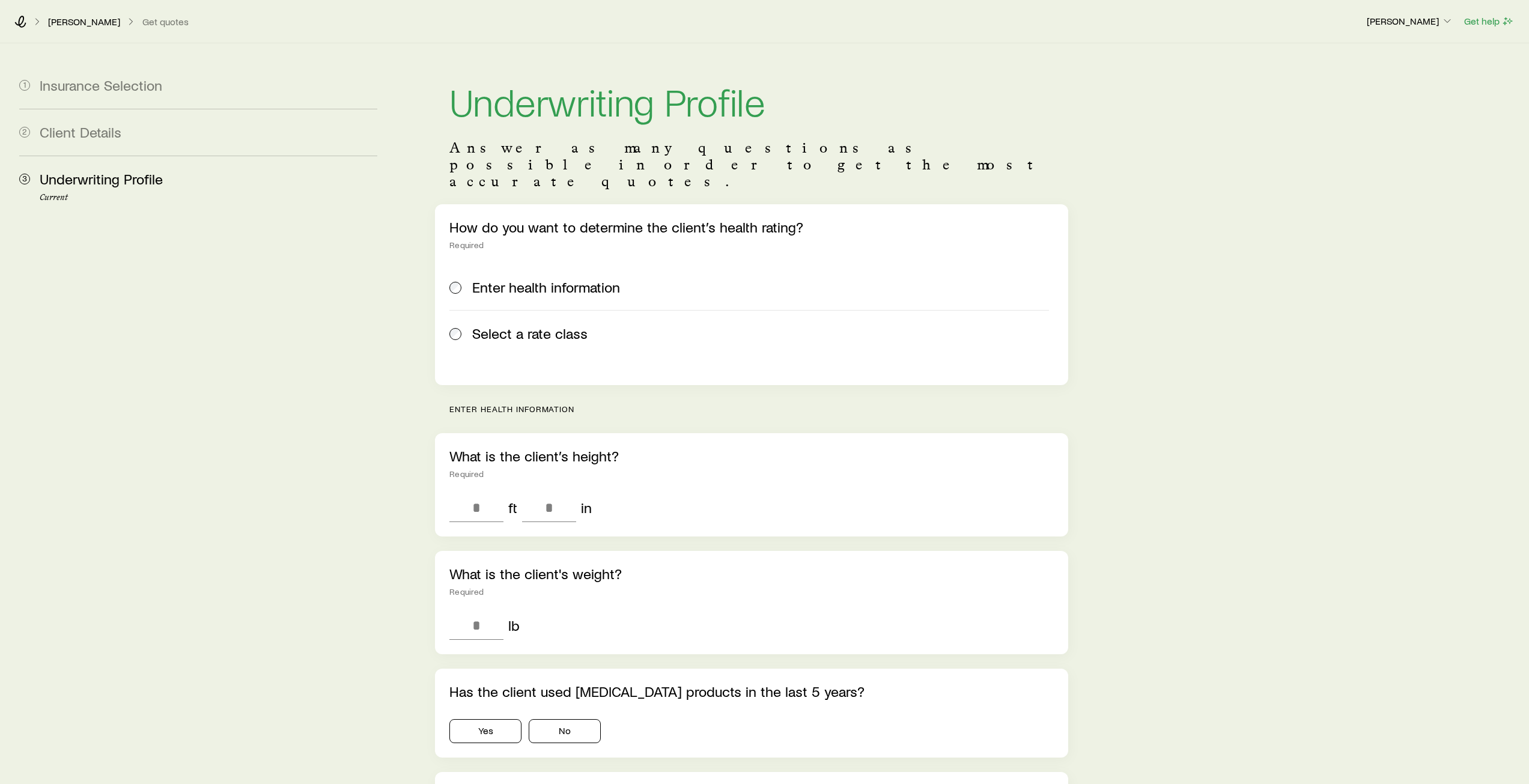
click at [560, 325] on span "Select a rate class" at bounding box center [530, 333] width 115 height 17
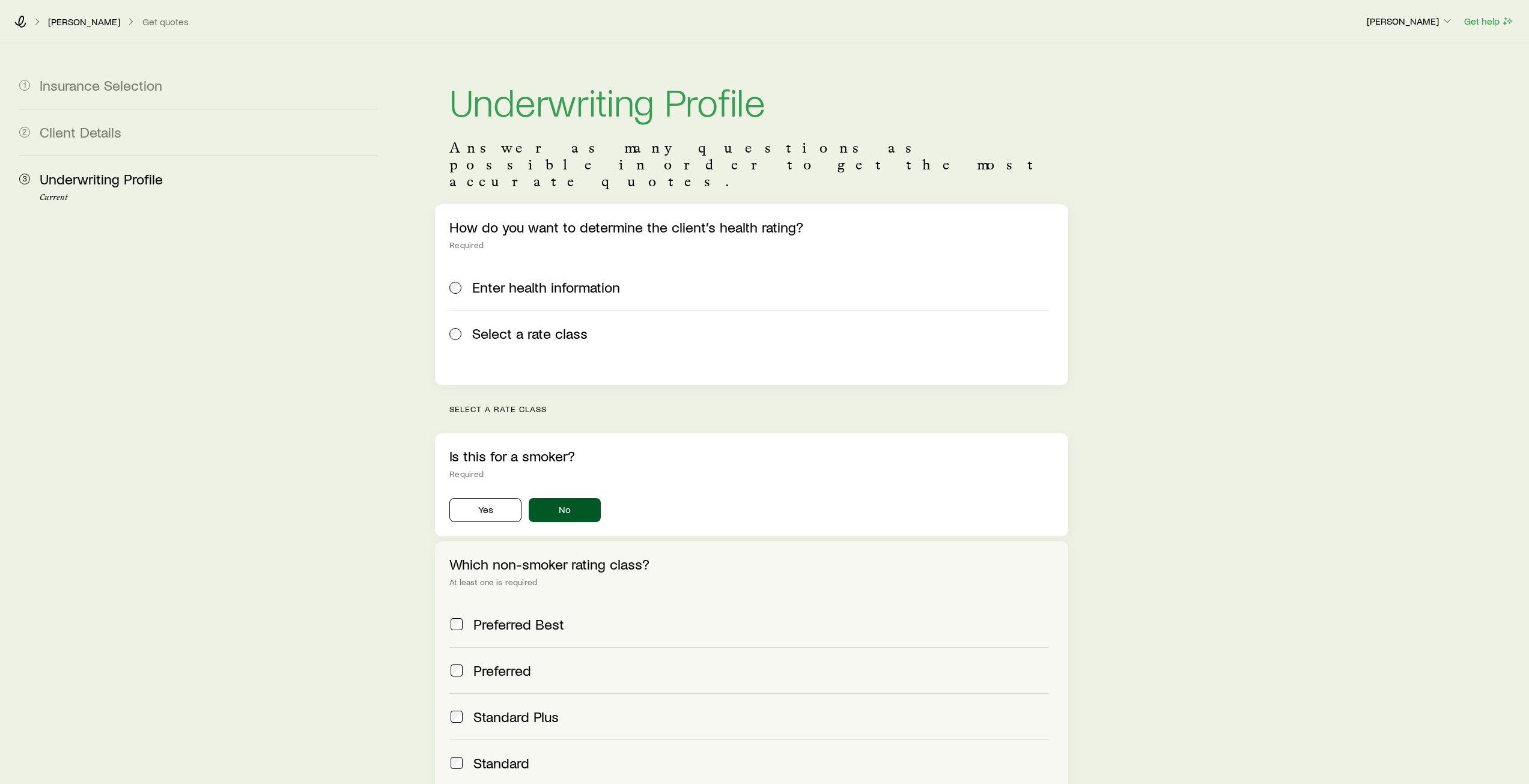
click at [553, 616] on span "Preferred Best" at bounding box center [519, 624] width 91 height 17
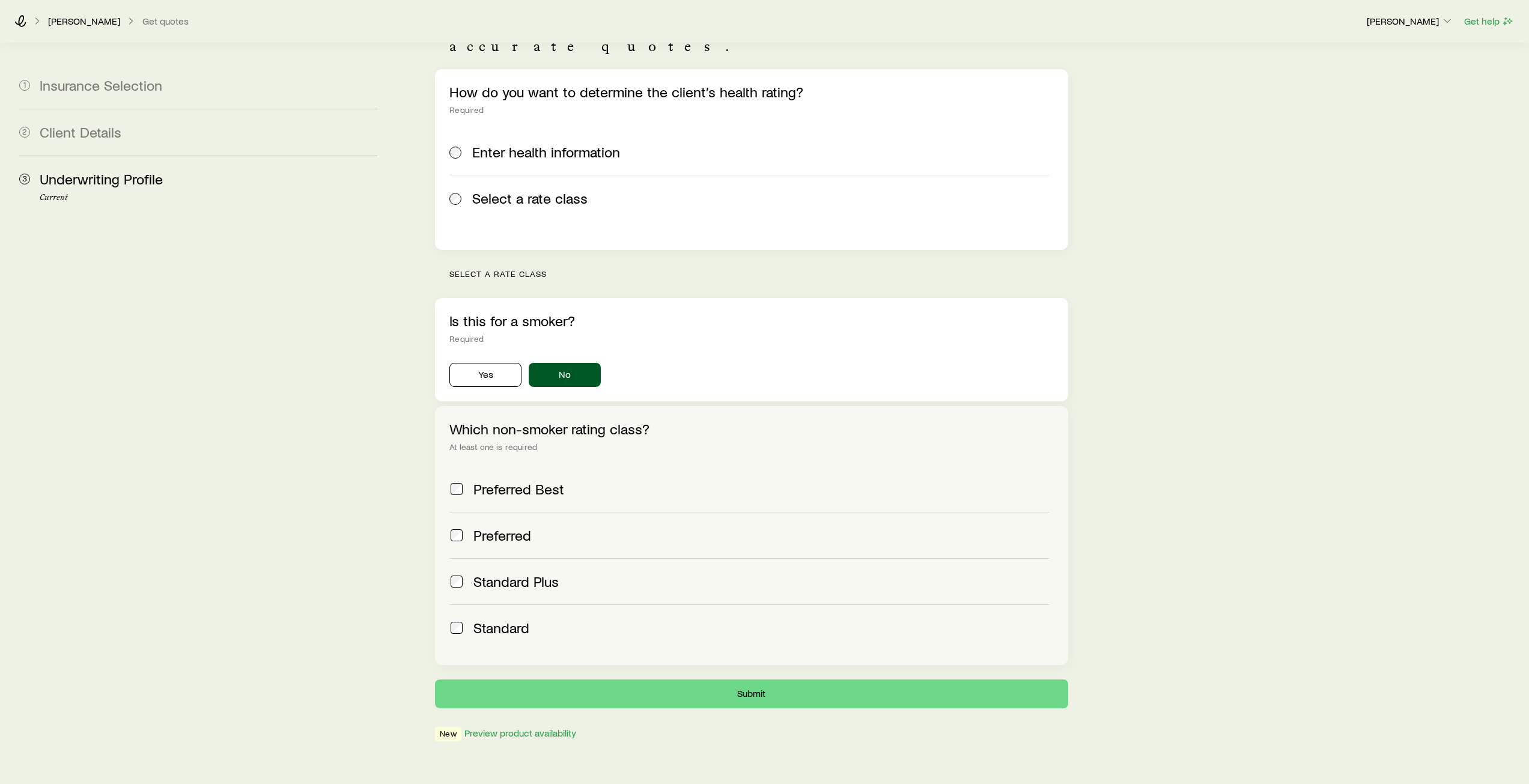
scroll to position [141, 0]
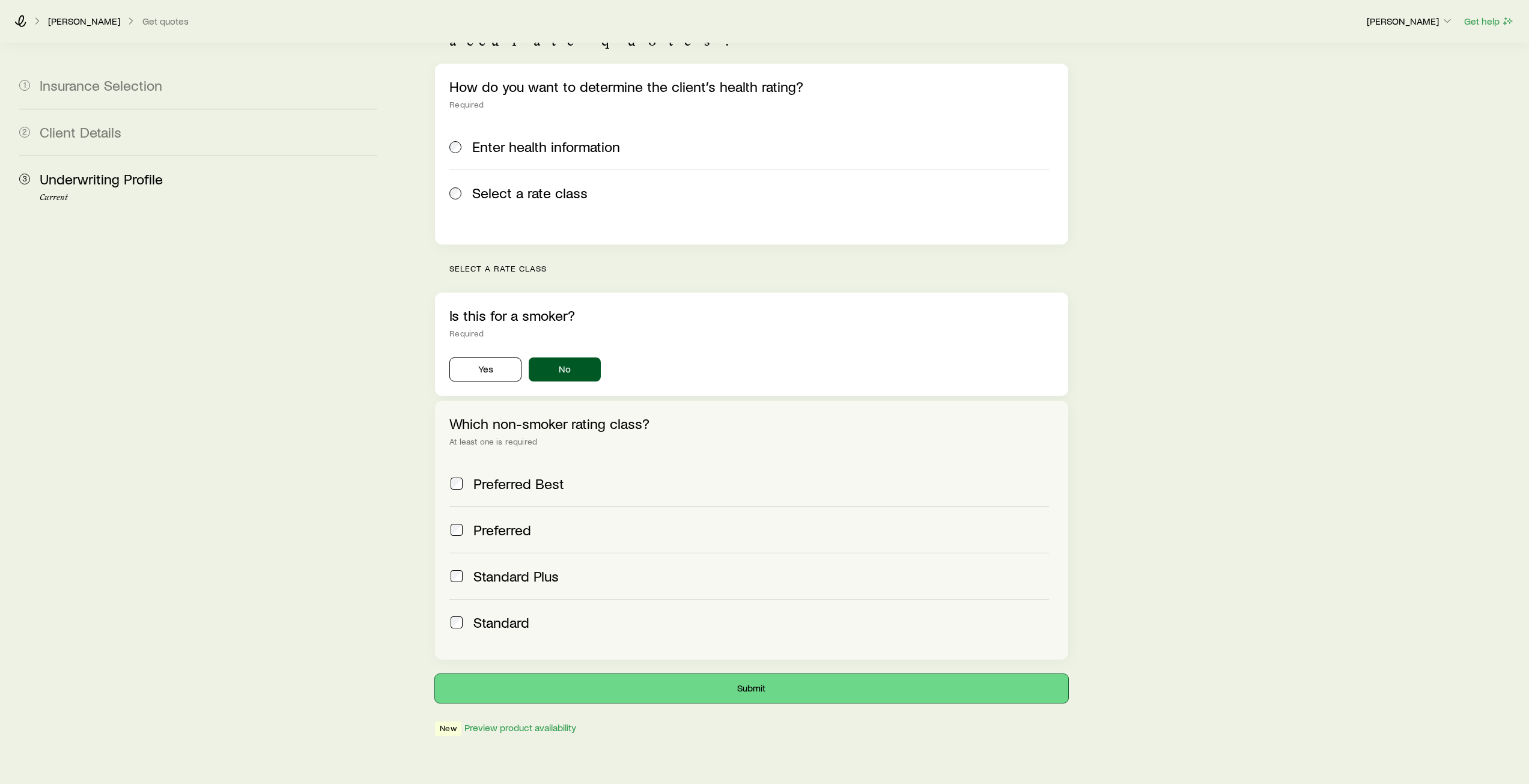
click at [745, 674] on button "Submit" at bounding box center [751, 688] width 633 height 29
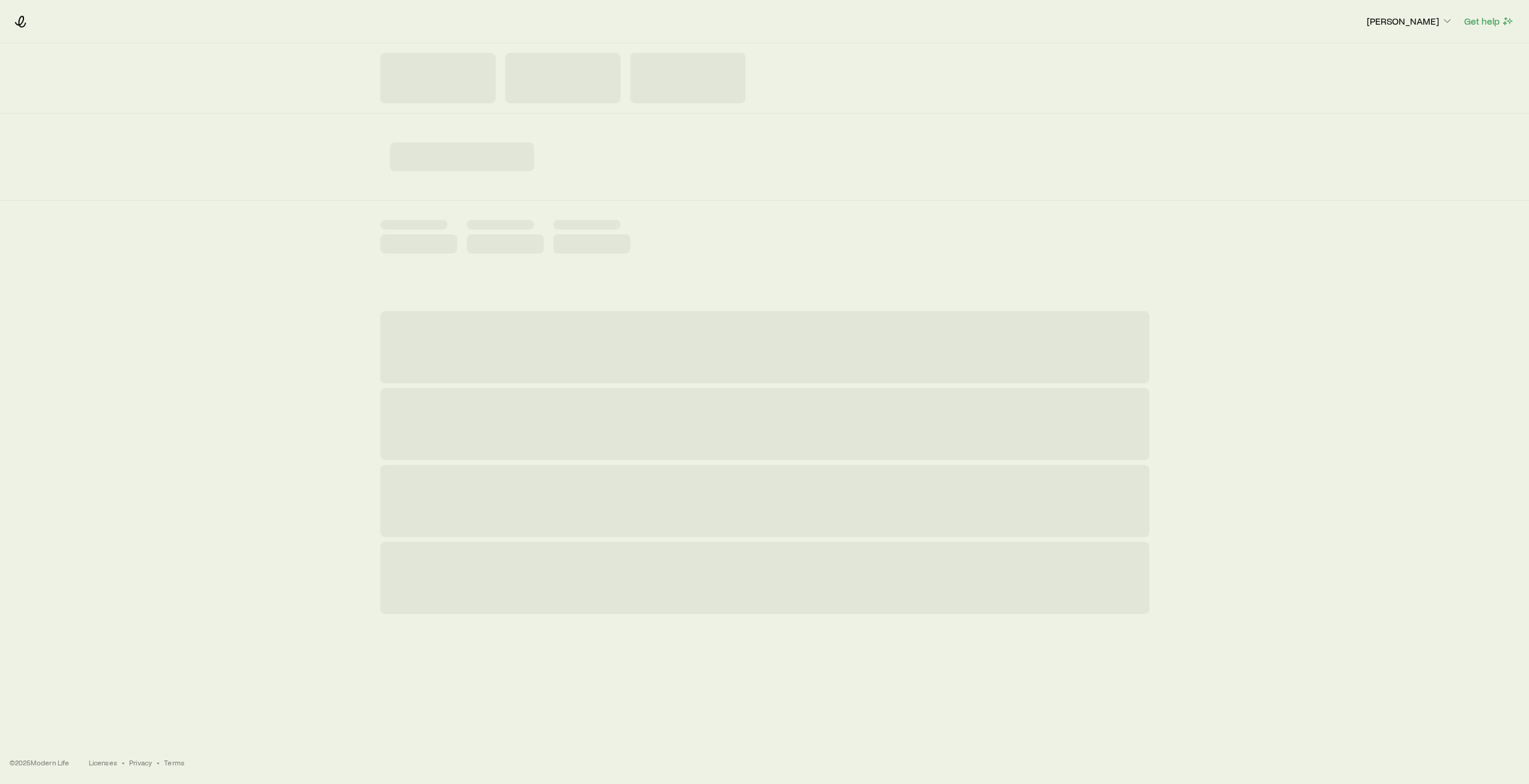
scroll to position [0, 0]
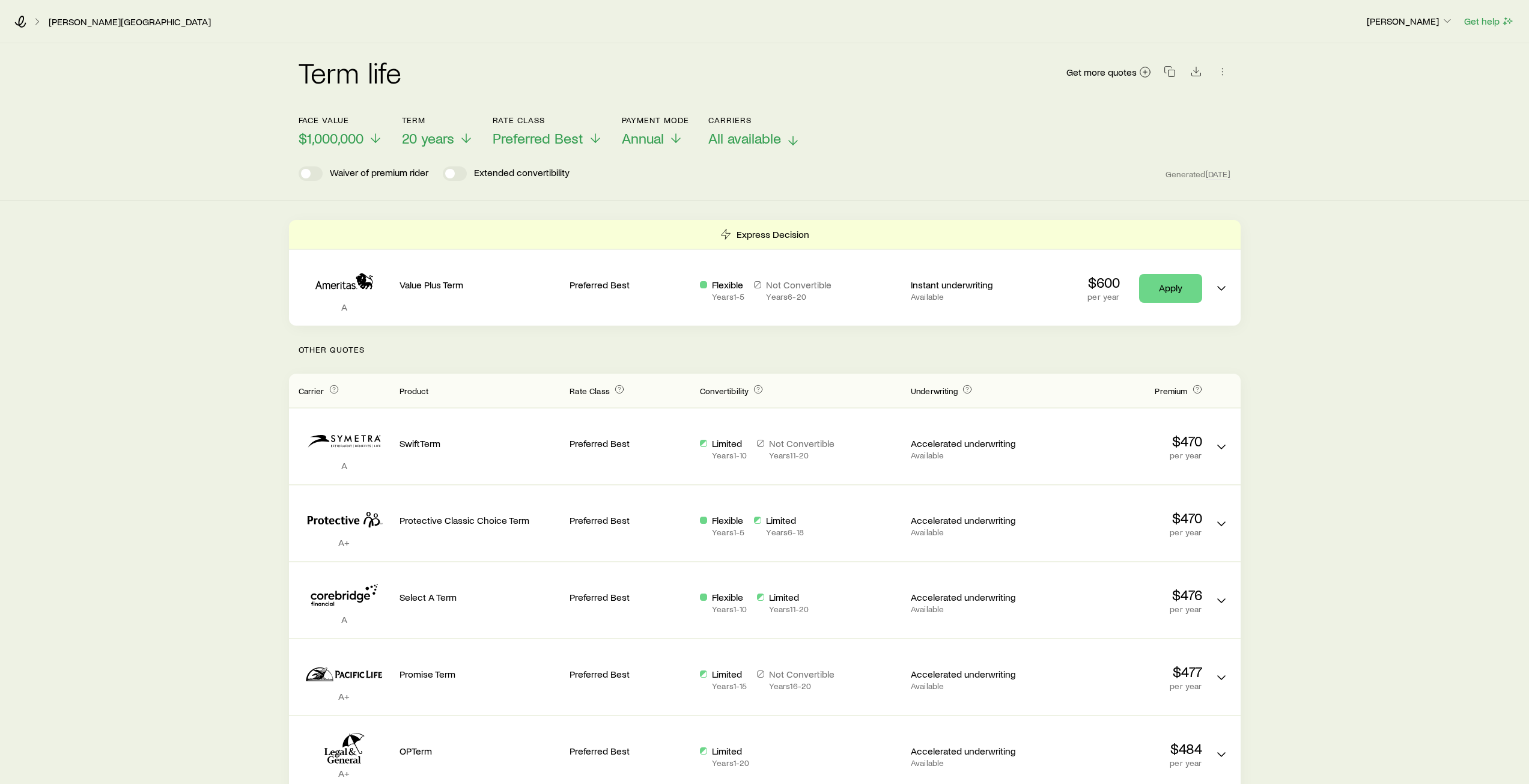
click at [790, 141] on icon at bounding box center [793, 141] width 14 height 14
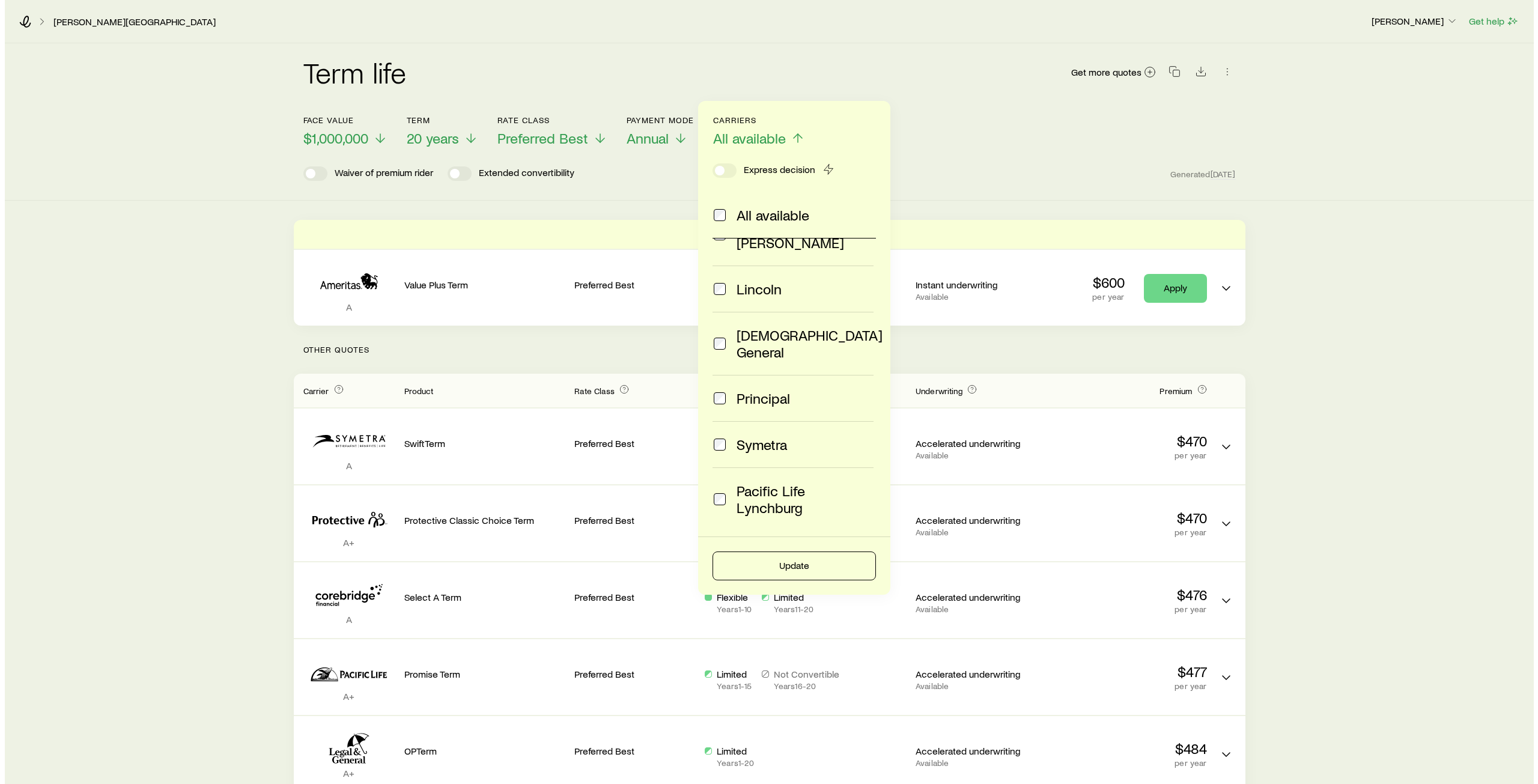
scroll to position [180, 0]
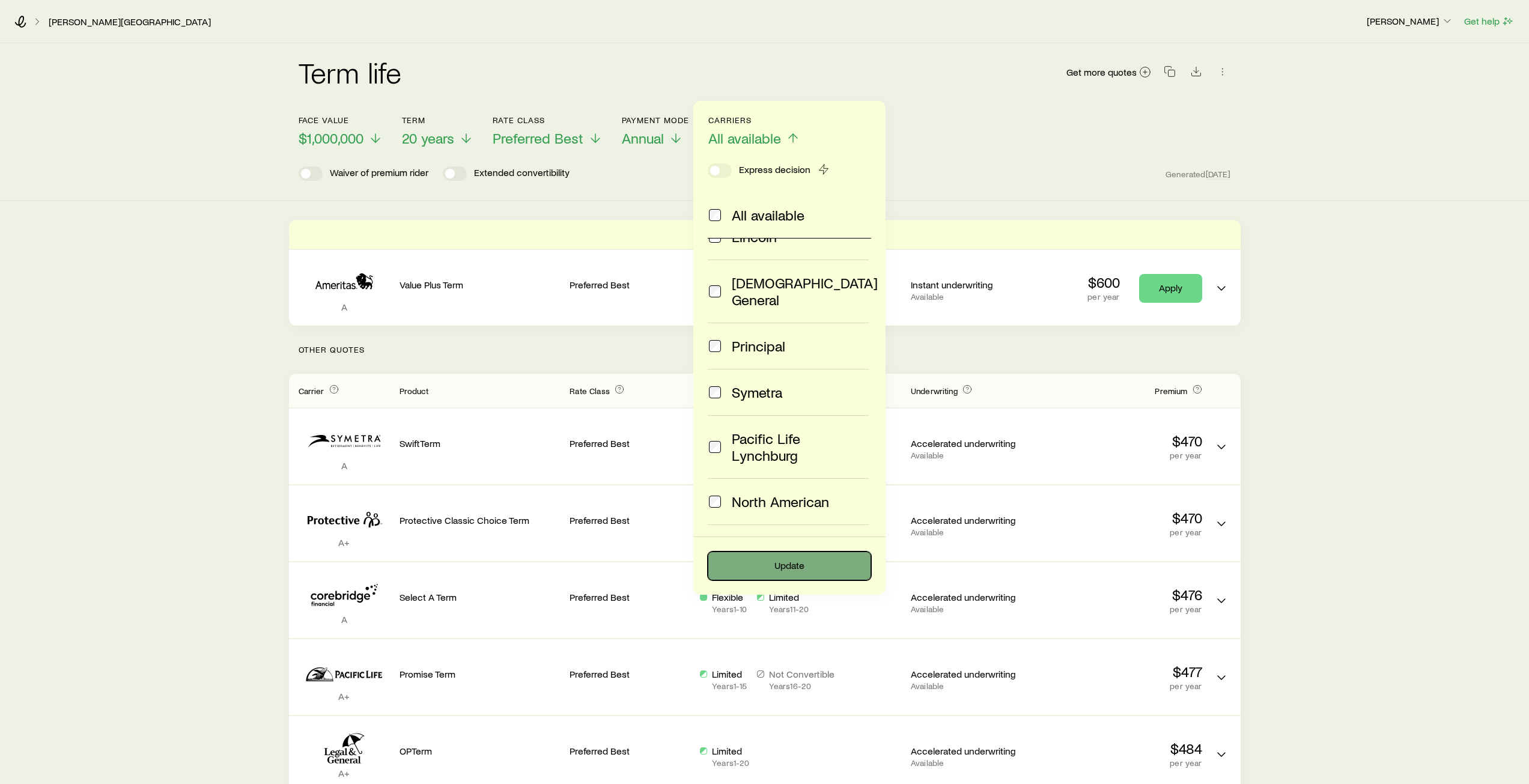
click at [800, 571] on button "Update" at bounding box center [789, 565] width 163 height 29
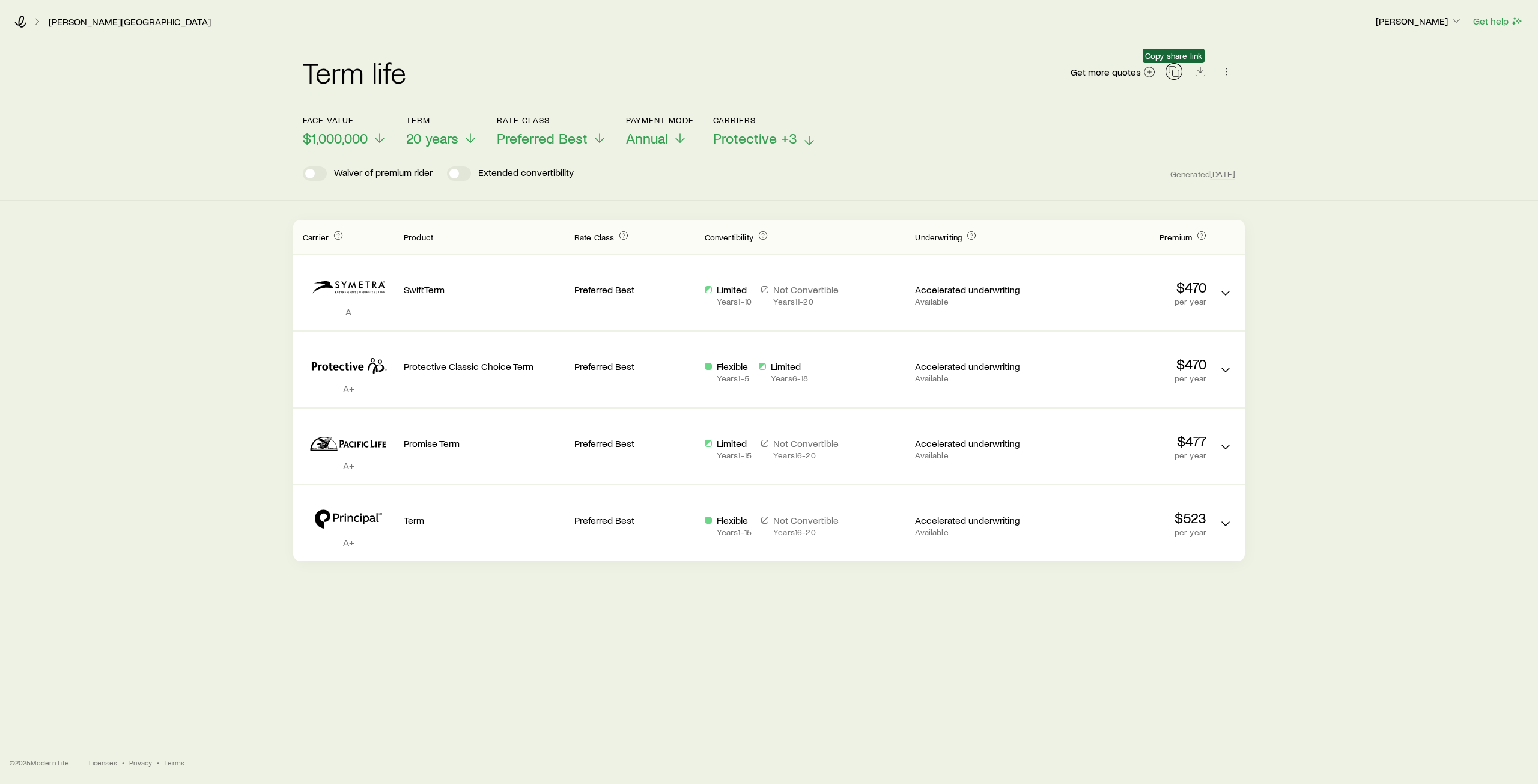
click at [1175, 76] on rect "button" at bounding box center [1176, 74] width 6 height 6
click at [423, 136] on span "20 years" at bounding box center [432, 138] width 52 height 17
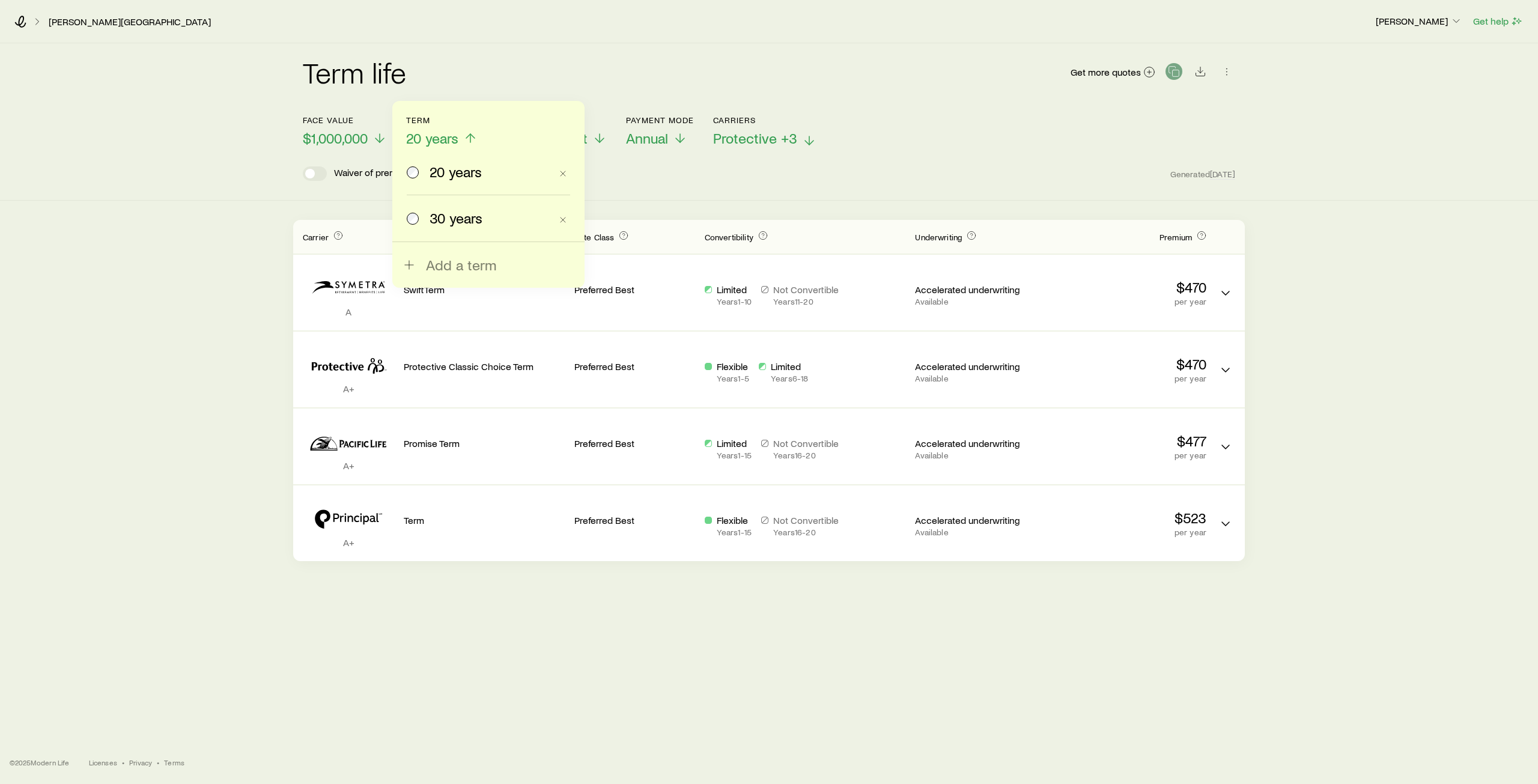
click at [449, 216] on span "30 years" at bounding box center [456, 218] width 53 height 17
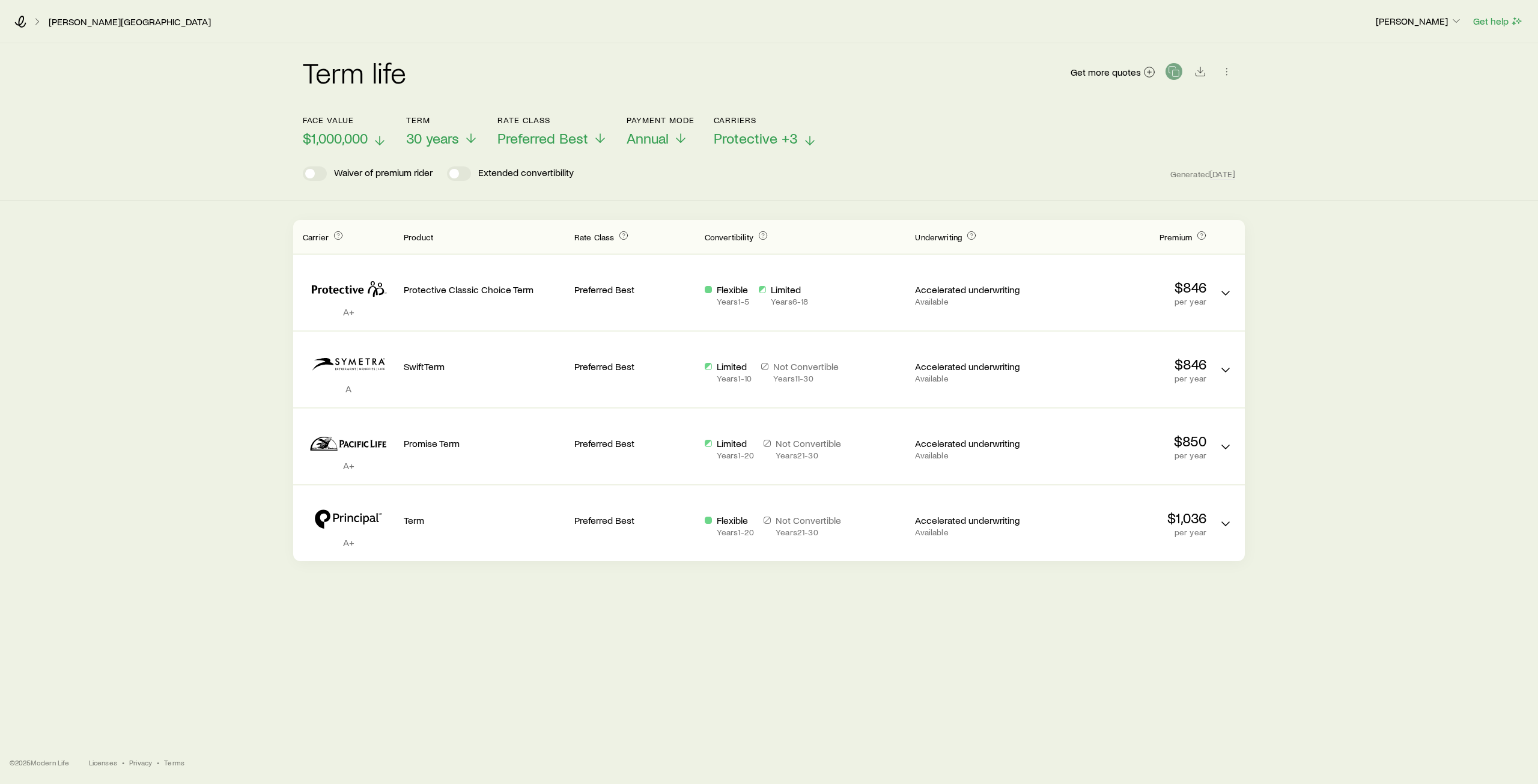
click at [376, 135] on icon at bounding box center [379, 141] width 14 height 14
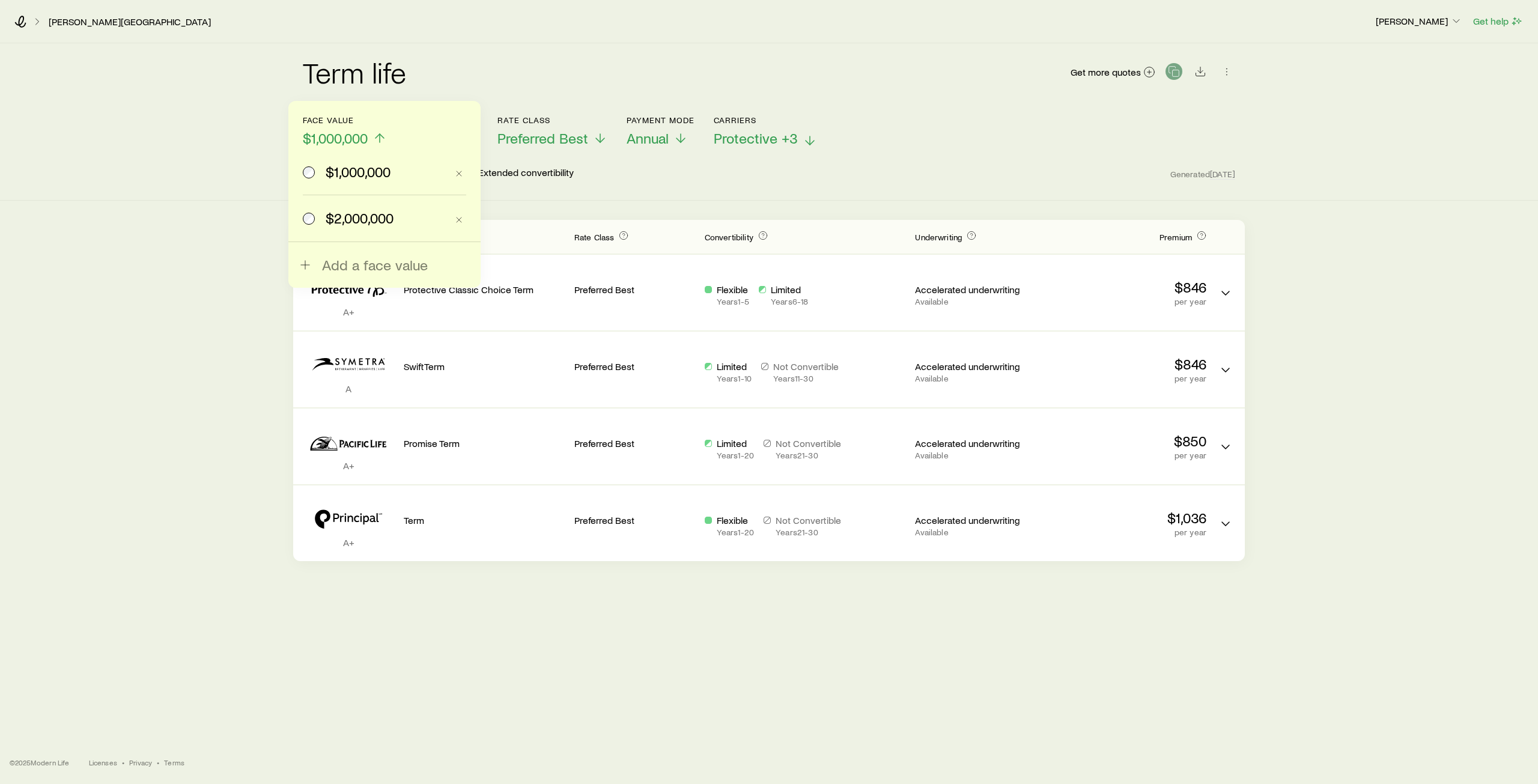
click at [351, 215] on span "$2,000,000" at bounding box center [359, 218] width 68 height 17
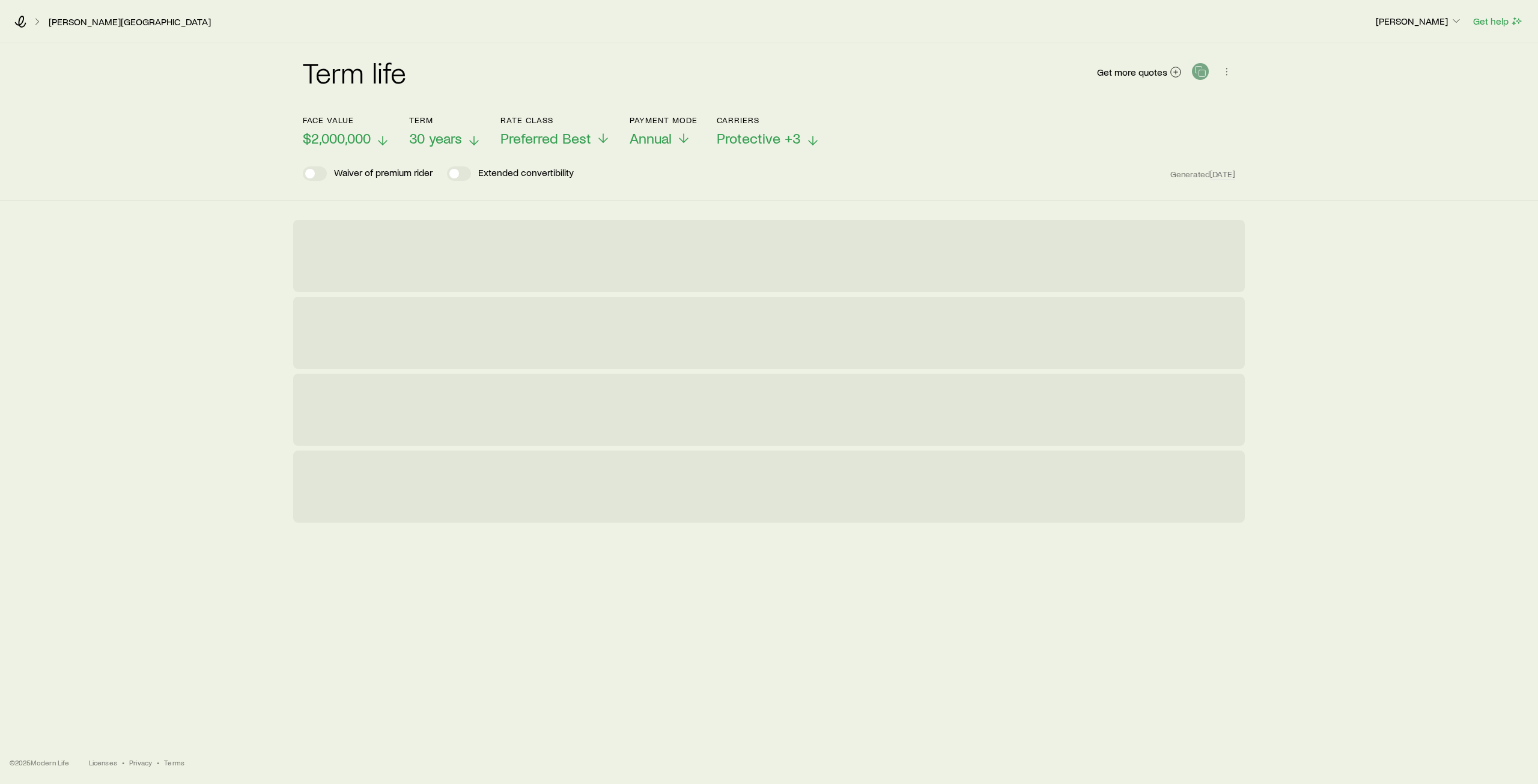
click at [454, 136] on span "30 years" at bounding box center [435, 138] width 53 height 17
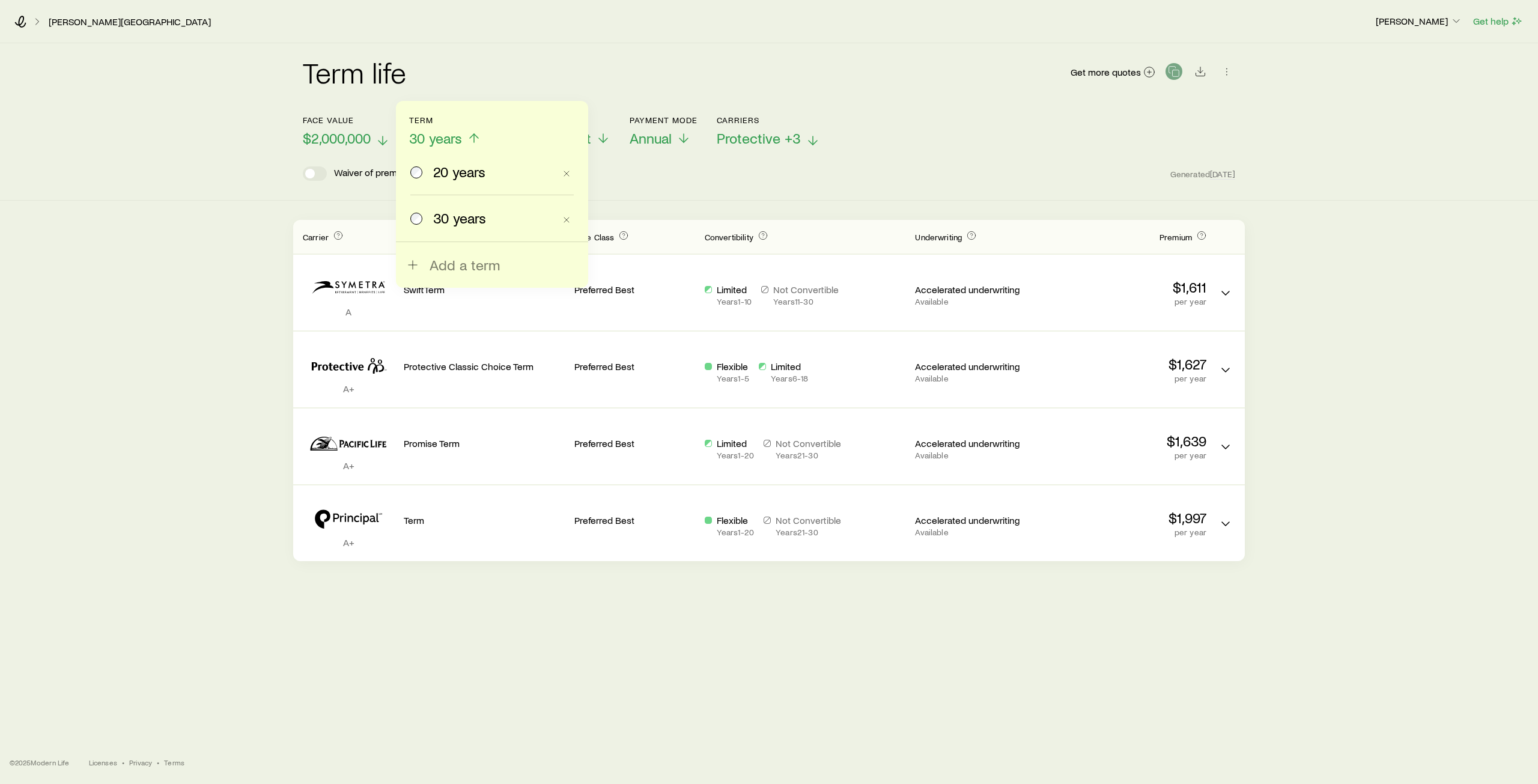
click at [462, 172] on span "20 years" at bounding box center [459, 172] width 52 height 17
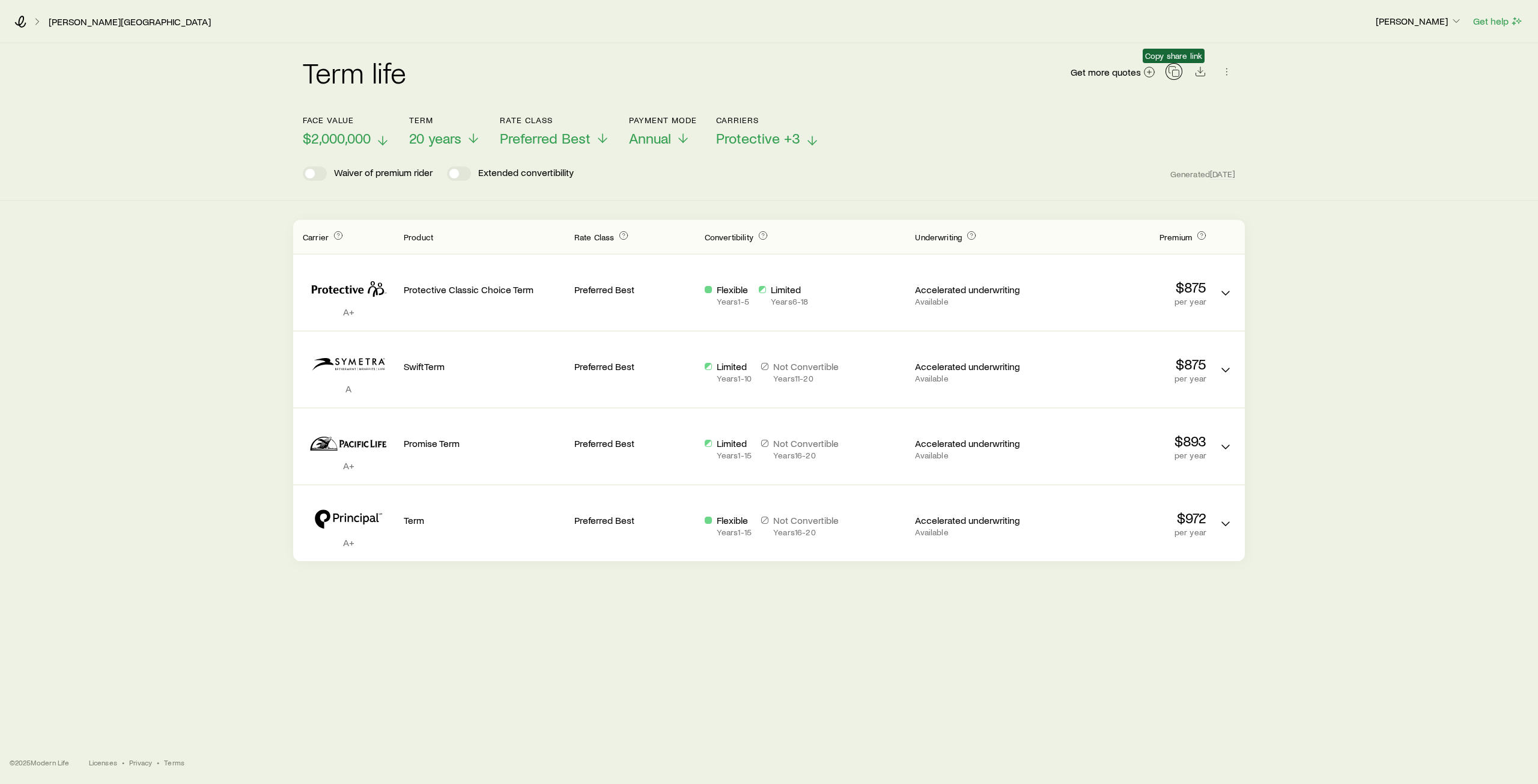
click at [1170, 74] on icon "button" at bounding box center [1174, 72] width 12 height 12
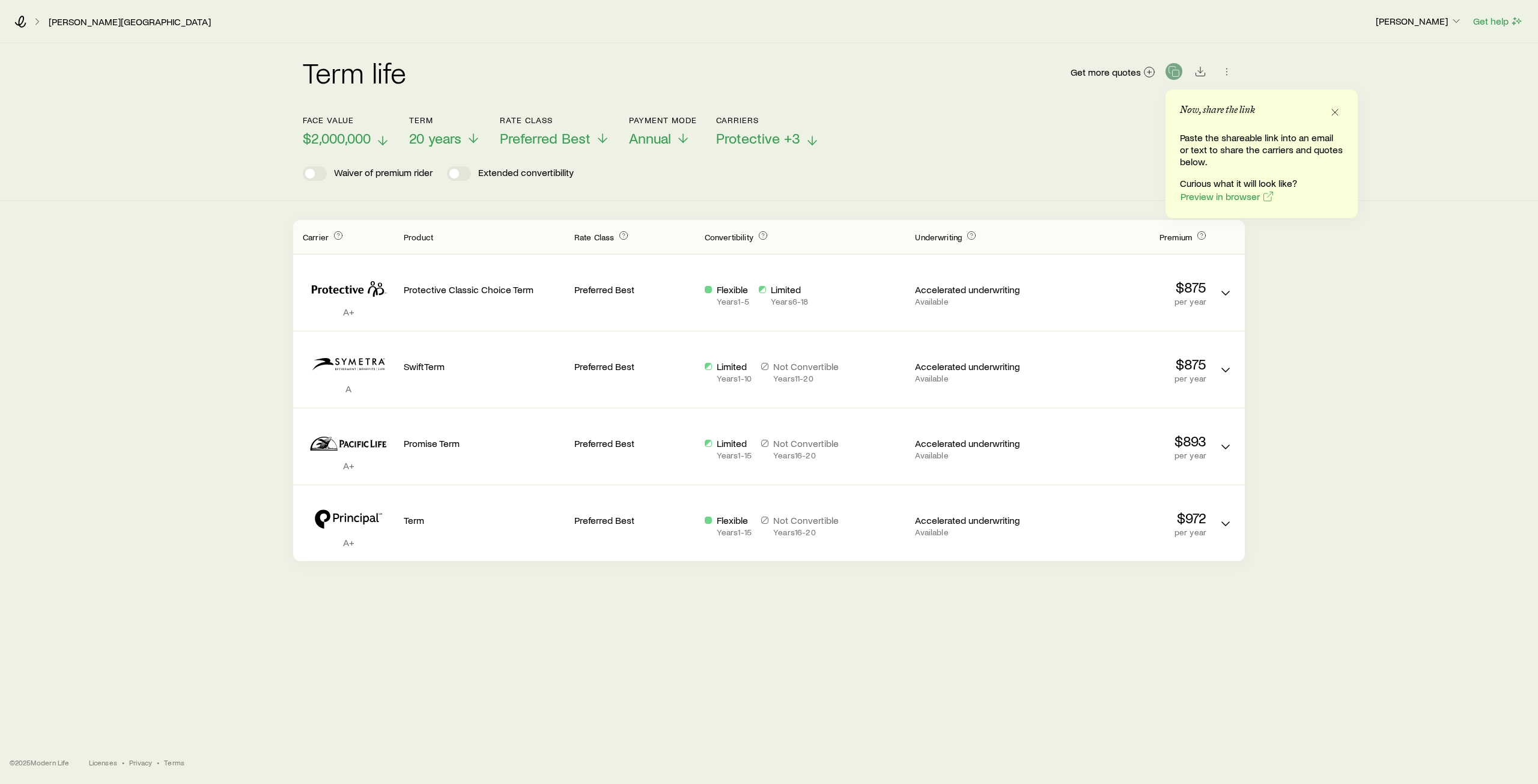
click at [380, 138] on icon at bounding box center [383, 141] width 14 height 14
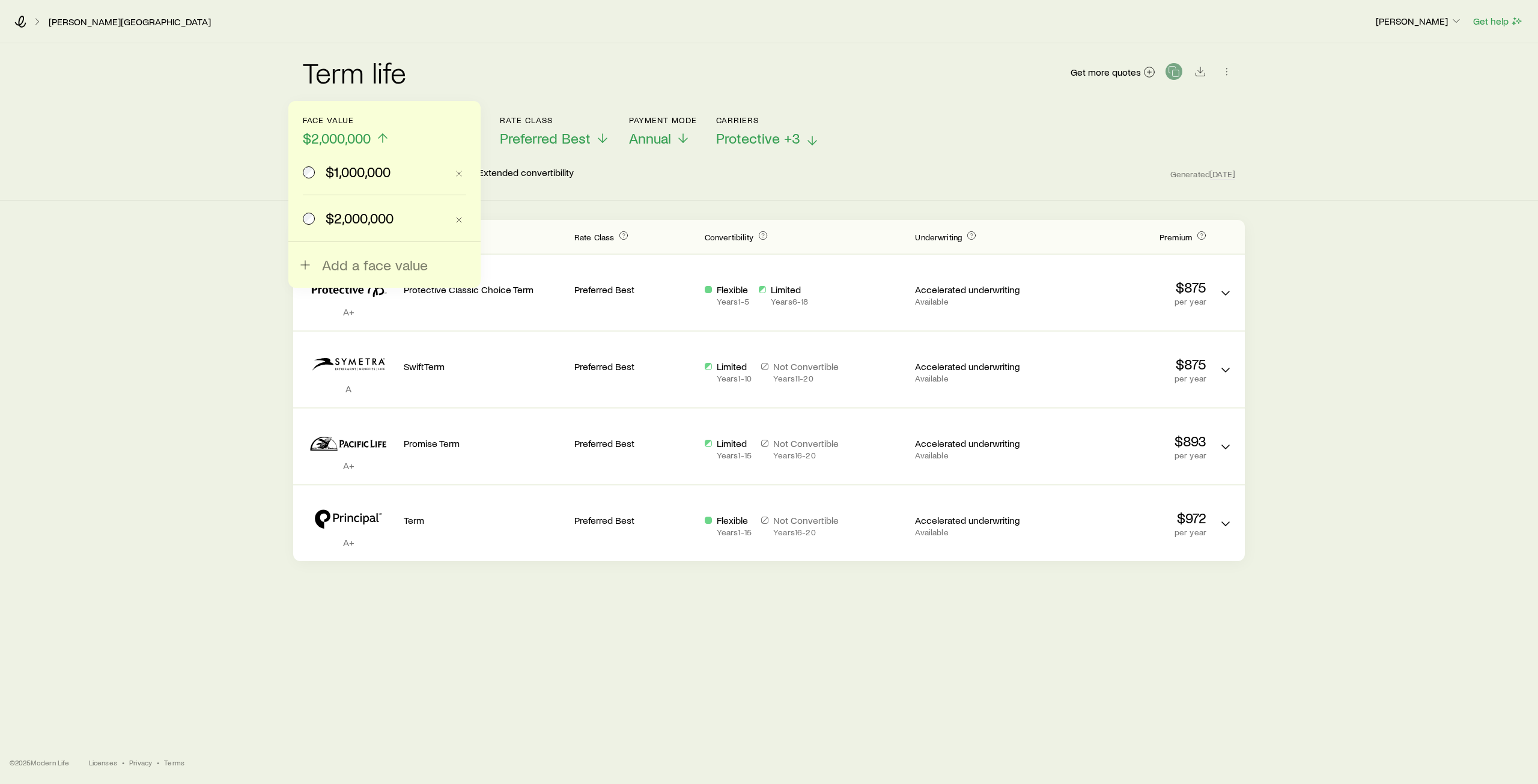
click at [360, 175] on span "$1,000,000" at bounding box center [358, 172] width 65 height 17
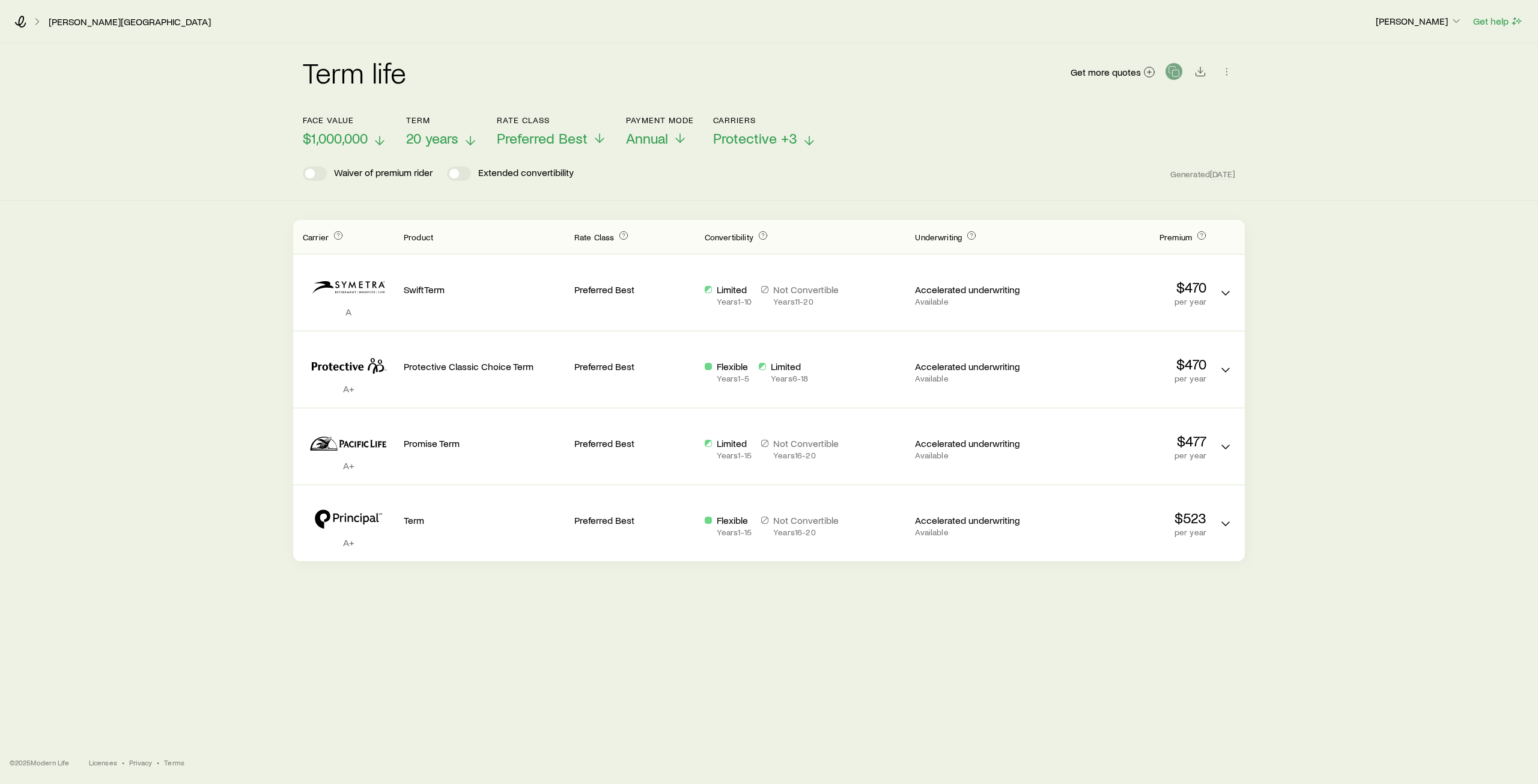
click at [464, 139] on icon at bounding box center [470, 141] width 14 height 14
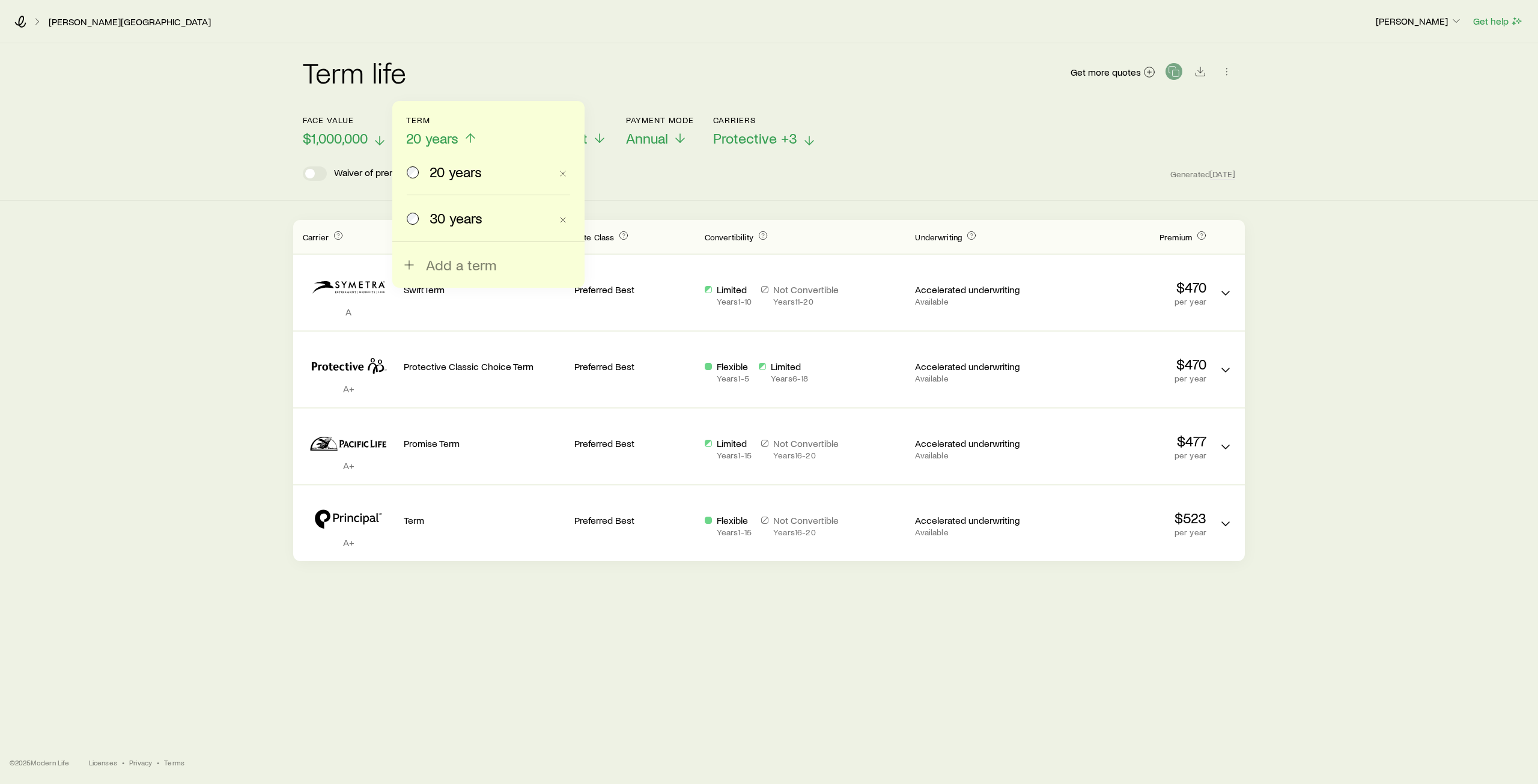
click at [459, 220] on span "30 years" at bounding box center [456, 218] width 53 height 17
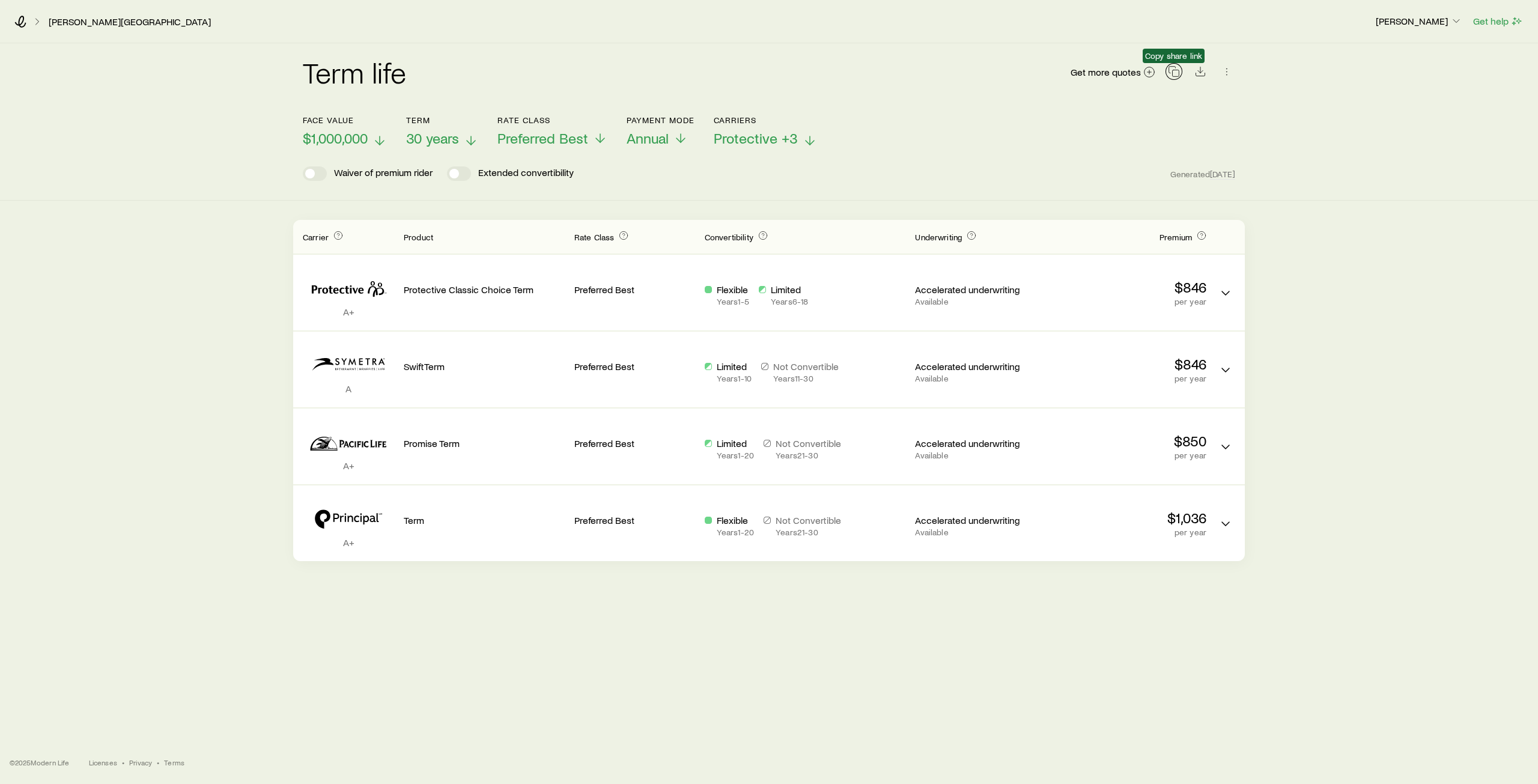
click at [1177, 75] on icon "button" at bounding box center [1174, 72] width 12 height 12
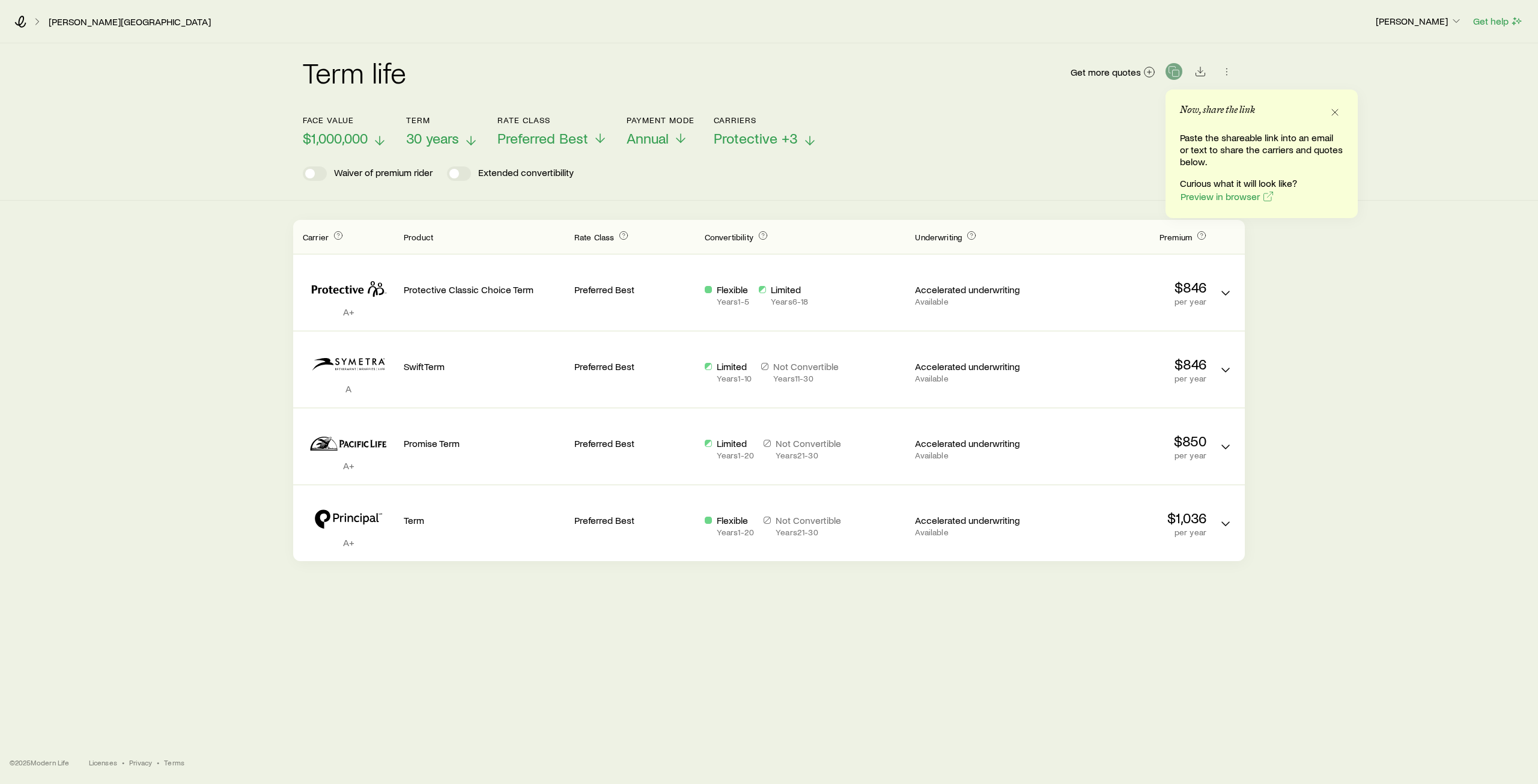
click at [368, 137] on span "$1,000,000" at bounding box center [335, 138] width 65 height 17
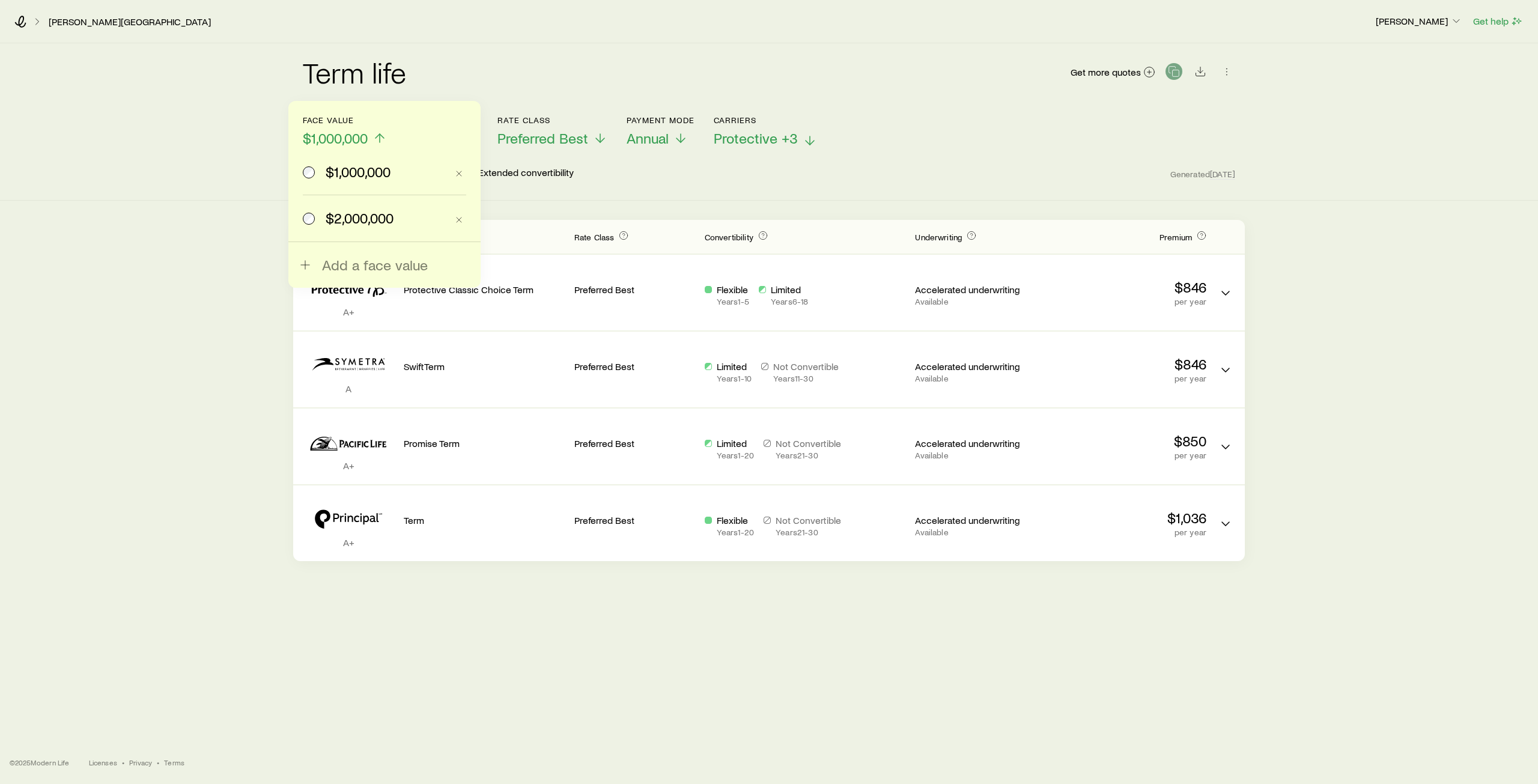
click at [374, 210] on span "$2,000,000" at bounding box center [359, 218] width 68 height 17
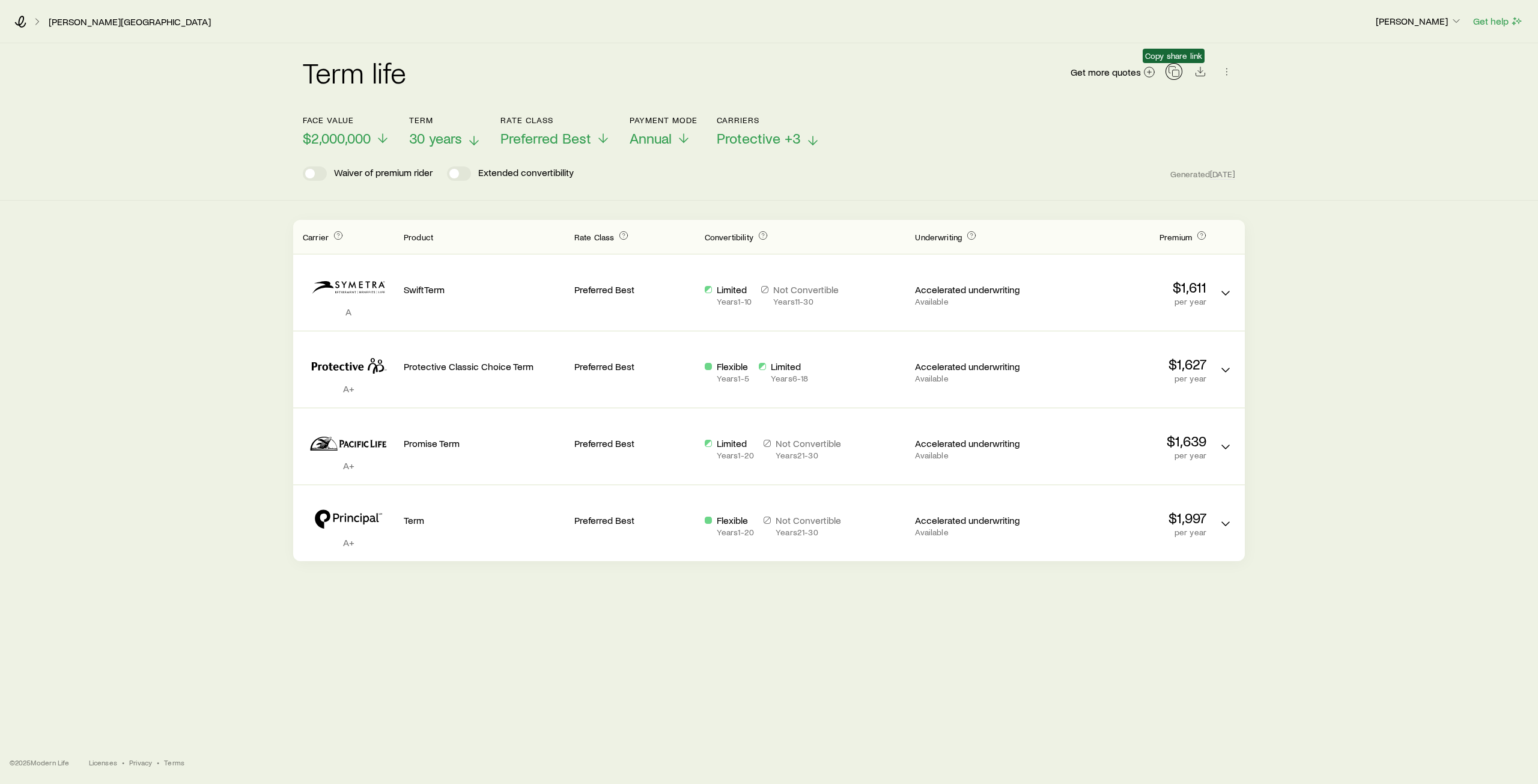
click at [1173, 73] on icon "button" at bounding box center [1174, 72] width 12 height 12
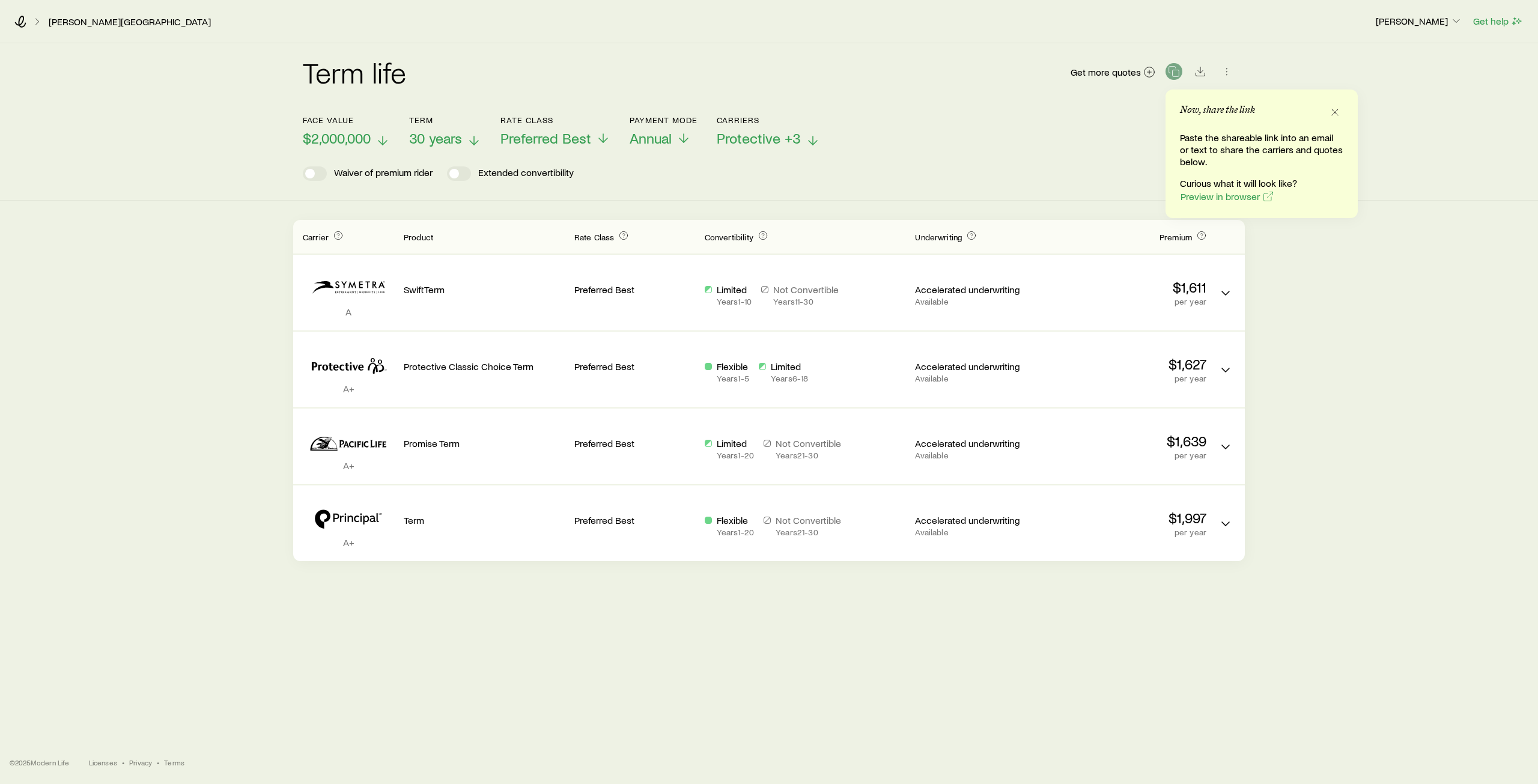
click at [373, 128] on button "Face value $2,000,000" at bounding box center [346, 131] width 87 height 32
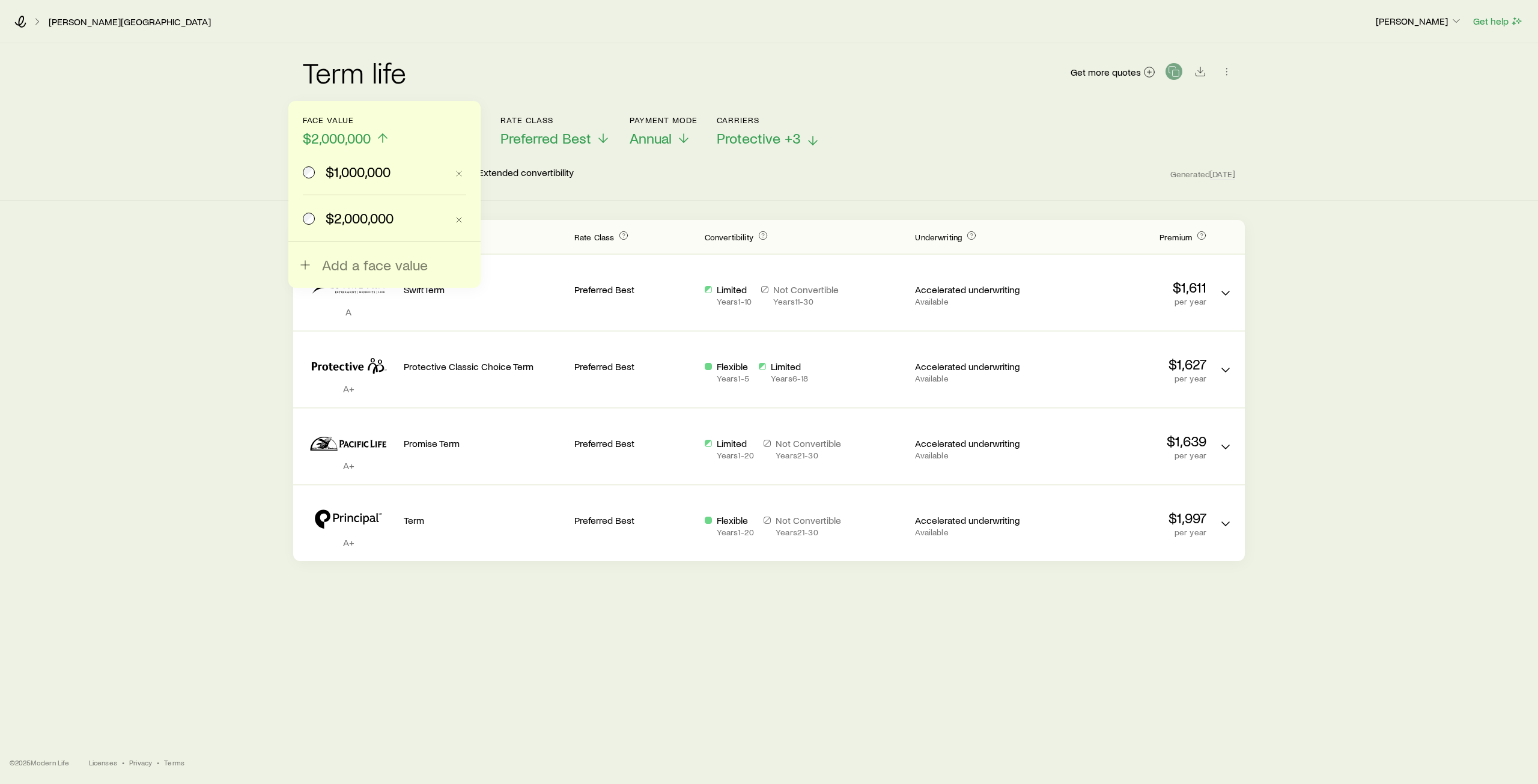
click at [365, 174] on span "$1,000,000" at bounding box center [358, 172] width 65 height 17
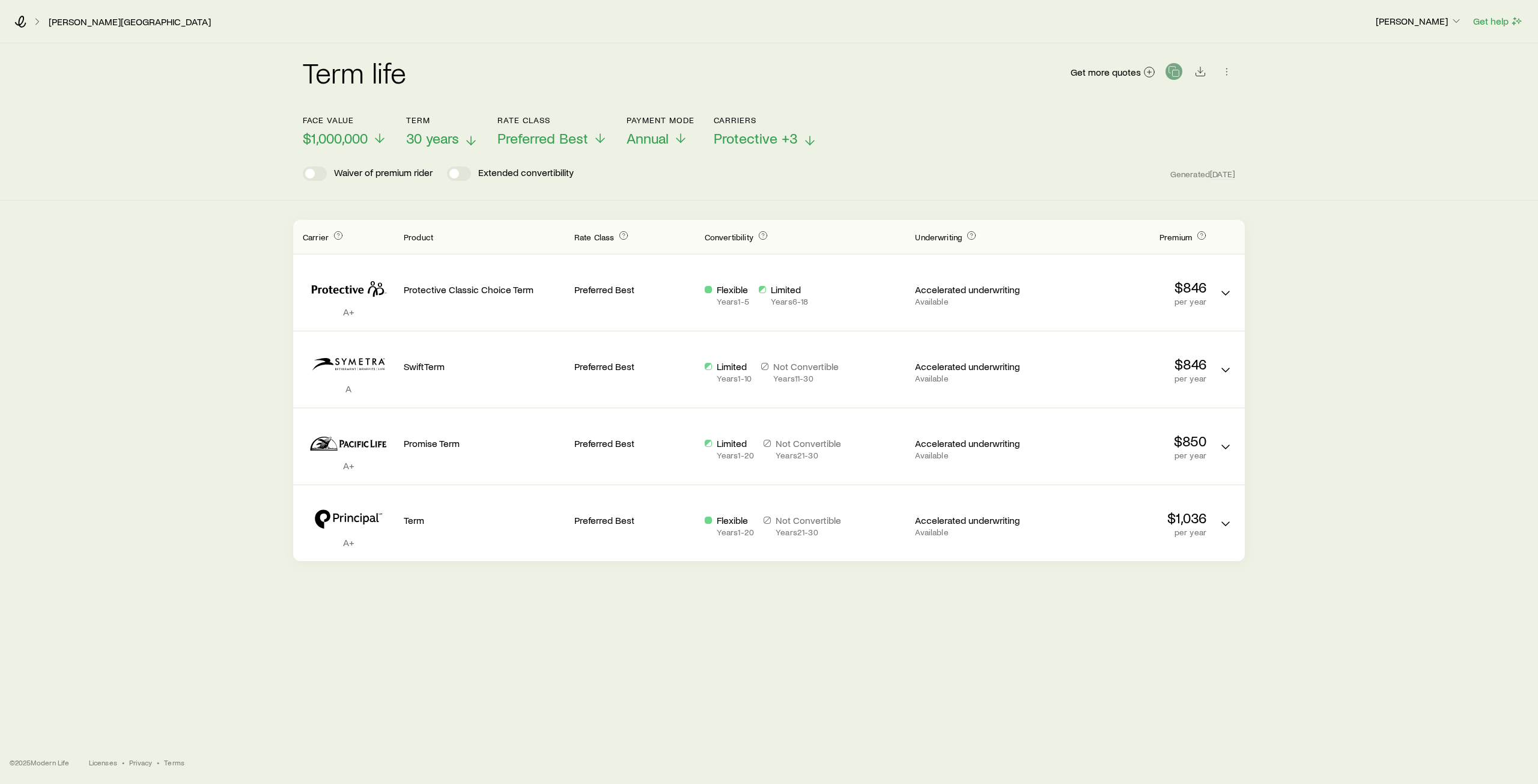
click at [379, 136] on icon at bounding box center [379, 138] width 14 height 14
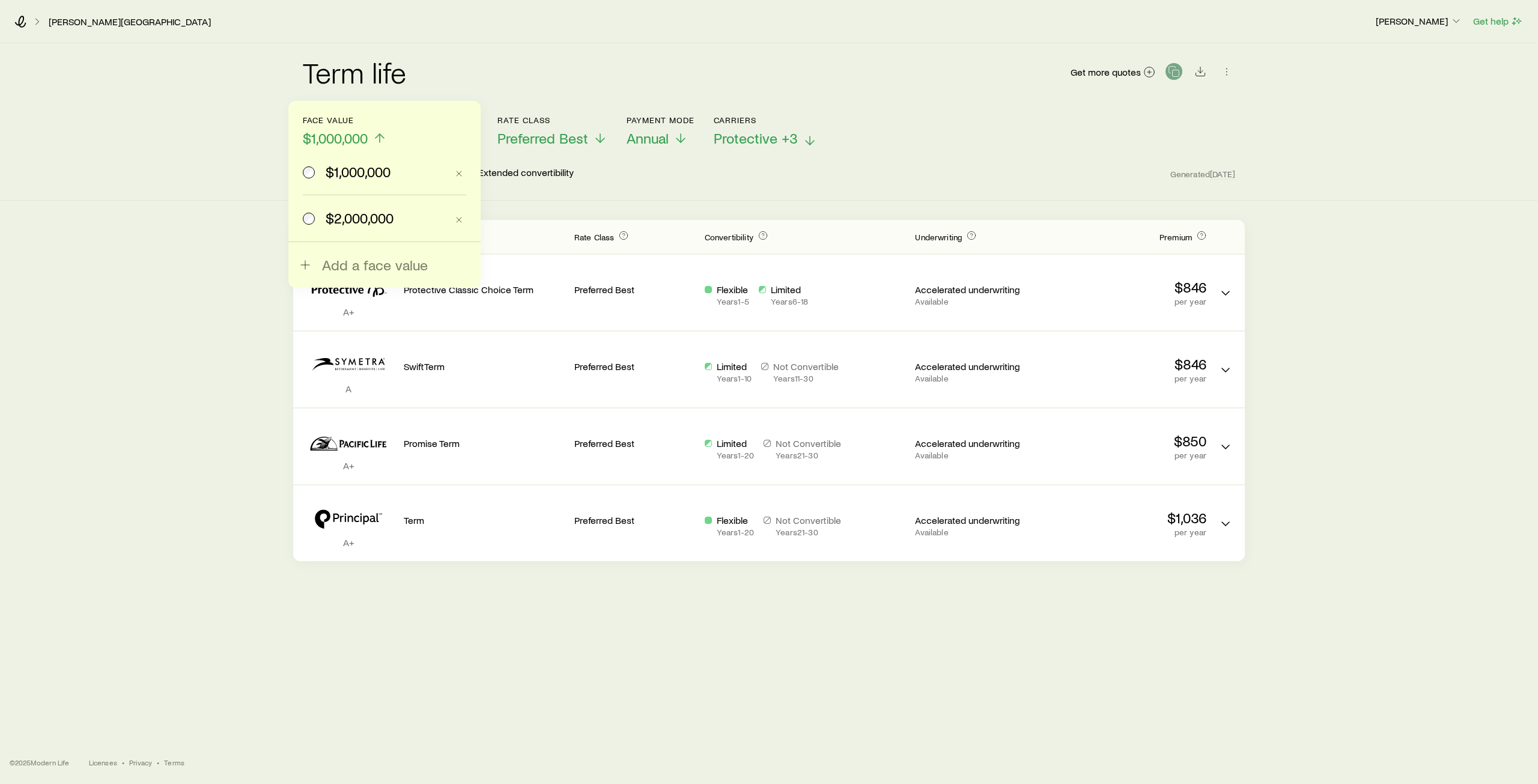
click at [356, 223] on span "$2,000,000" at bounding box center [359, 218] width 68 height 17
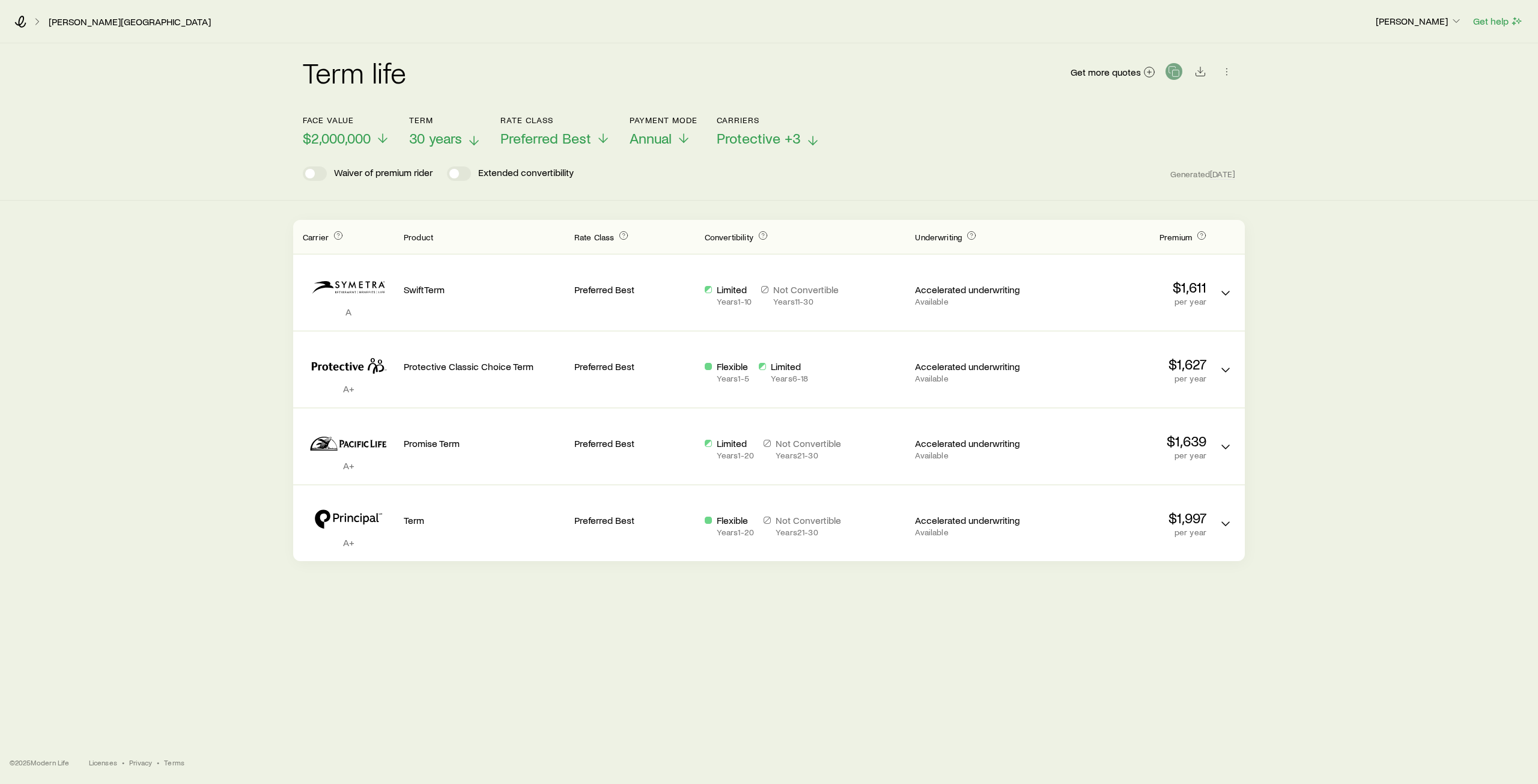
click at [379, 141] on icon at bounding box center [383, 138] width 14 height 14
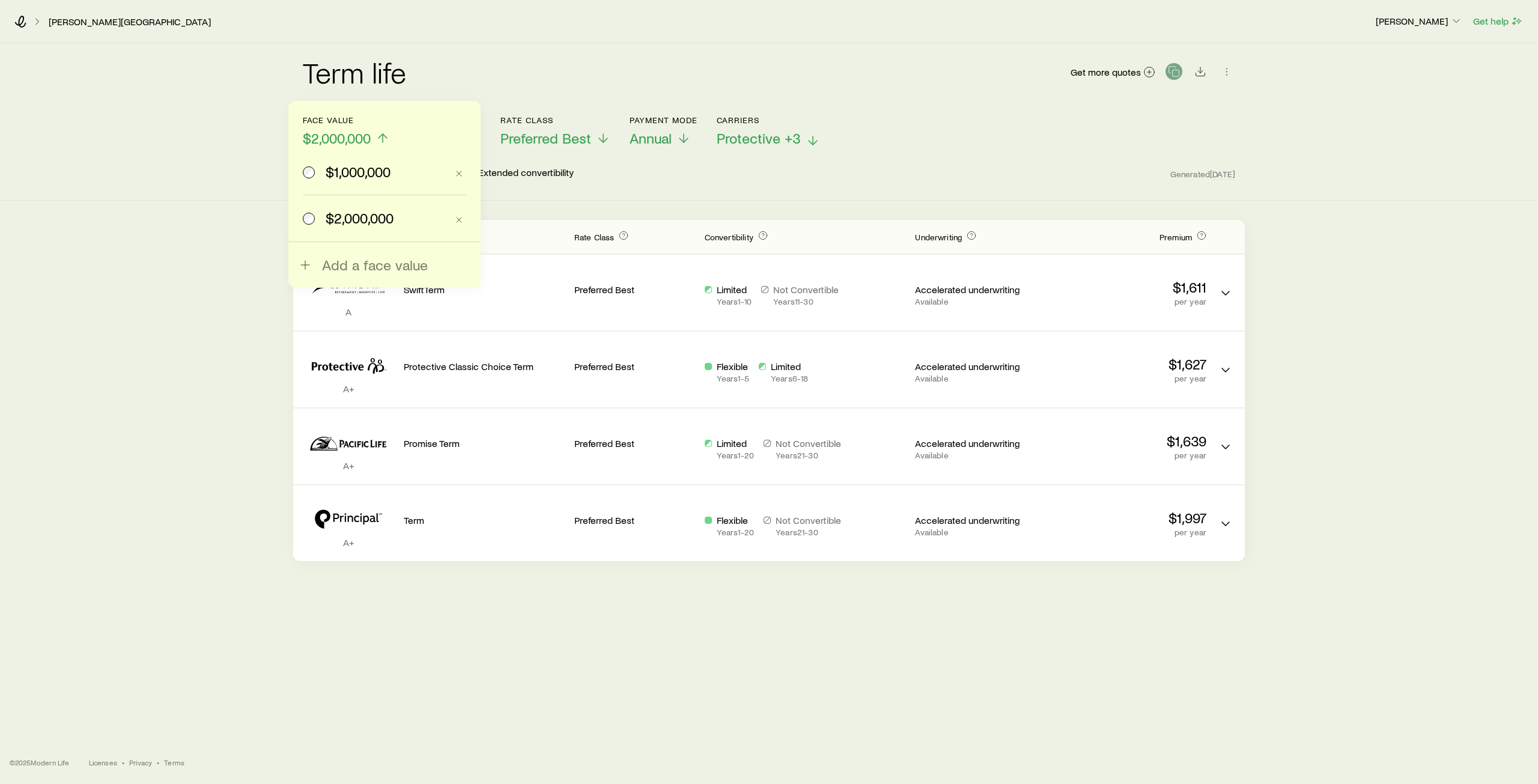
click at [373, 173] on span "$1,000,000" at bounding box center [358, 172] width 65 height 17
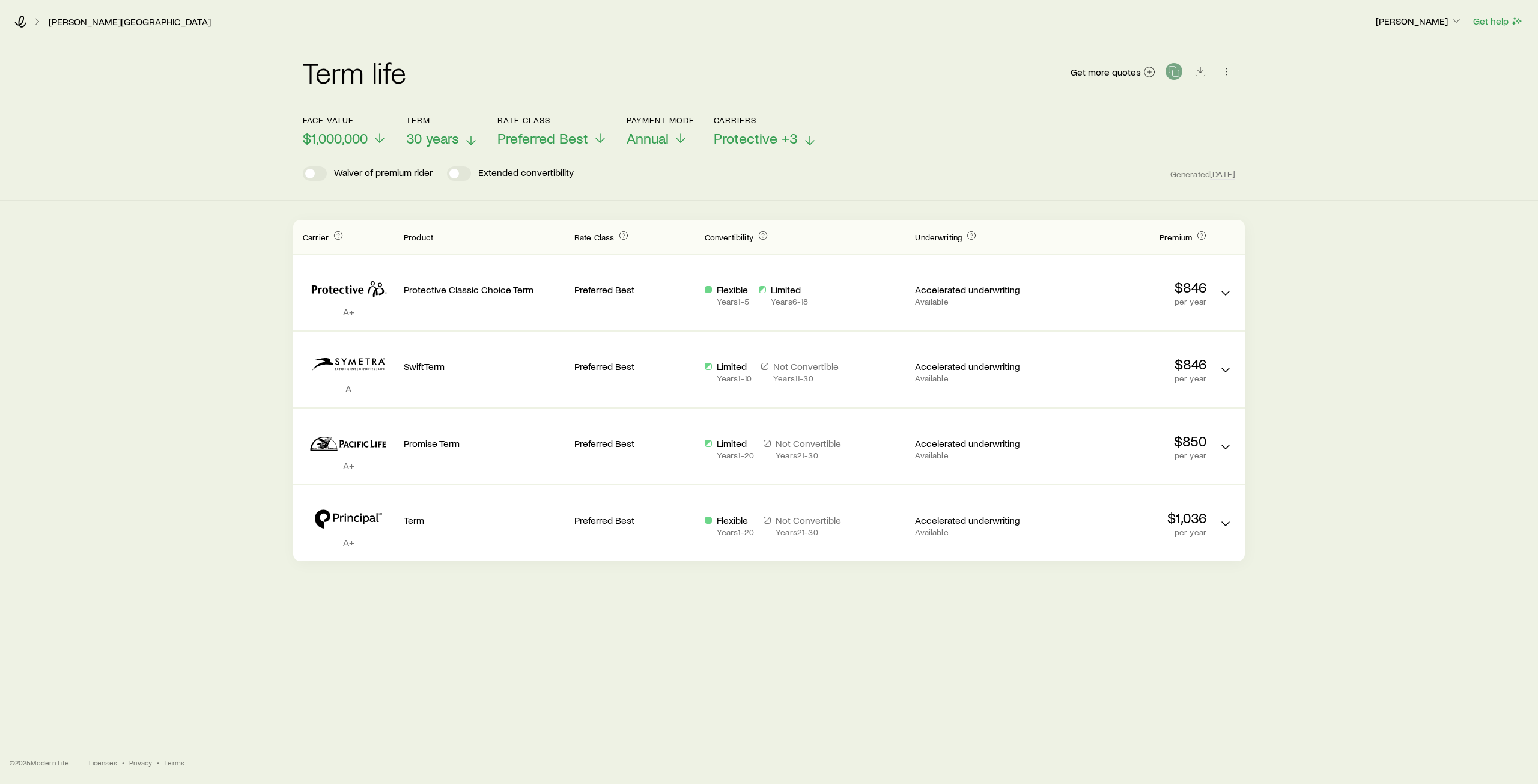
click at [452, 131] on span "30 years" at bounding box center [433, 138] width 53 height 17
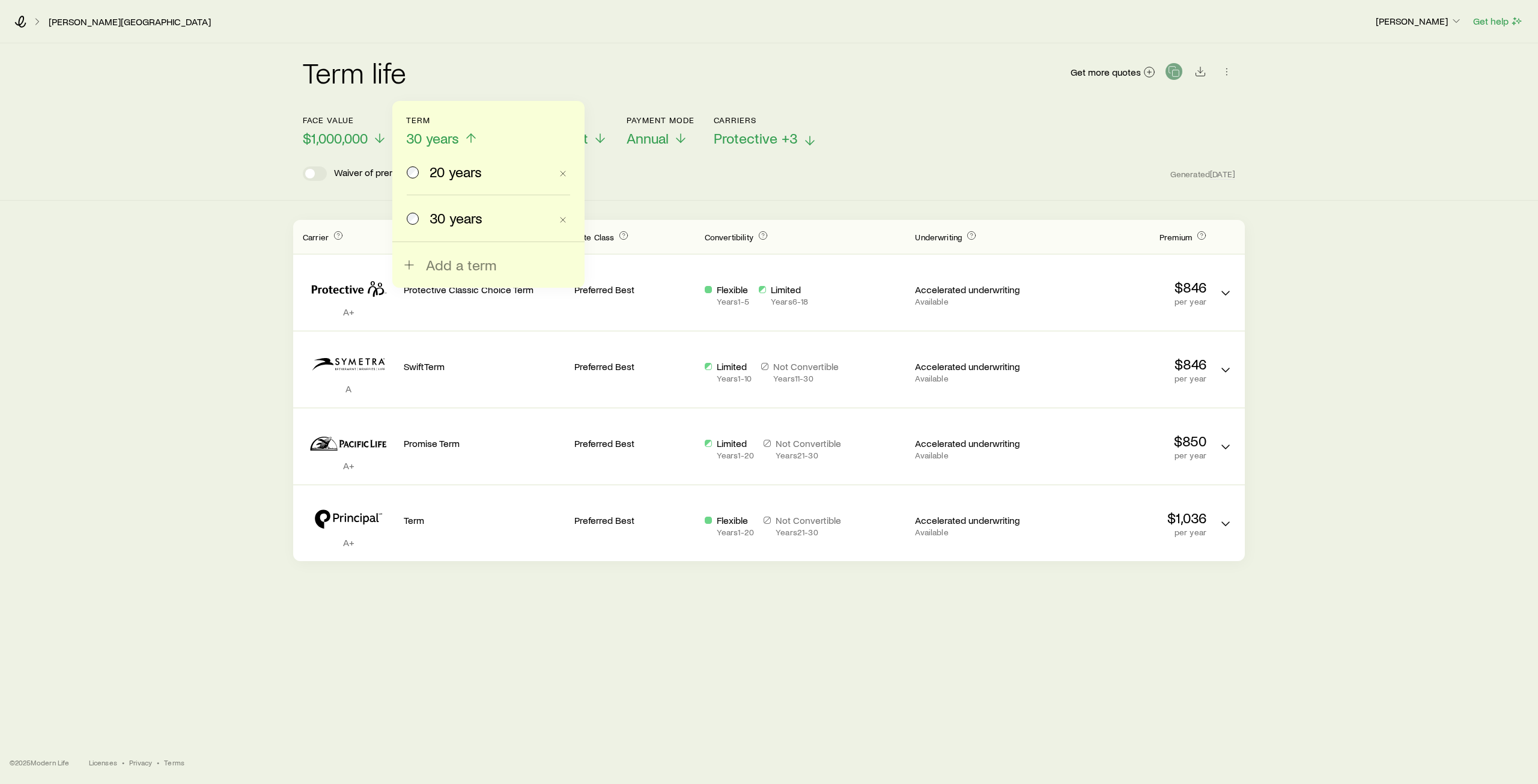
click at [459, 172] on span "20 years" at bounding box center [455, 172] width 52 height 17
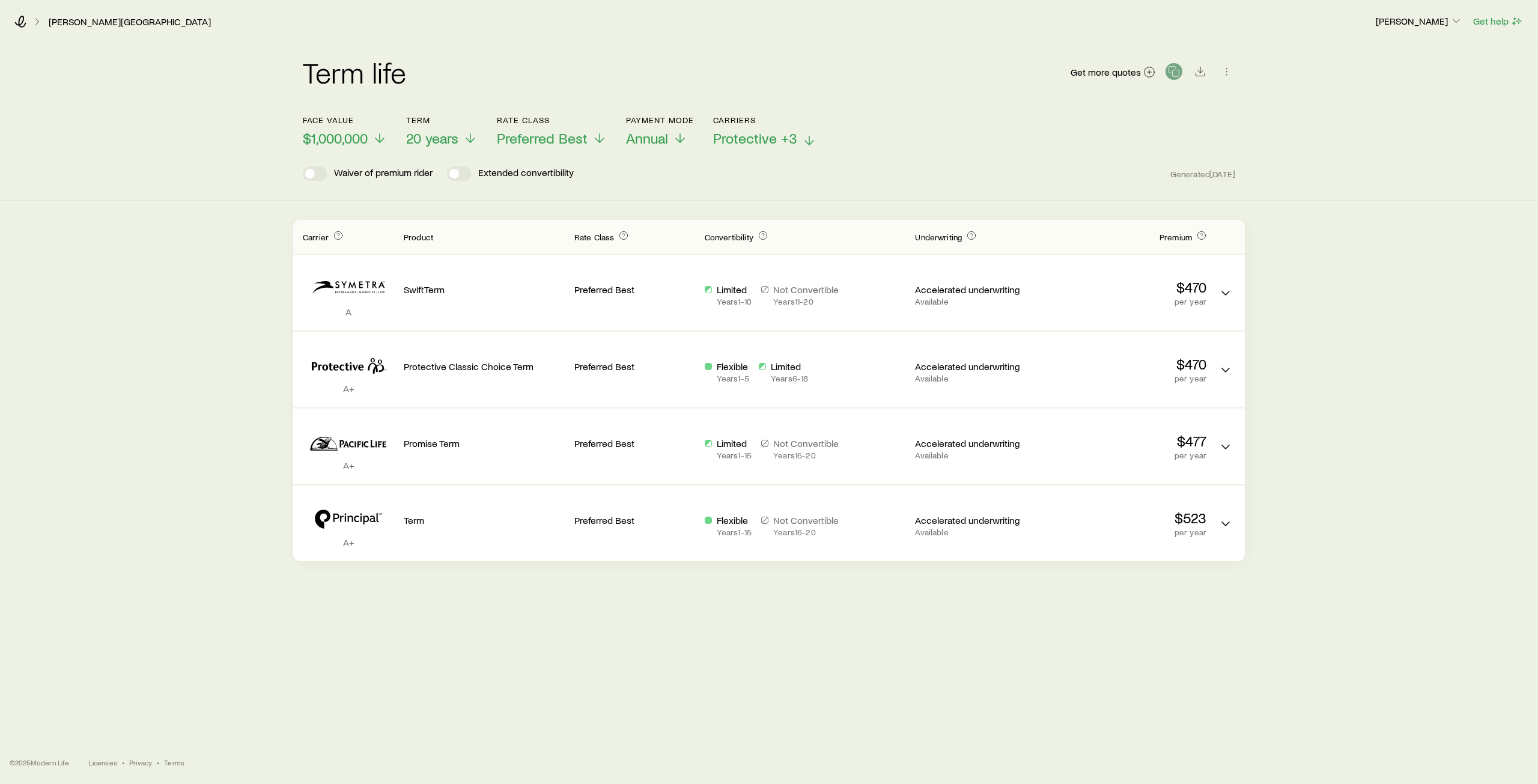
click at [375, 137] on p "$1,000,000" at bounding box center [345, 138] width 84 height 17
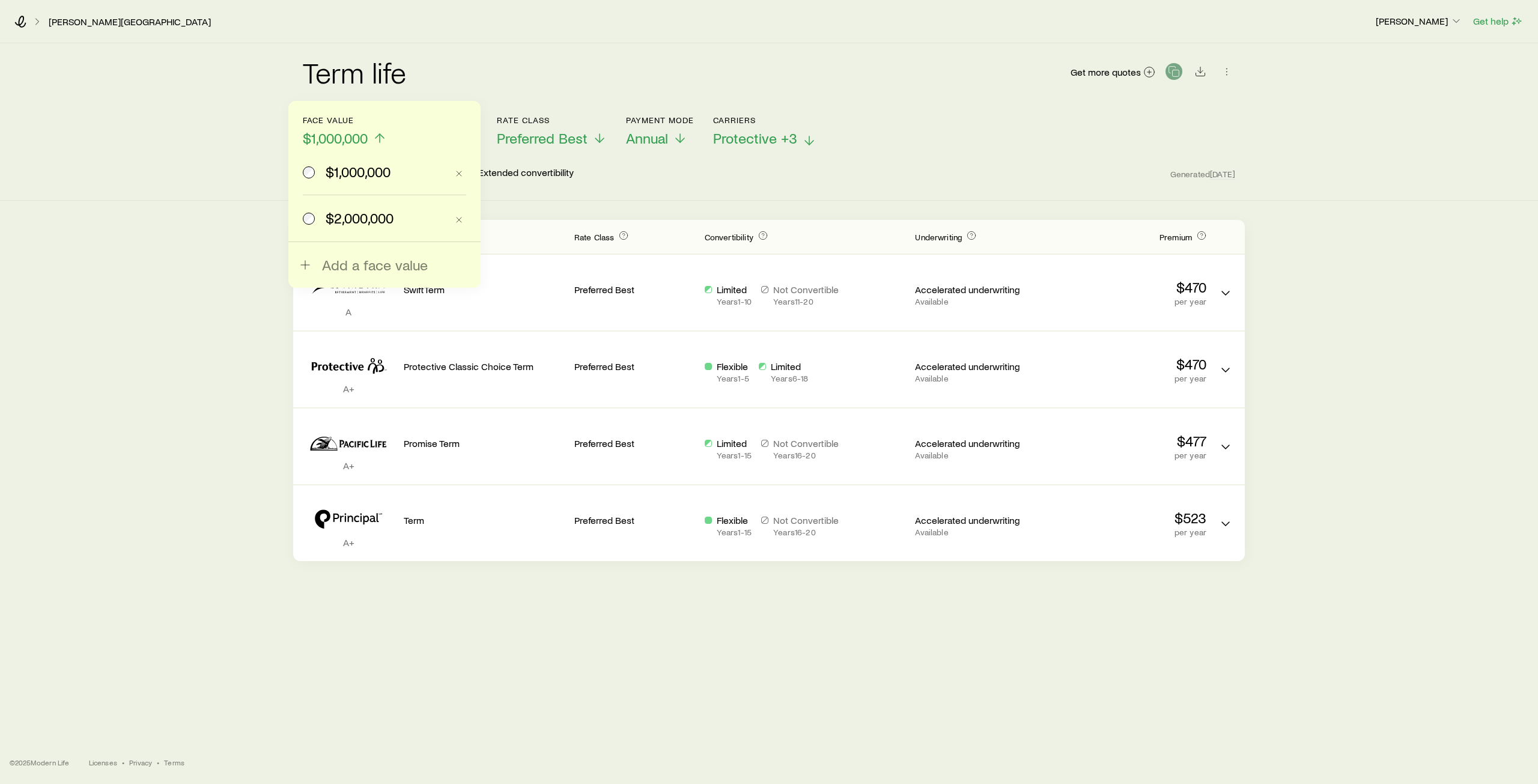
click at [363, 217] on span "$2,000,000" at bounding box center [359, 218] width 68 height 17
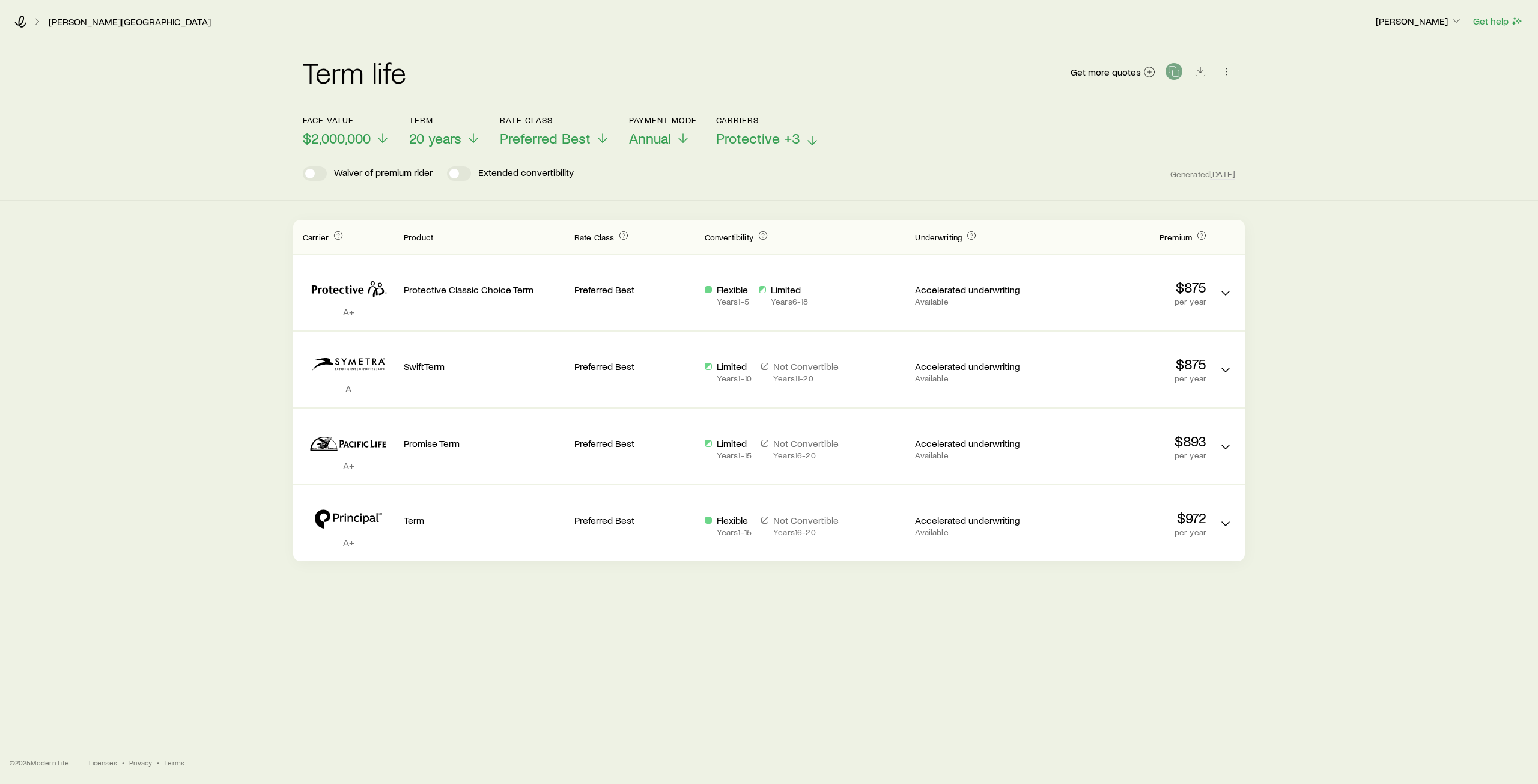
click at [383, 133] on icon at bounding box center [383, 138] width 14 height 14
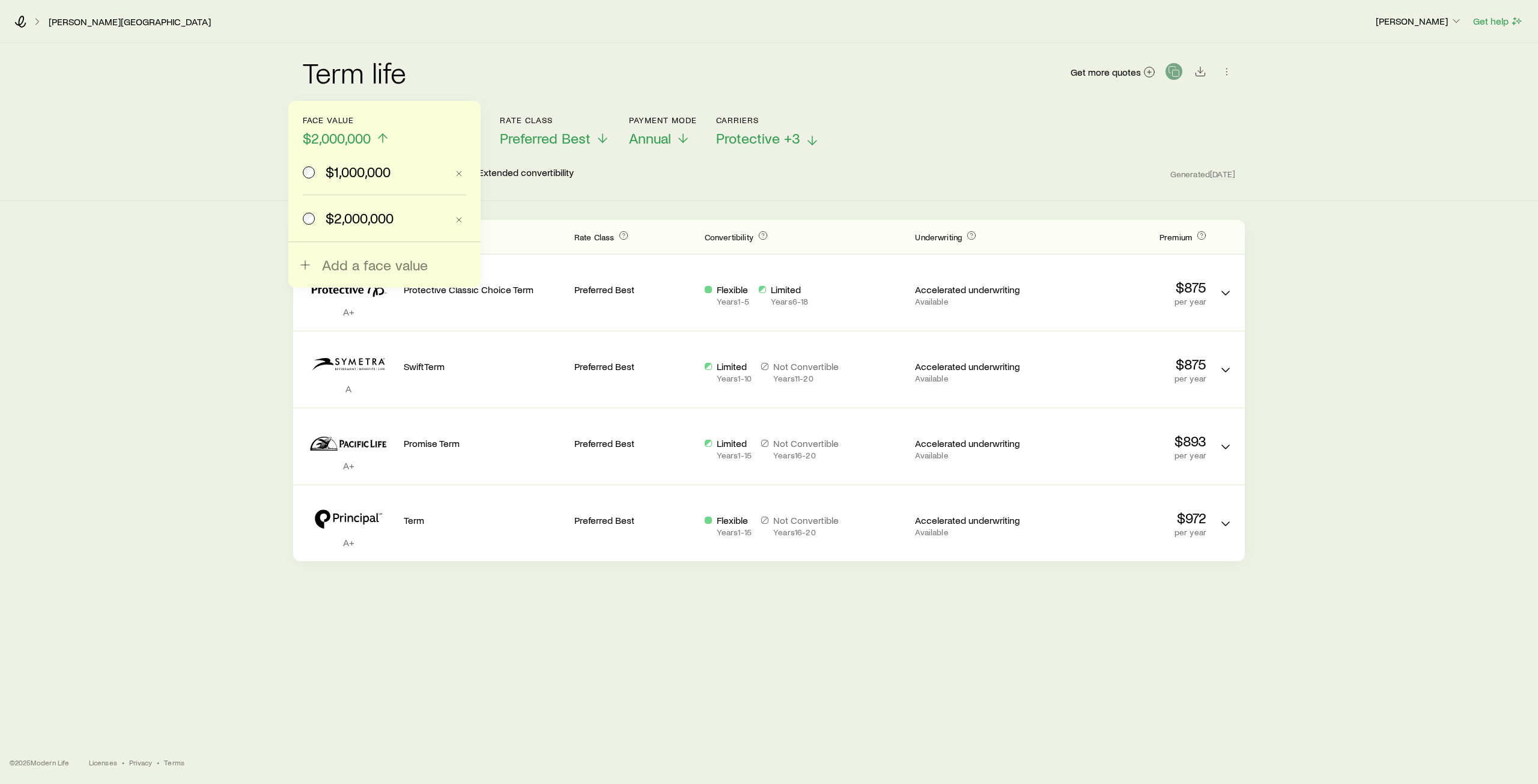
click at [372, 170] on span "$1,000,000" at bounding box center [358, 172] width 65 height 17
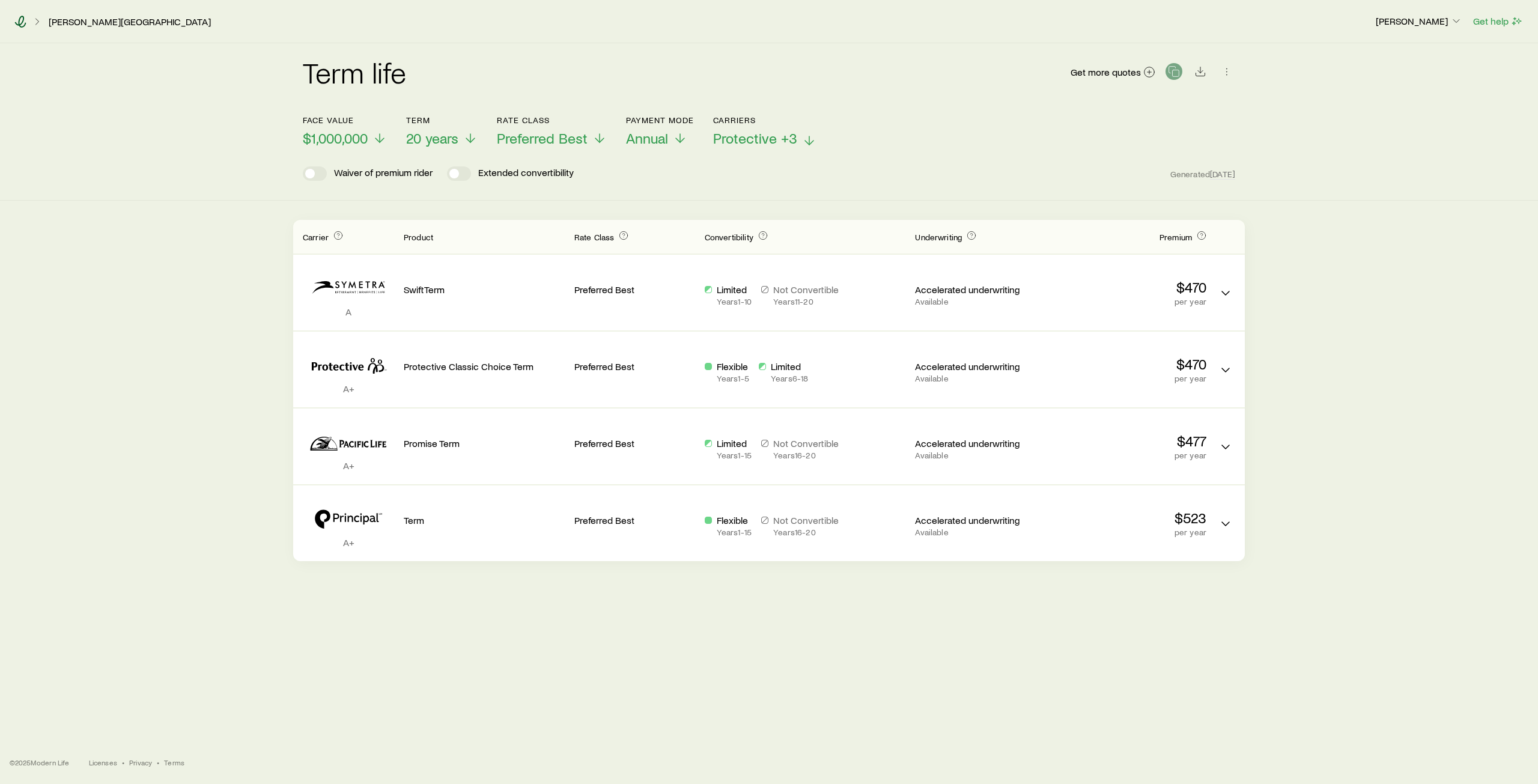
click at [19, 19] on icon at bounding box center [21, 21] width 12 height 12
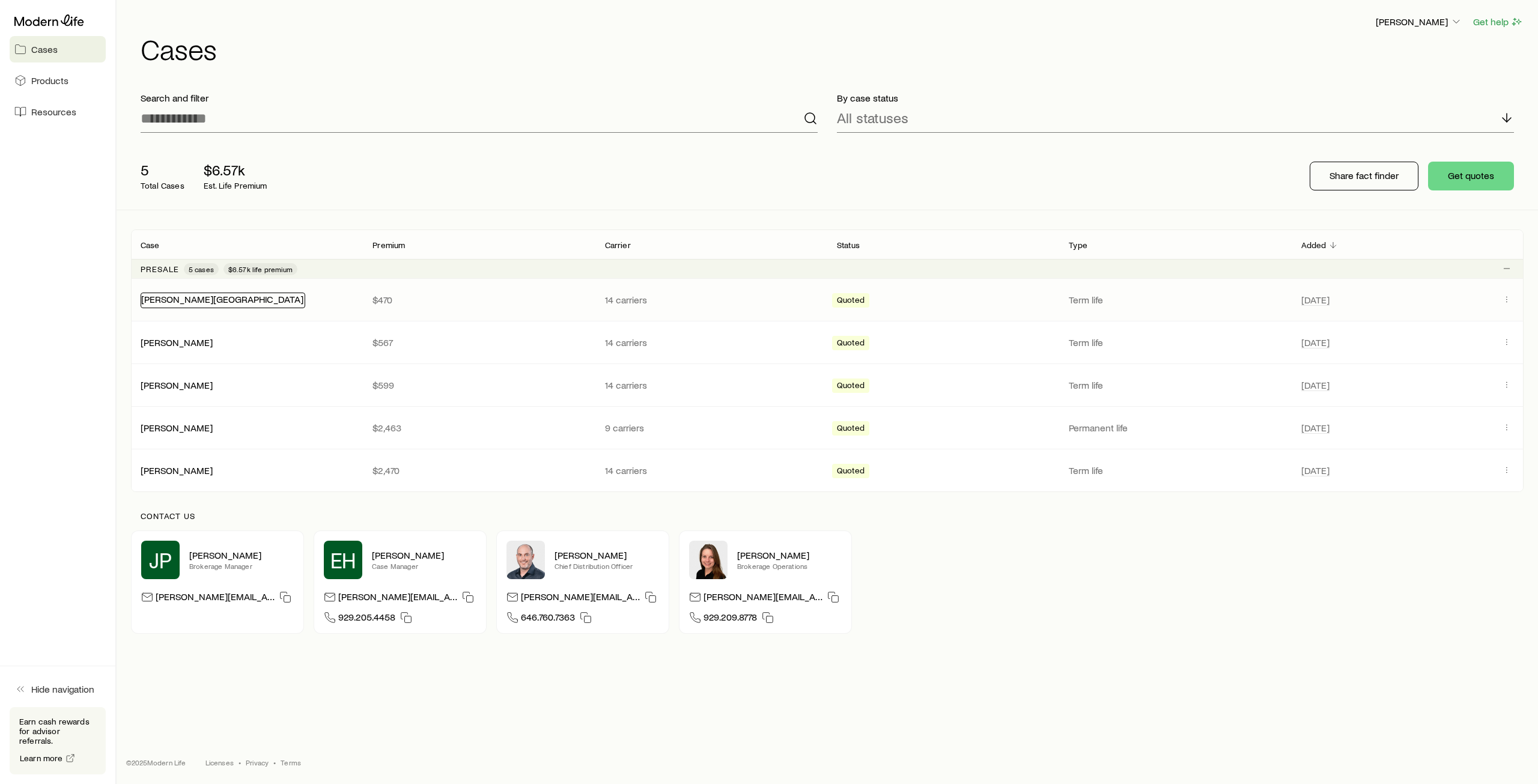
click at [184, 296] on link "[PERSON_NAME][GEOGRAPHIC_DATA]" at bounding box center [222, 299] width 162 height 12
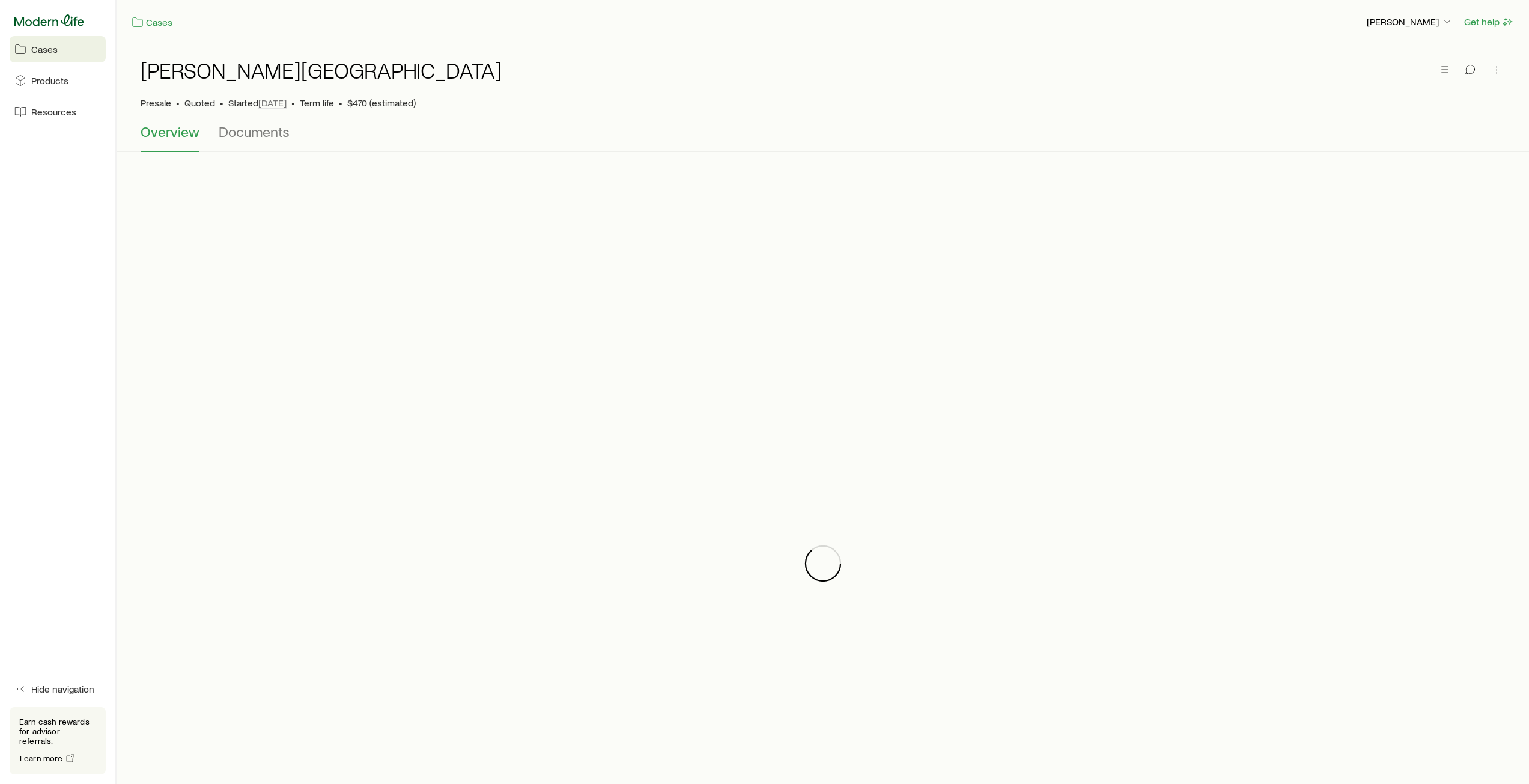
click at [46, 23] on icon at bounding box center [49, 20] width 70 height 12
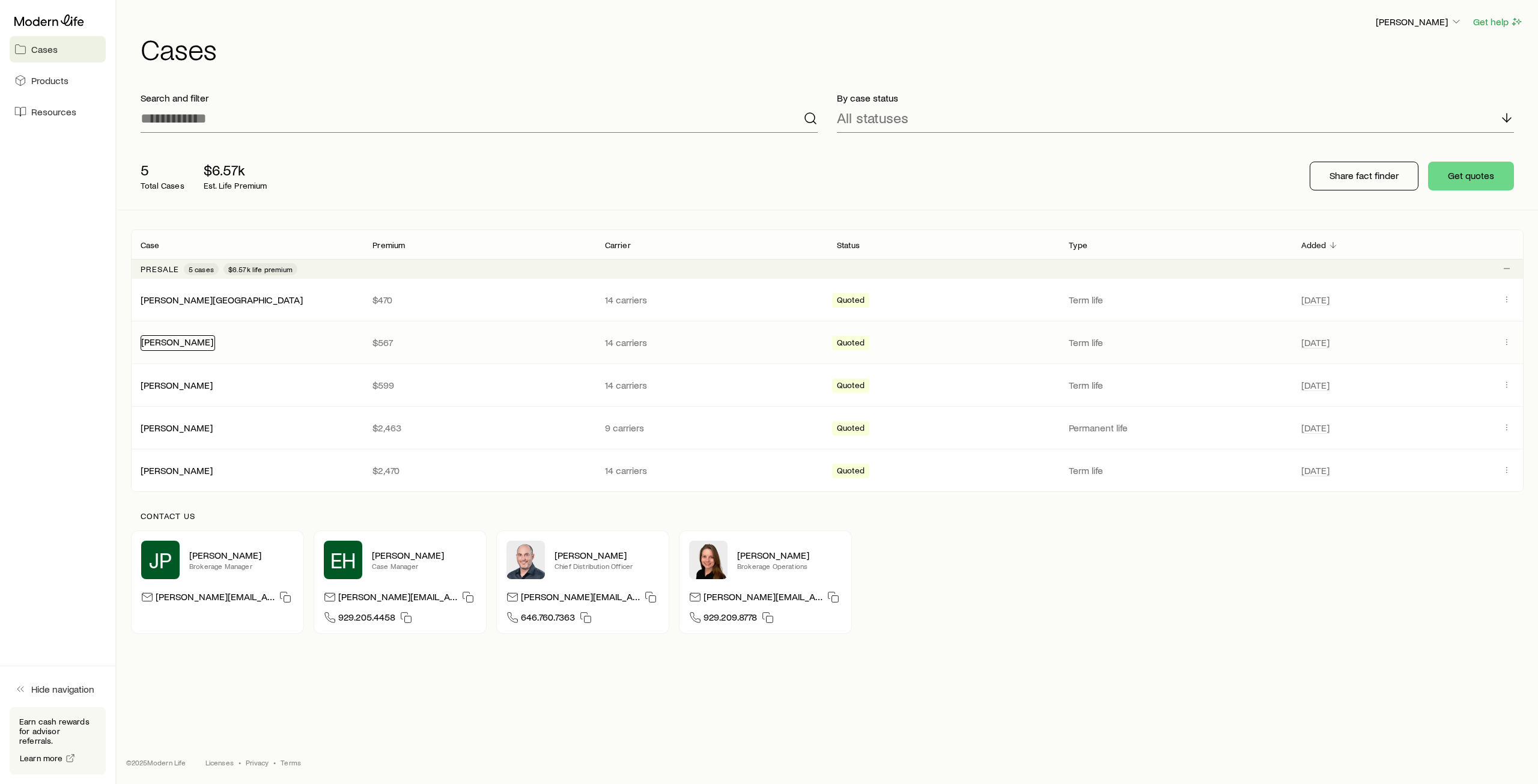
click at [186, 339] on link "[PERSON_NAME]" at bounding box center [177, 342] width 72 height 12
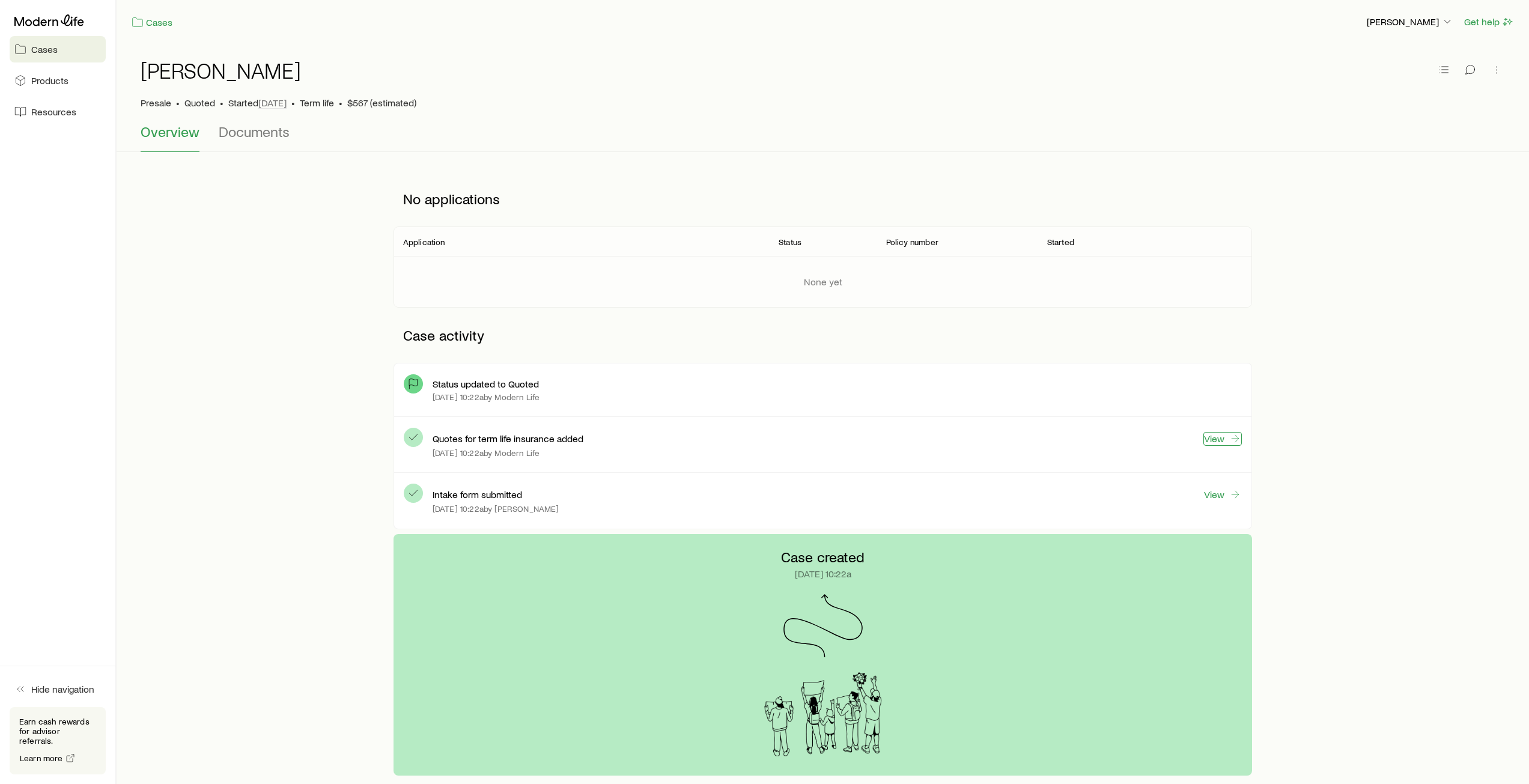
click at [1213, 436] on link "View" at bounding box center [1223, 438] width 39 height 14
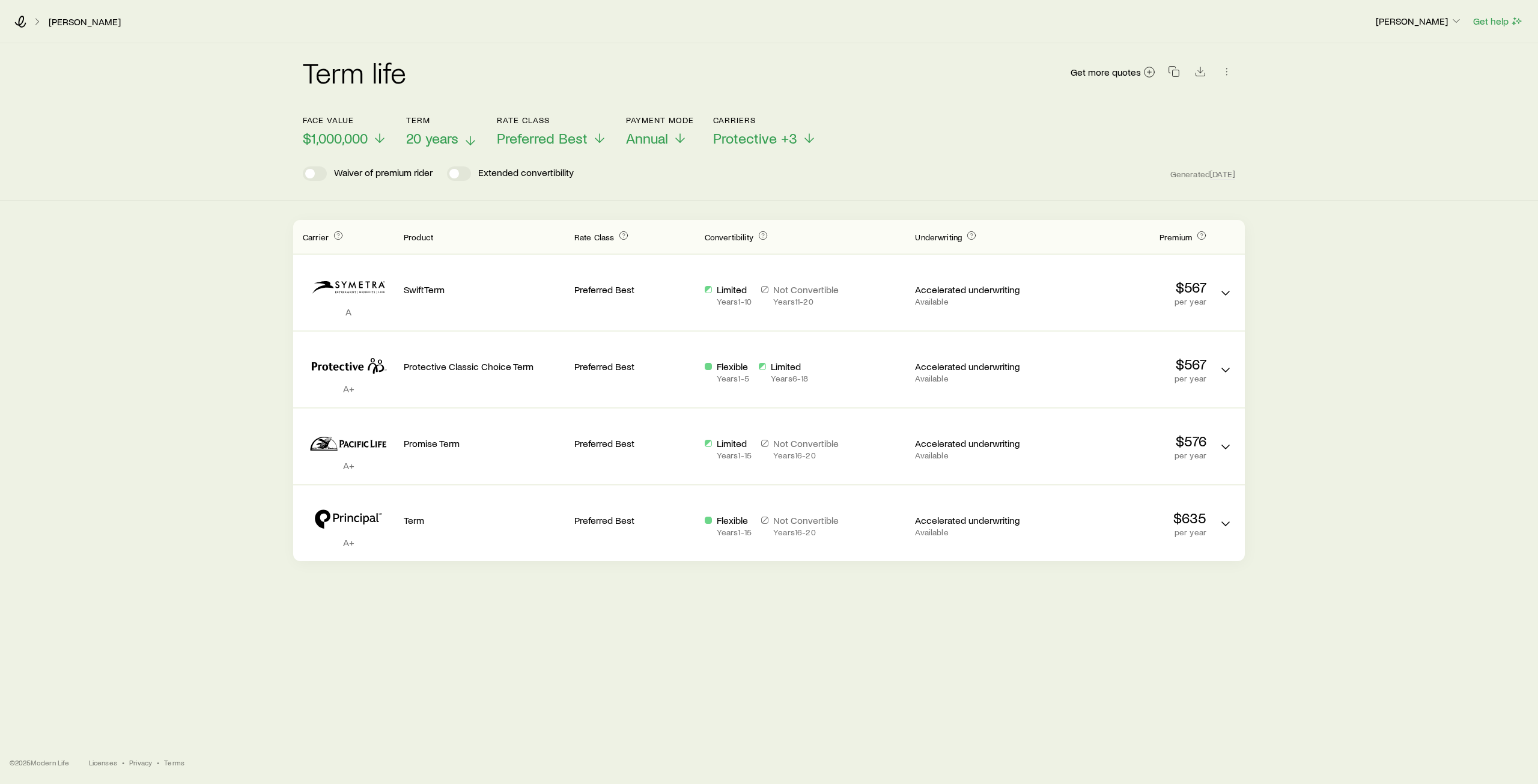
click at [436, 136] on span "20 years" at bounding box center [432, 138] width 52 height 17
click at [365, 144] on span "$1,000,000" at bounding box center [335, 138] width 65 height 17
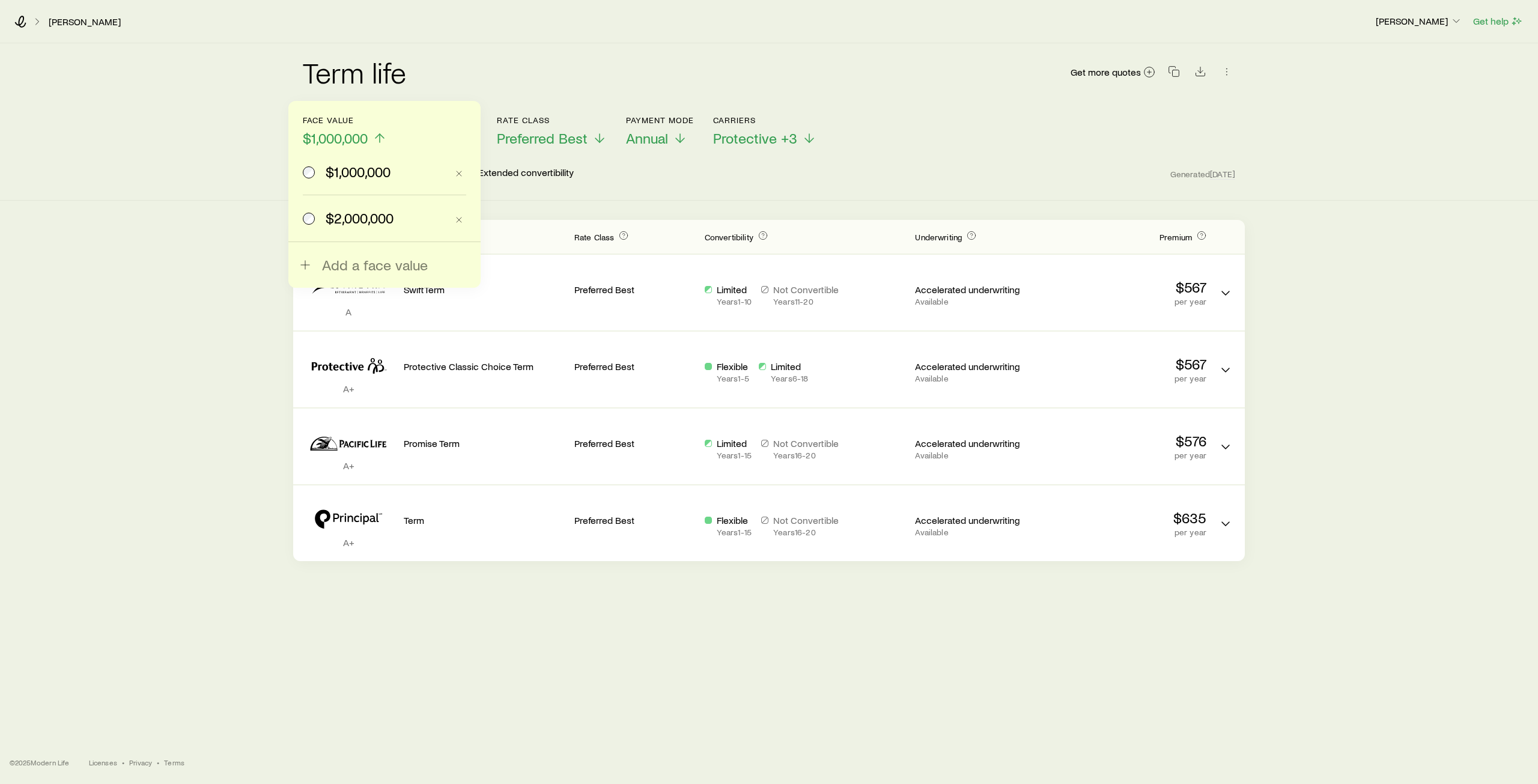
click at [357, 225] on span "$2,000,000" at bounding box center [359, 218] width 68 height 17
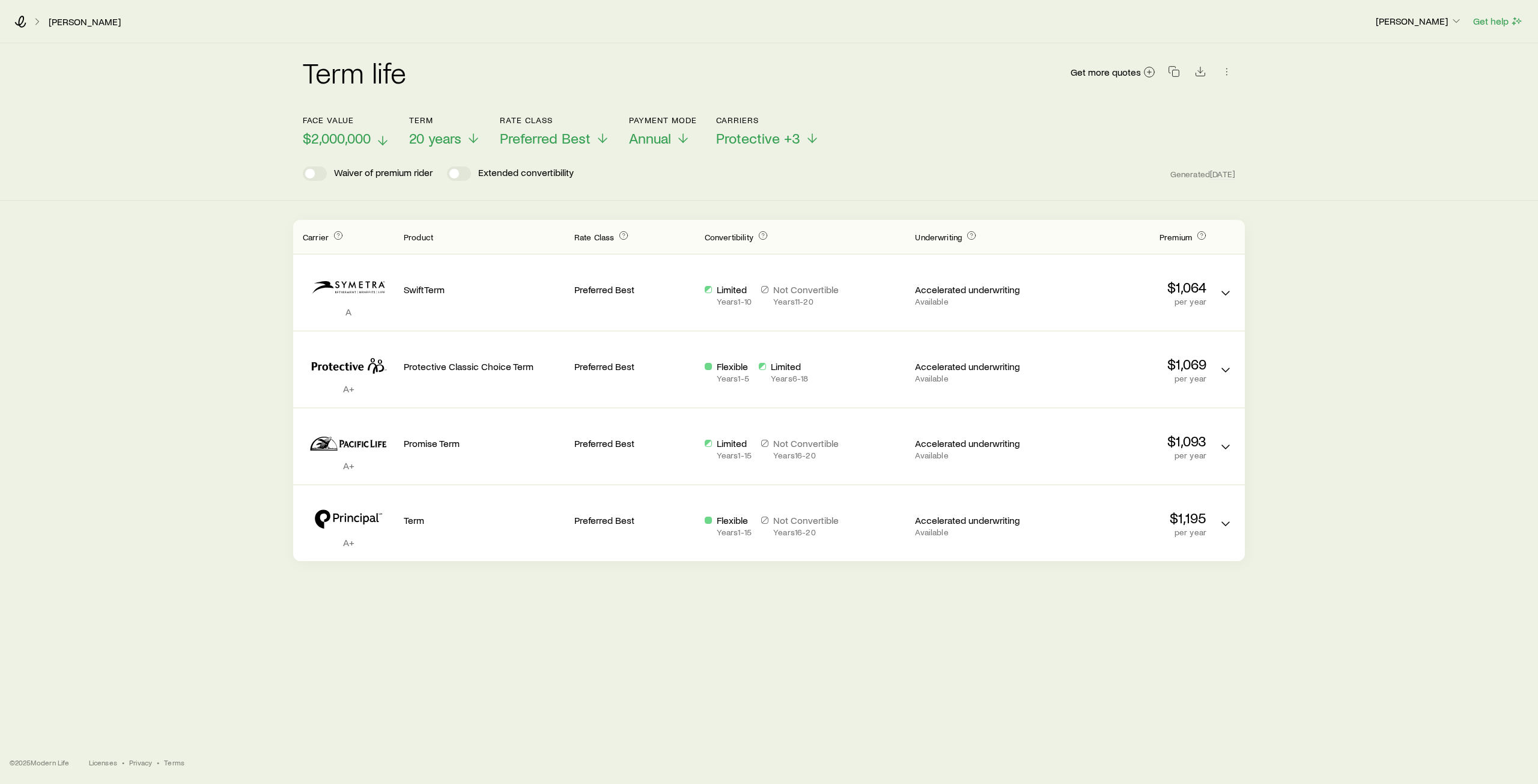
click at [369, 136] on span "$2,000,000" at bounding box center [336, 138] width 68 height 17
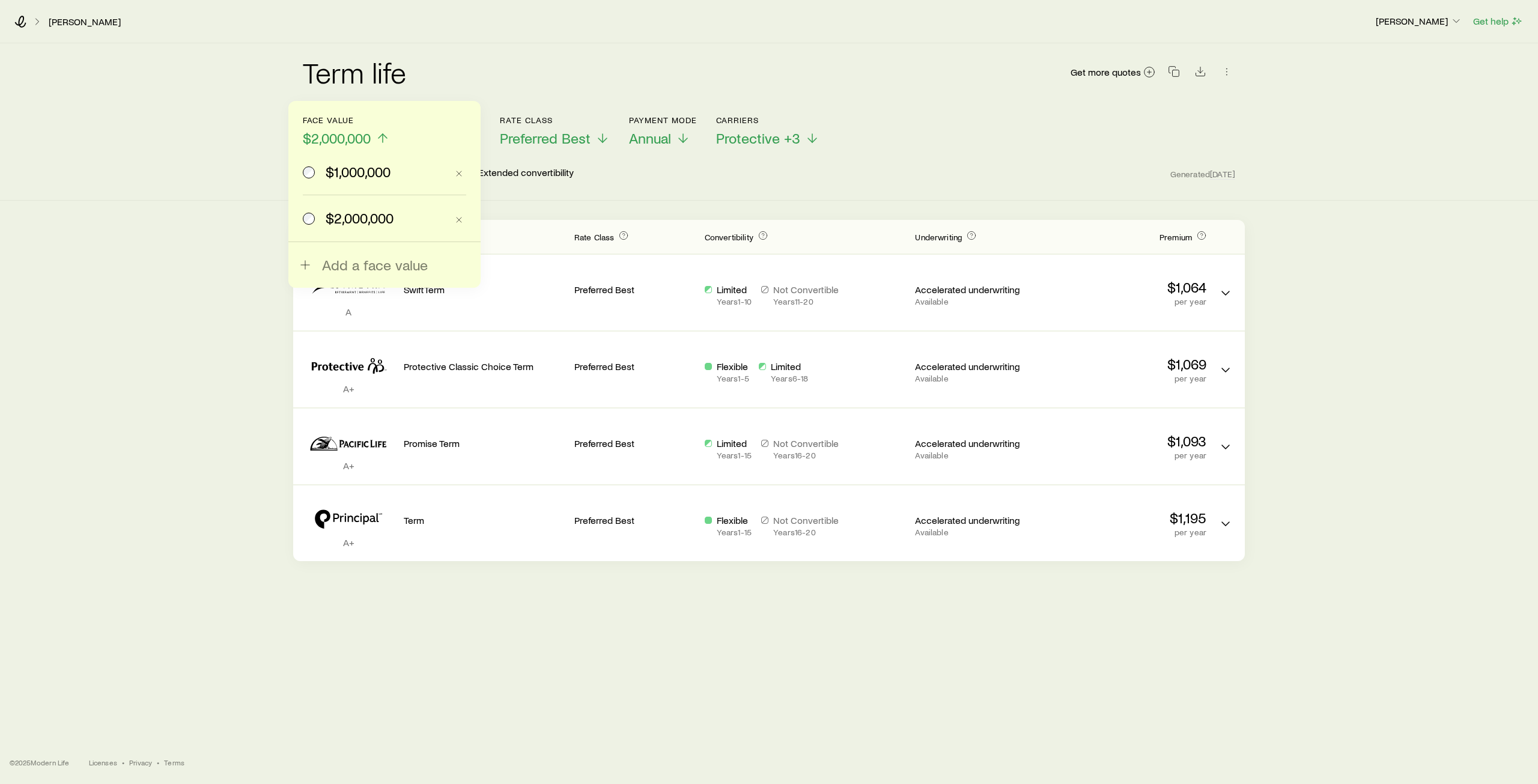
click at [364, 172] on span "$1,000,000" at bounding box center [358, 172] width 65 height 17
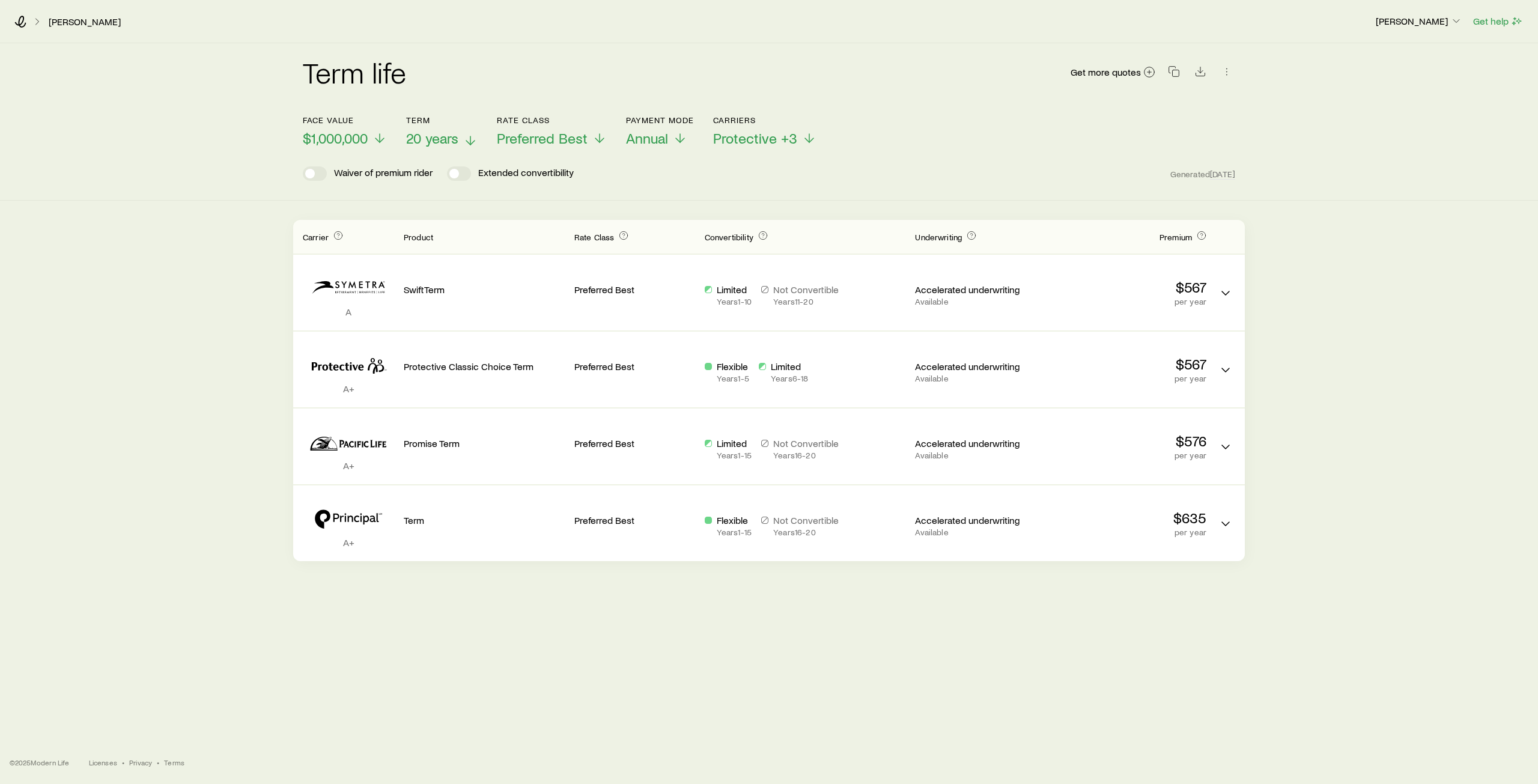
click at [435, 135] on span "20 years" at bounding box center [432, 138] width 52 height 17
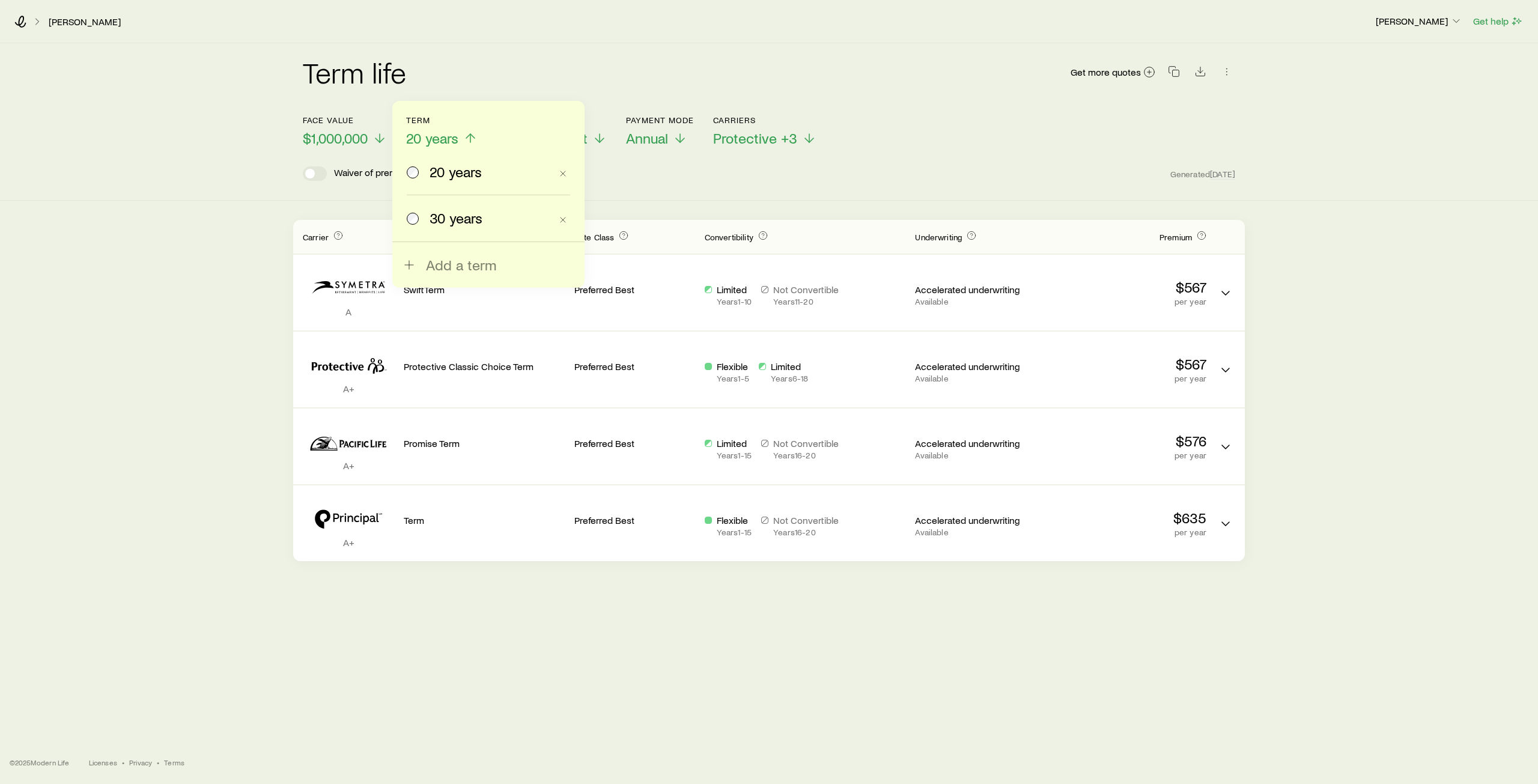
click at [454, 217] on span "30 years" at bounding box center [456, 218] width 53 height 17
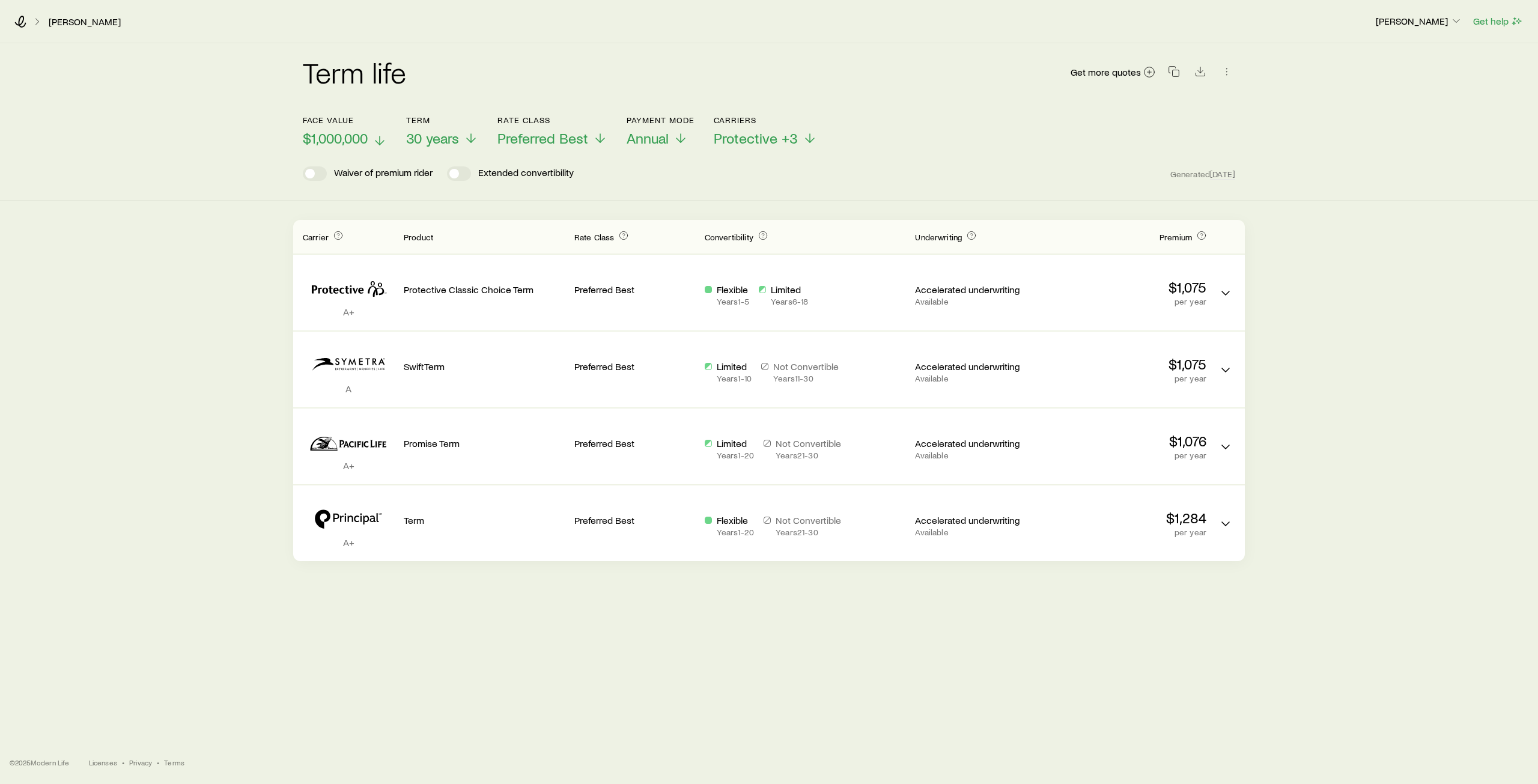
click at [332, 138] on span "$1,000,000" at bounding box center [335, 138] width 65 height 17
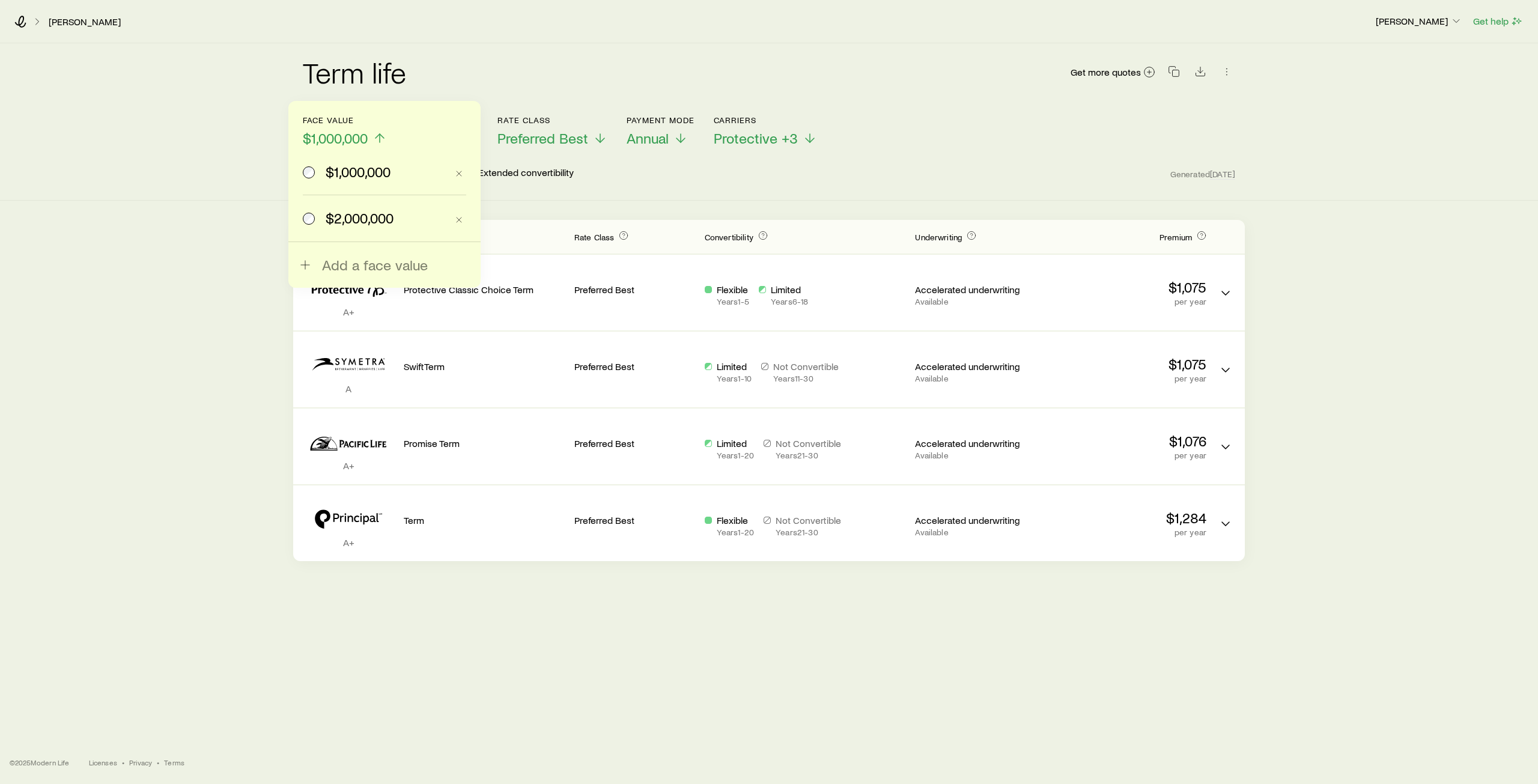
click at [337, 226] on label "$2,000,000" at bounding box center [375, 218] width 145 height 46
